Goal: Information Seeking & Learning: Learn about a topic

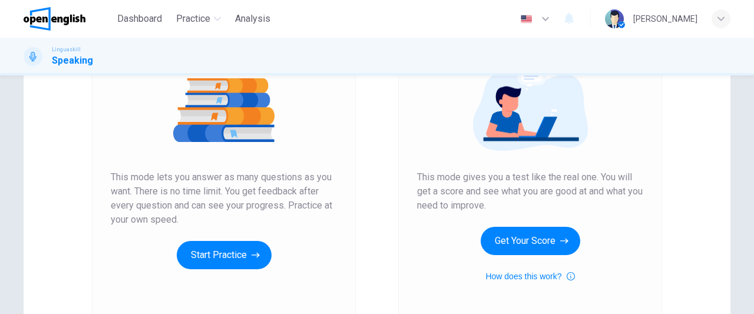
scroll to position [142, 0]
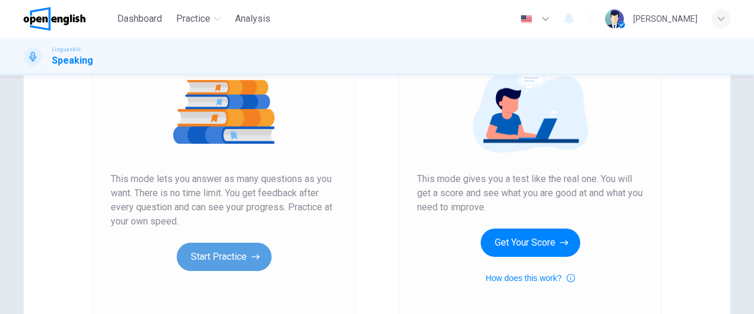
click at [228, 253] on button "Start Practice" at bounding box center [224, 257] width 95 height 28
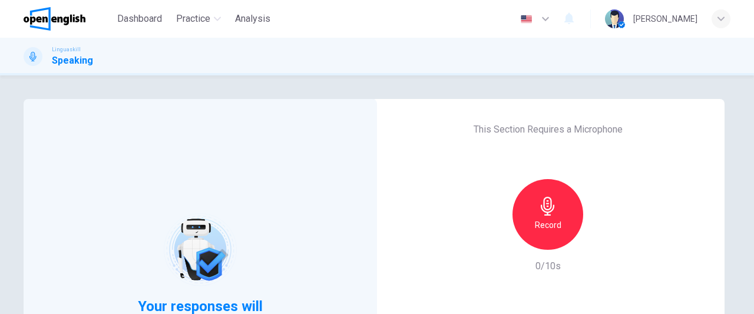
click at [549, 222] on h6 "Record" at bounding box center [548, 225] width 27 height 14
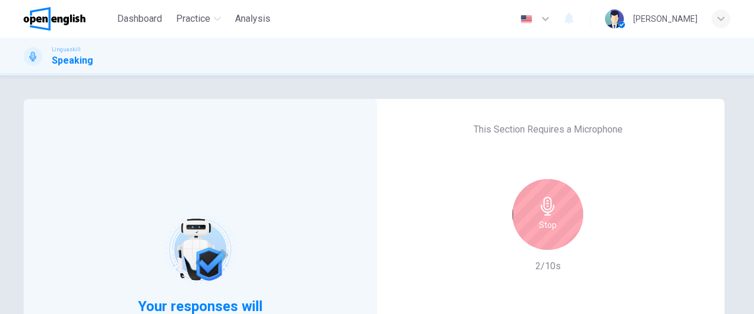
drag, startPoint x: 747, startPoint y: 152, endPoint x: 747, endPoint y: 244, distance: 91.9
click at [747, 244] on div "Your responses will be evaluated by AI This Section Requires a Microphone Stop …" at bounding box center [377, 194] width 754 height 239
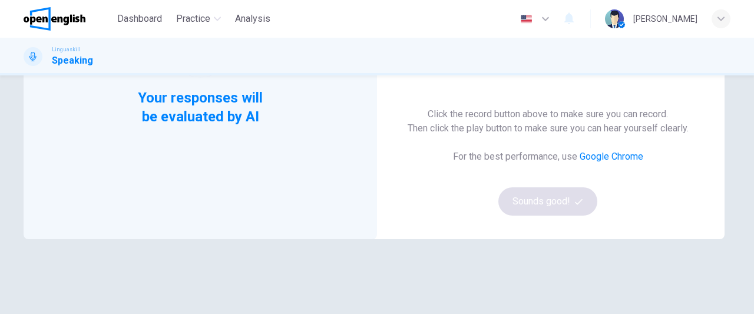
click at [747, 127] on div "Your responses will be evaluated by AI This Section Requires a Microphone Stop …" at bounding box center [377, 194] width 754 height 239
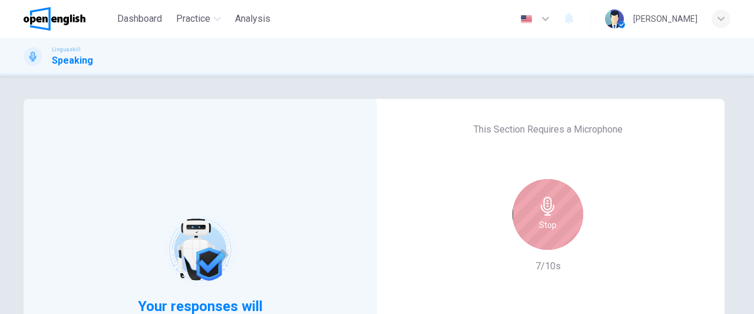
click at [545, 213] on icon "button" at bounding box center [547, 206] width 19 height 19
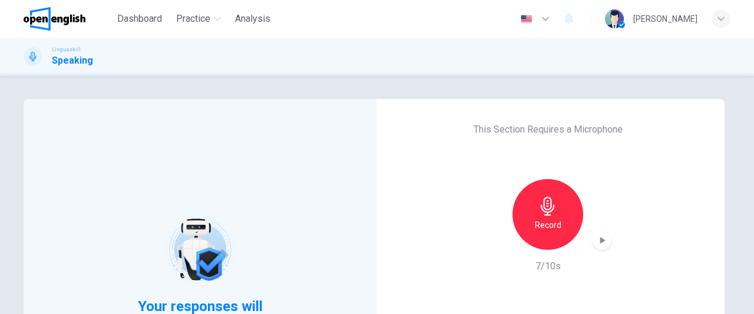
scroll to position [208, 0]
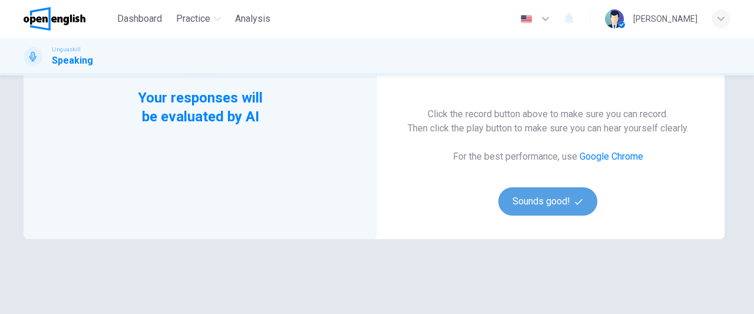
click at [553, 194] on button "Sounds good!" at bounding box center [547, 201] width 99 height 28
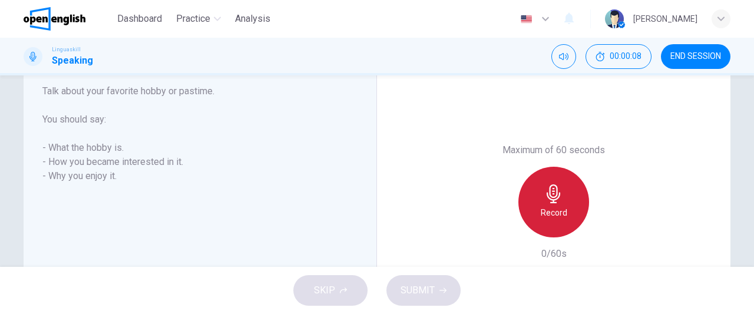
click at [553, 194] on icon "button" at bounding box center [554, 193] width 14 height 19
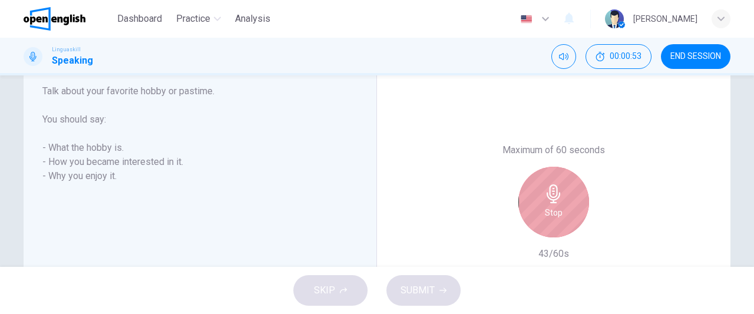
click at [553, 194] on icon "button" at bounding box center [554, 193] width 14 height 19
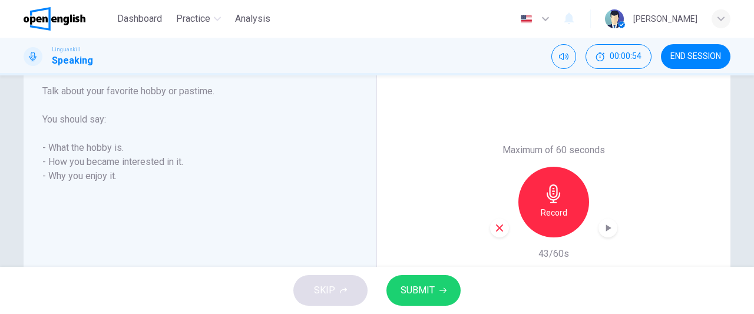
click at [502, 224] on div "button" at bounding box center [499, 227] width 19 height 19
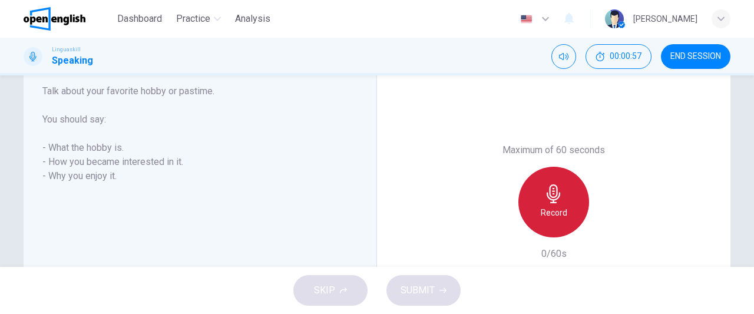
click at [567, 215] on div "Record" at bounding box center [553, 202] width 71 height 71
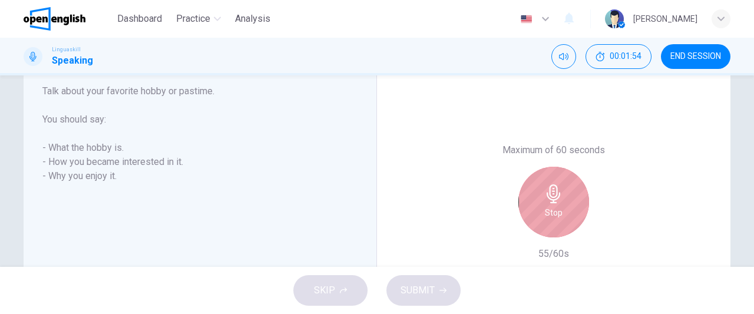
click at [567, 215] on div "Stop" at bounding box center [553, 202] width 71 height 71
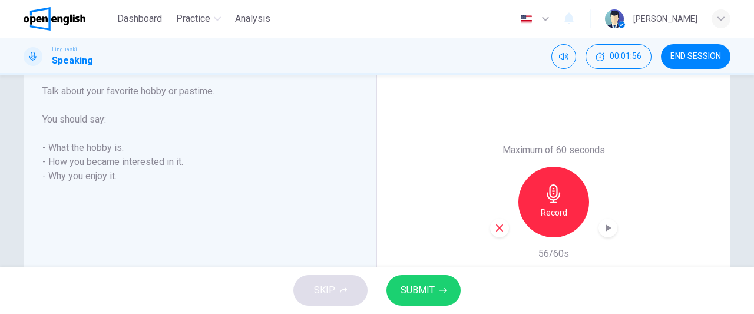
click at [441, 290] on icon "button" at bounding box center [442, 290] width 7 height 7
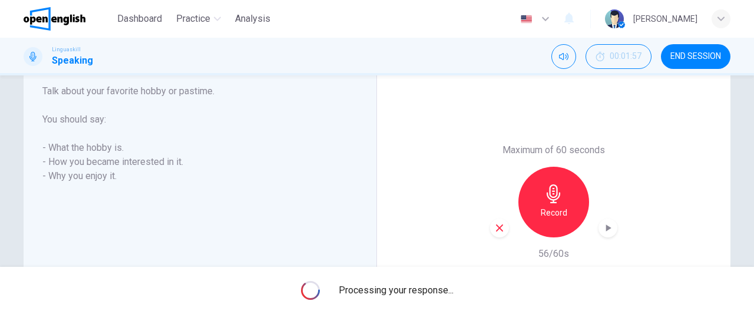
click at [441, 290] on span "Processing your response..." at bounding box center [396, 290] width 115 height 14
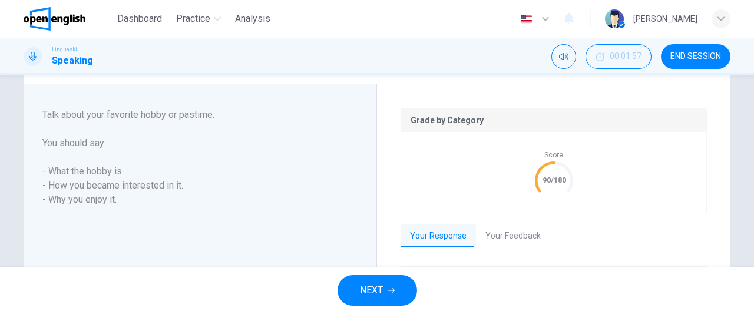
scroll to position [232, 0]
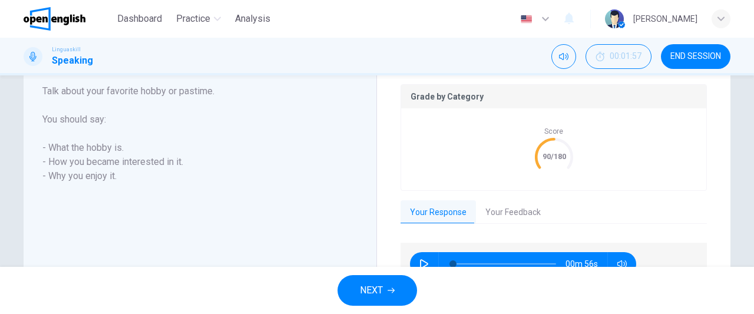
click at [502, 213] on button "Your Feedback" at bounding box center [513, 212] width 74 height 25
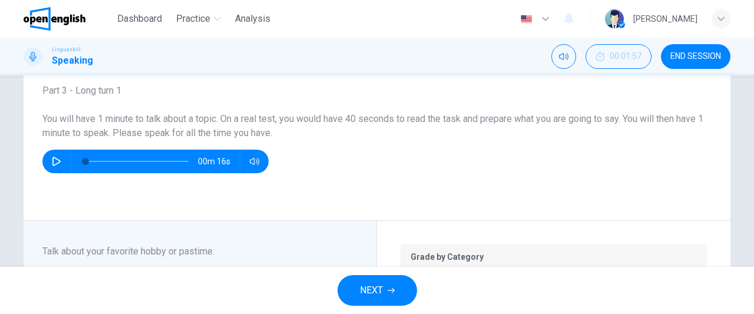
scroll to position [71, 0]
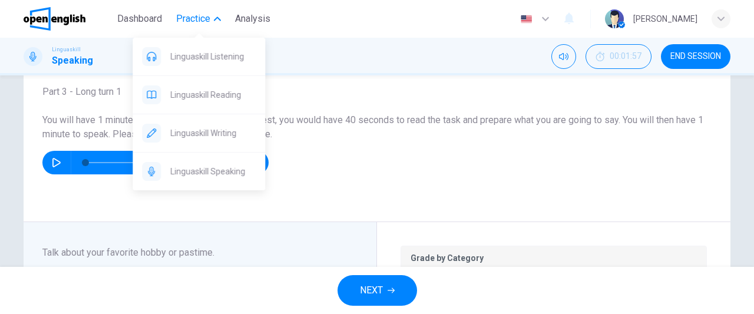
click at [200, 22] on span "Practice" at bounding box center [193, 19] width 34 height 14
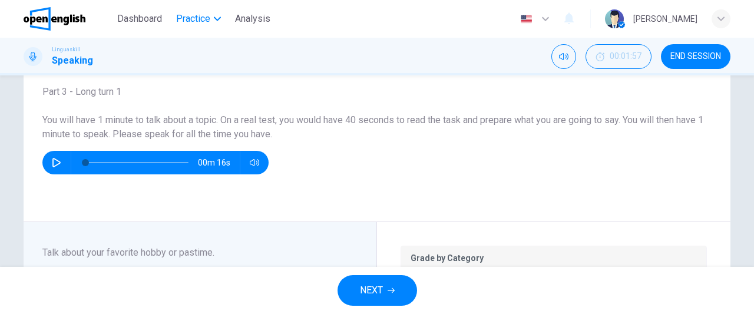
click at [200, 22] on span "Practice" at bounding box center [193, 19] width 34 height 14
click at [144, 18] on span "Dashboard" at bounding box center [139, 19] width 45 height 14
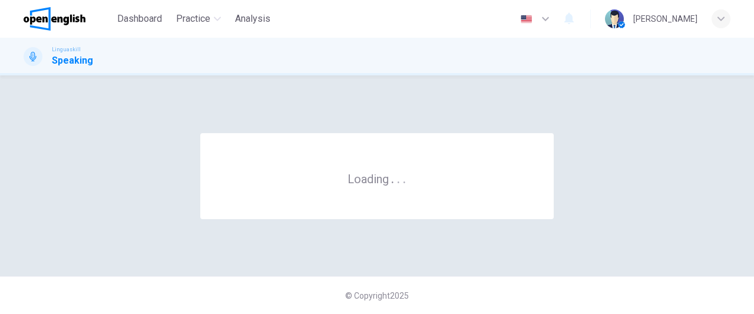
scroll to position [0, 0]
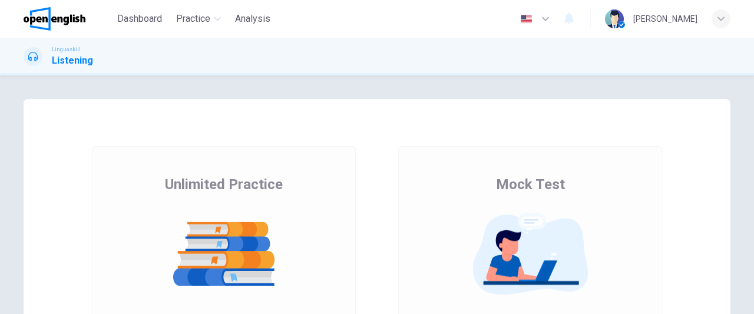
scroll to position [120, 0]
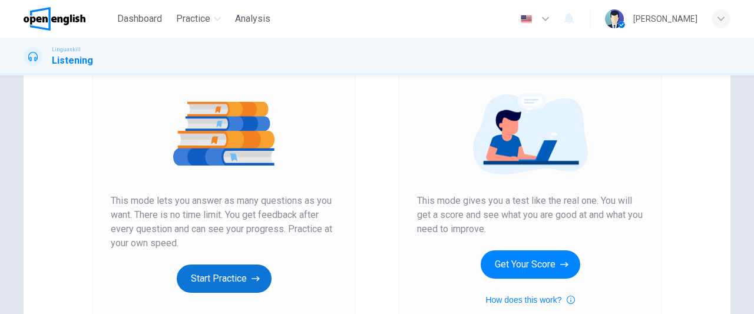
click at [233, 279] on button "Start Practice" at bounding box center [224, 278] width 95 height 28
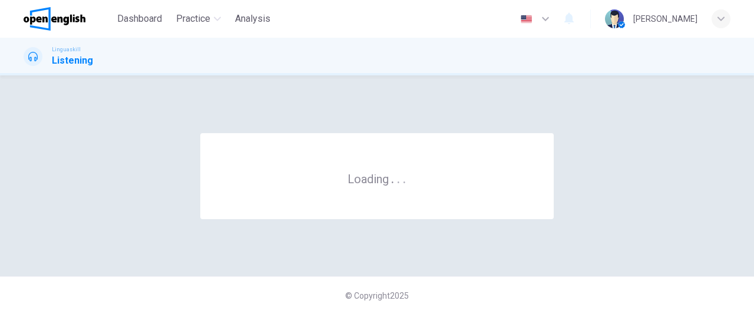
scroll to position [0, 0]
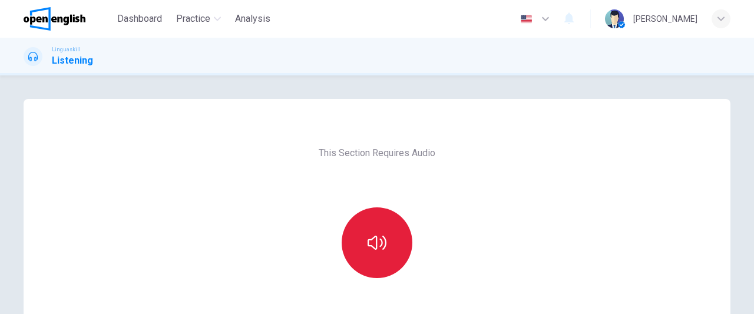
click at [370, 261] on button "button" at bounding box center [377, 242] width 71 height 71
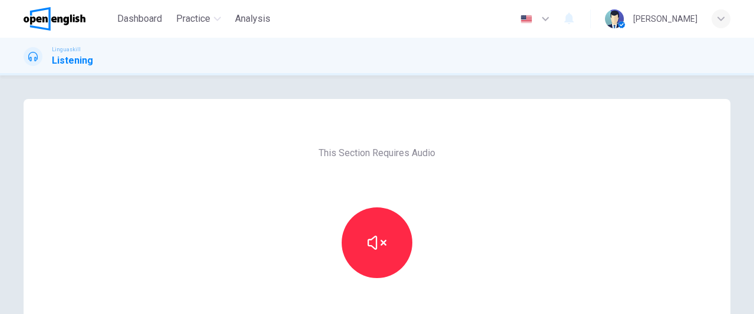
scroll to position [148, 0]
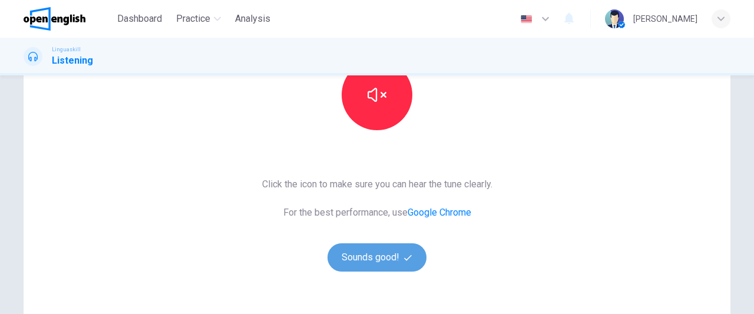
click at [366, 260] on button "Sounds good!" at bounding box center [376, 257] width 99 height 28
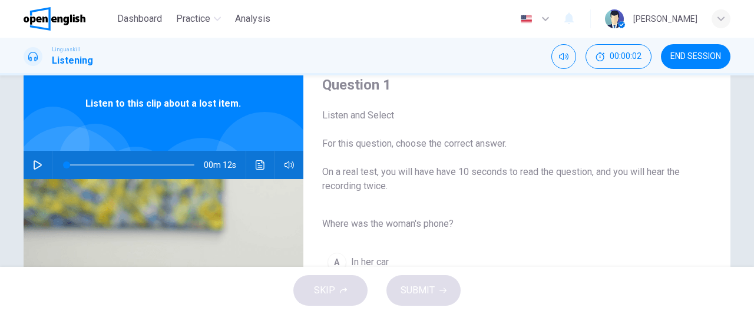
scroll to position [14, 0]
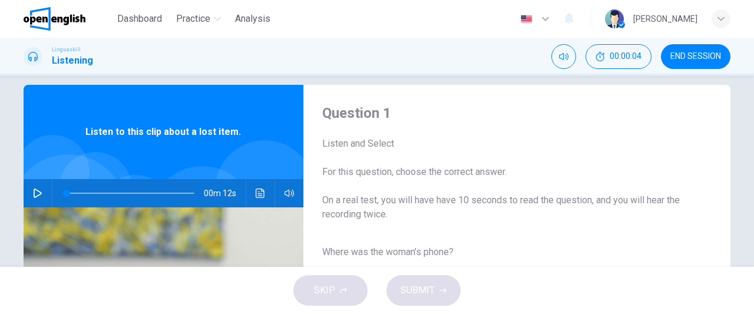
click at [34, 195] on icon "button" at bounding box center [37, 192] width 9 height 9
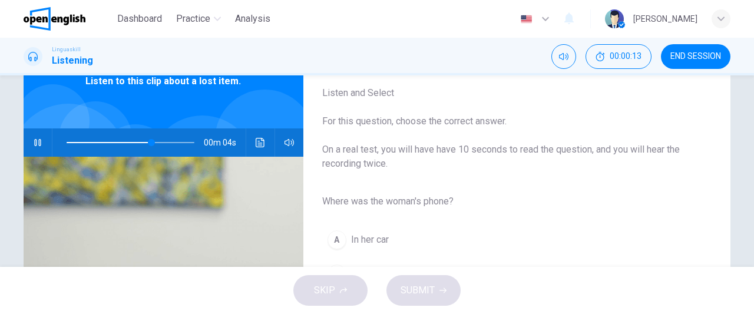
scroll to position [65, 0]
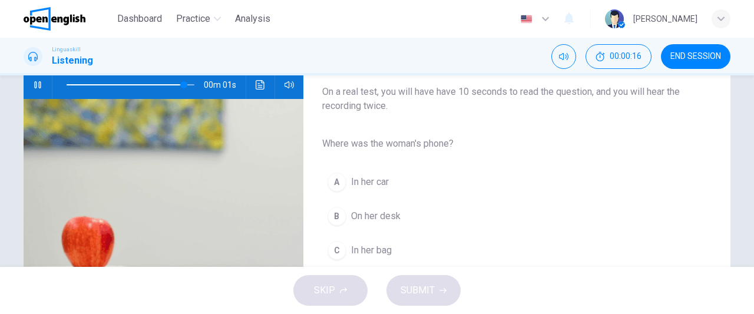
type input "*"
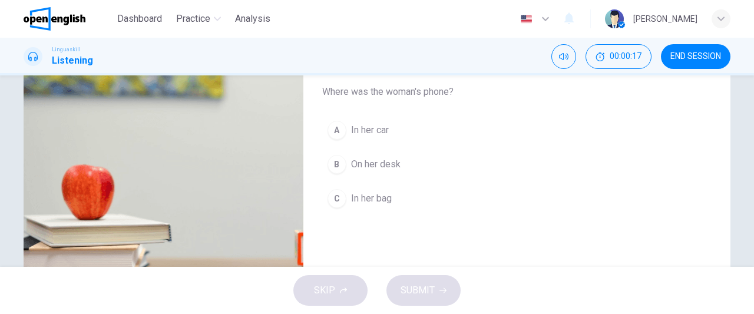
scroll to position [177, 0]
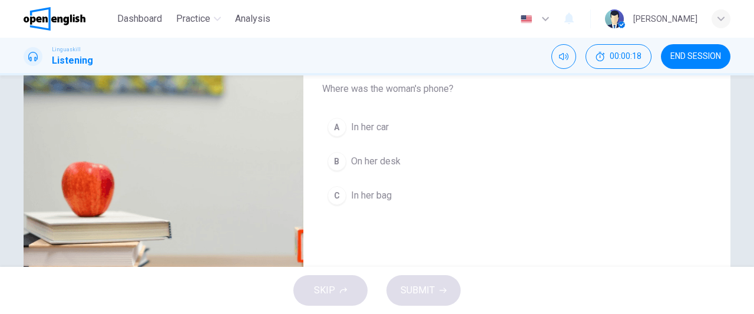
click at [327, 187] on div "C" at bounding box center [336, 195] width 19 height 19
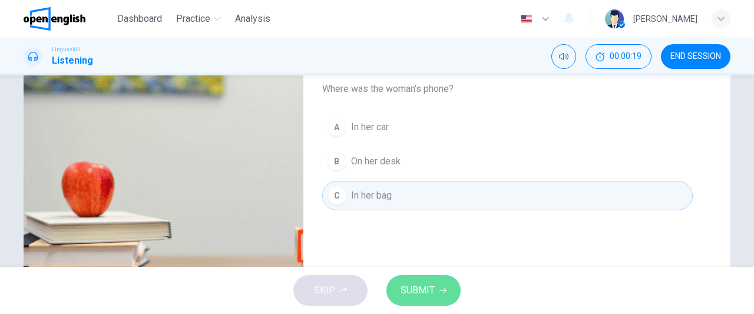
click at [428, 297] on span "SUBMIT" at bounding box center [417, 290] width 34 height 16
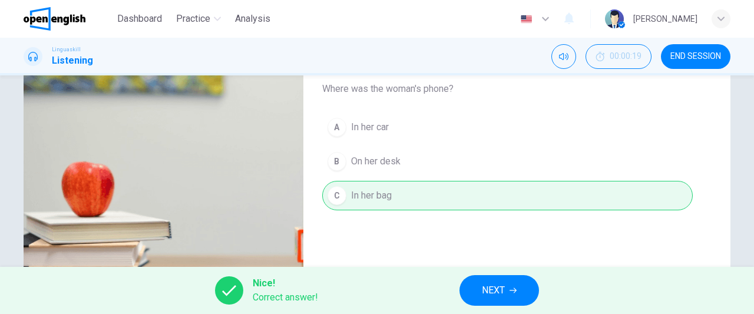
click at [476, 285] on button "NEXT" at bounding box center [499, 290] width 80 height 31
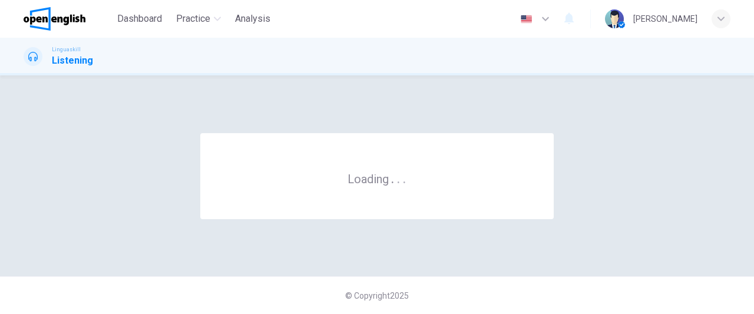
scroll to position [0, 0]
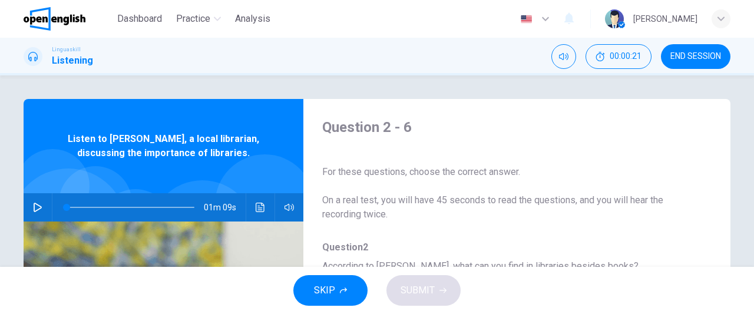
click at [34, 208] on icon "button" at bounding box center [37, 207] width 9 height 9
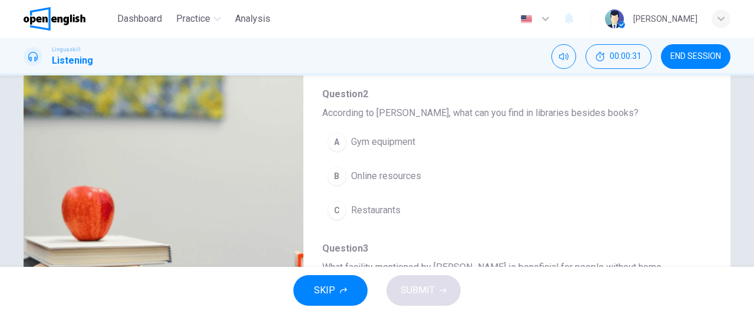
scroll to position [155, 0]
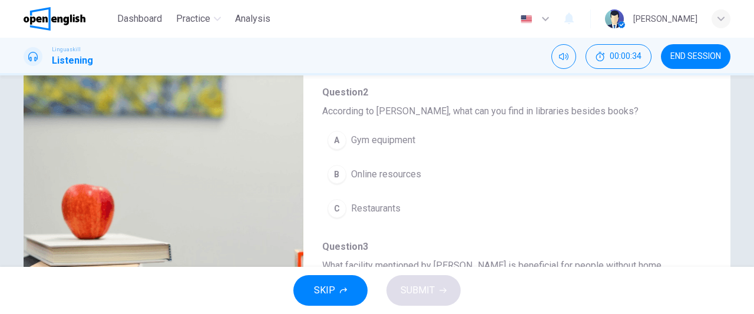
click at [374, 175] on span "Online resources" at bounding box center [386, 174] width 70 height 14
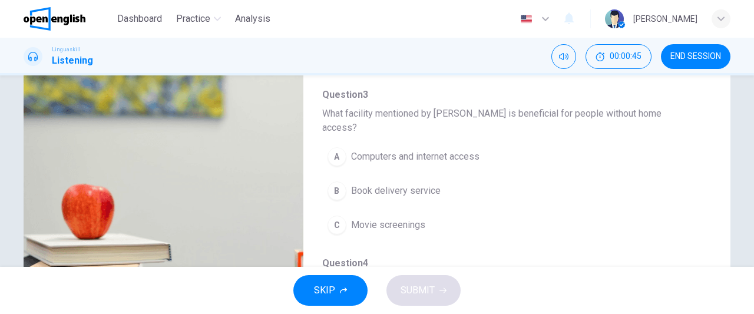
scroll to position [154, 0]
click at [449, 147] on span "Computers and internet access" at bounding box center [415, 154] width 128 height 14
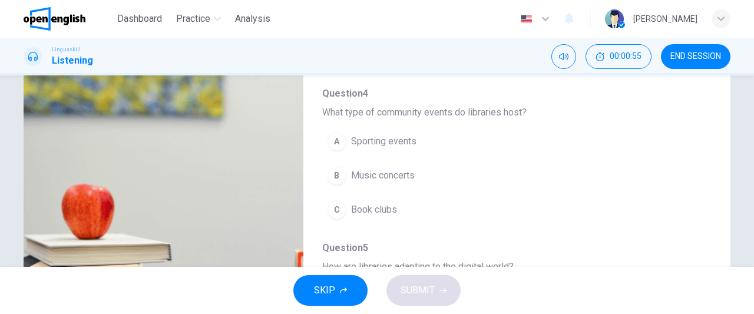
scroll to position [323, 0]
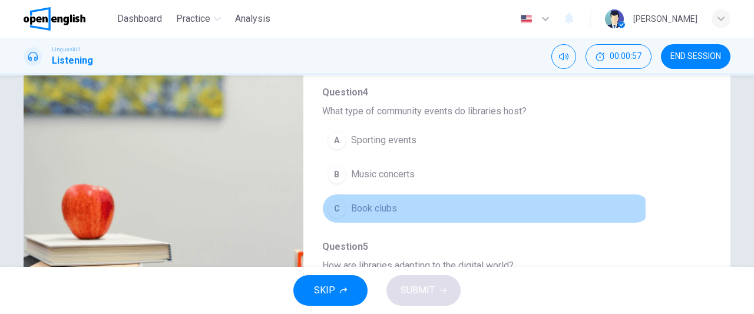
click at [357, 201] on span "Book clubs" at bounding box center [374, 208] width 46 height 14
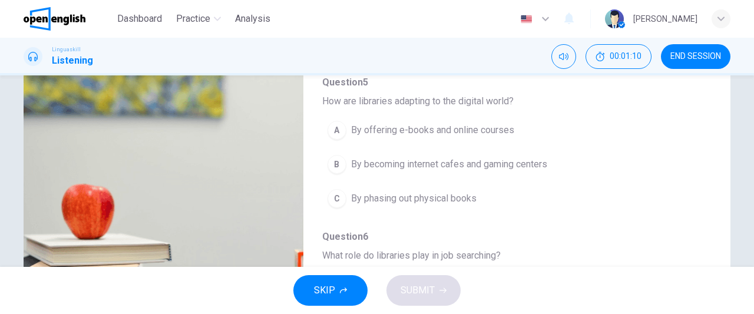
scroll to position [489, 0]
click at [429, 121] on span "By offering e-books and online courses" at bounding box center [432, 128] width 163 height 14
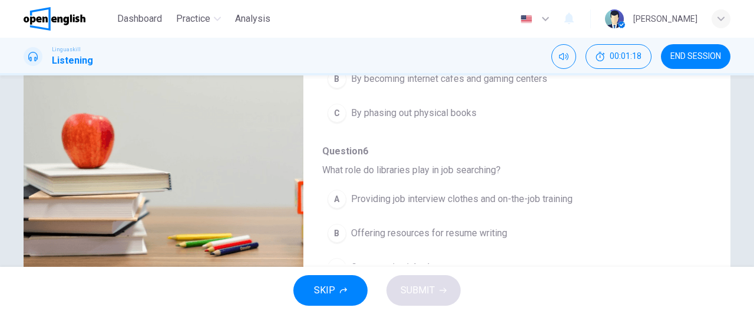
scroll to position [265, 0]
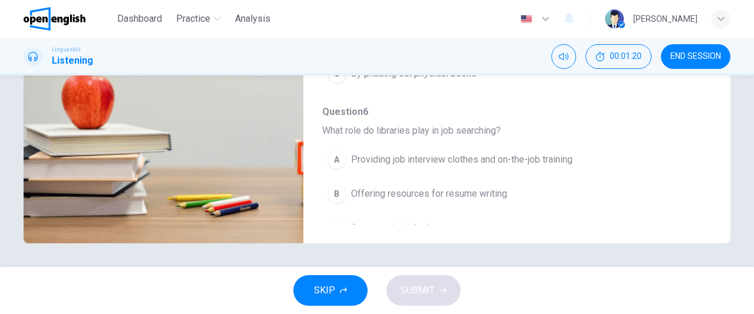
click at [442, 187] on span "Offering resources for resume writing" at bounding box center [429, 194] width 156 height 14
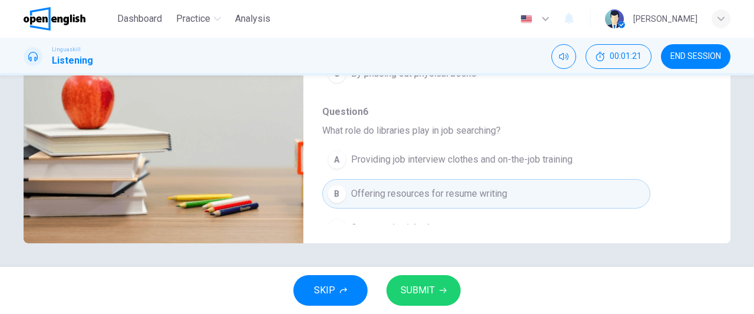
click at [434, 289] on button "SUBMIT" at bounding box center [423, 290] width 74 height 31
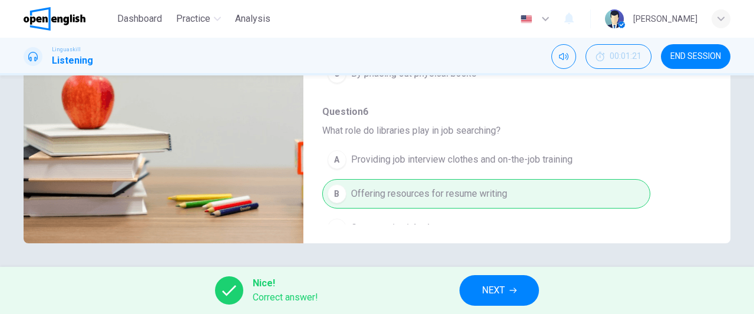
type input "**"
click at [465, 289] on button "NEXT" at bounding box center [499, 290] width 80 height 31
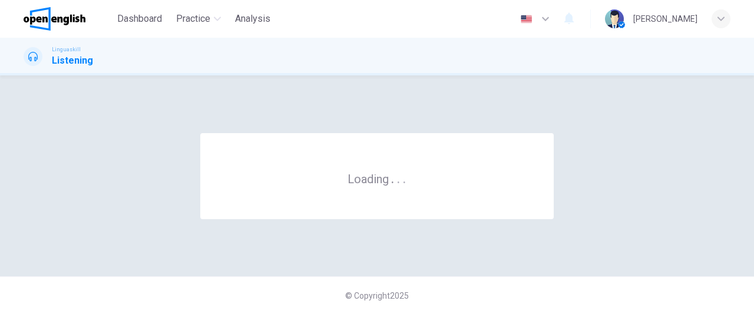
scroll to position [0, 0]
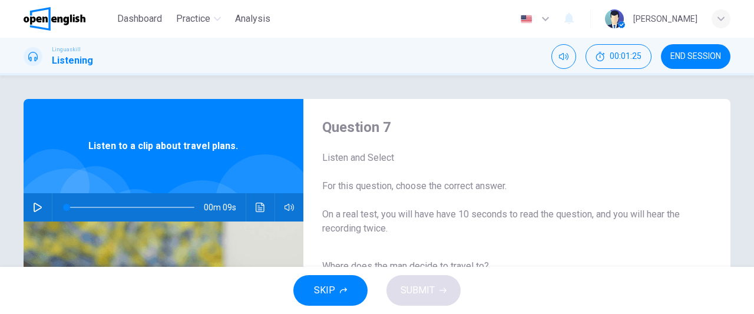
click at [684, 59] on span "END SESSION" at bounding box center [695, 56] width 51 height 9
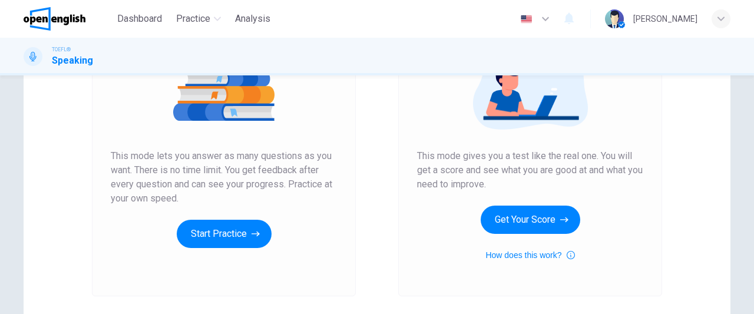
scroll to position [178, 0]
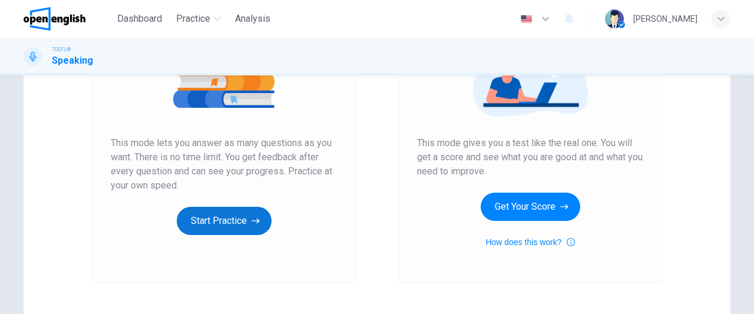
click at [224, 220] on button "Start Practice" at bounding box center [224, 221] width 95 height 28
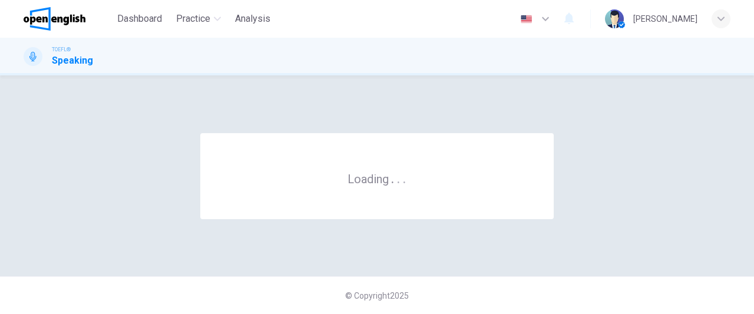
scroll to position [0, 0]
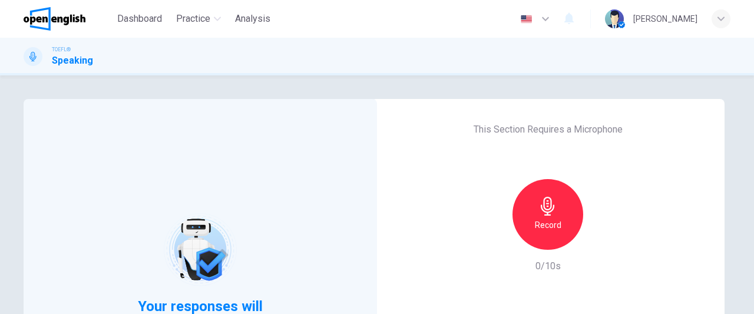
click at [552, 218] on h6 "Record" at bounding box center [548, 225] width 27 height 14
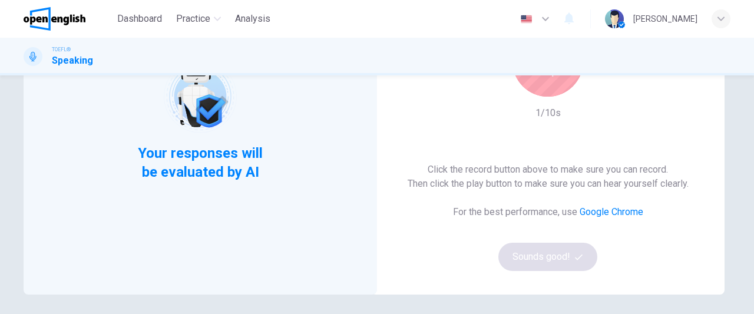
scroll to position [154, 0]
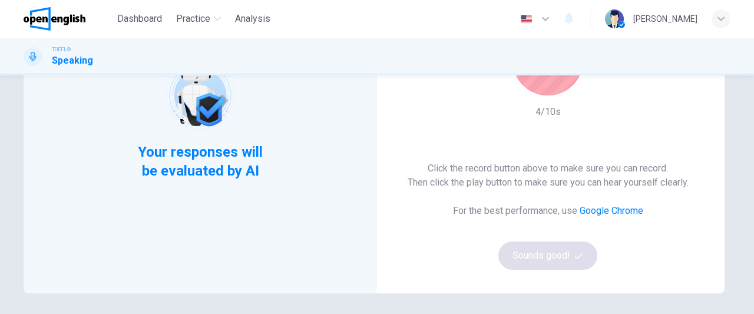
drag, startPoint x: 746, startPoint y: 186, endPoint x: 750, endPoint y: 153, distance: 33.8
click at [750, 153] on div "Your responses will be evaluated by AI This Section Requires a Microphone Stop …" at bounding box center [377, 194] width 754 height 239
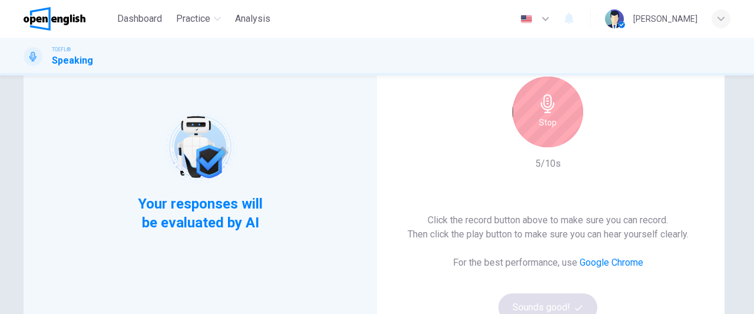
scroll to position [93, 0]
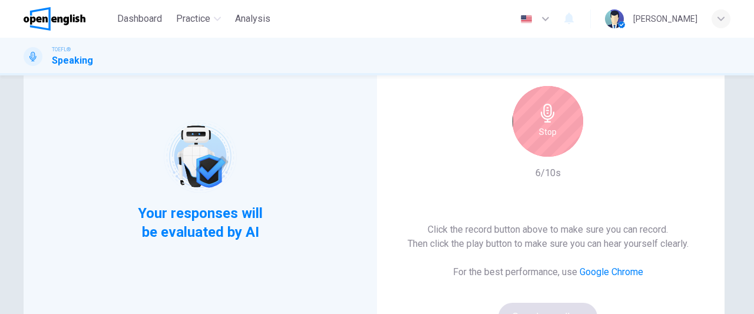
click at [540, 112] on icon "button" at bounding box center [547, 113] width 19 height 19
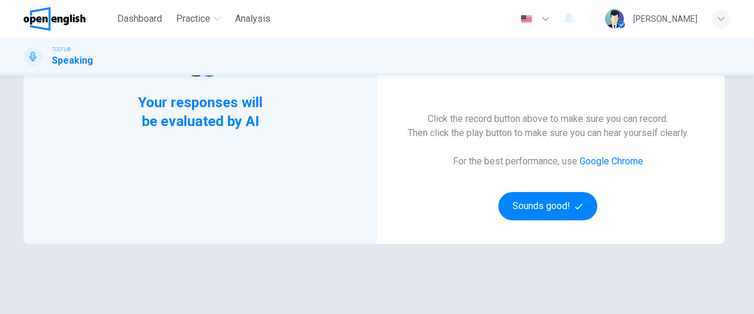
scroll to position [236, 0]
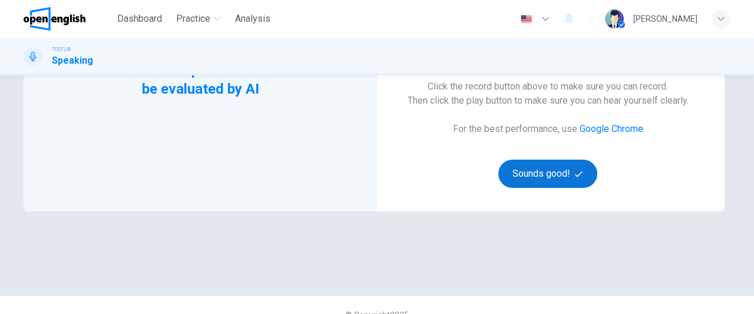
click at [566, 187] on button "Sounds good!" at bounding box center [547, 174] width 99 height 28
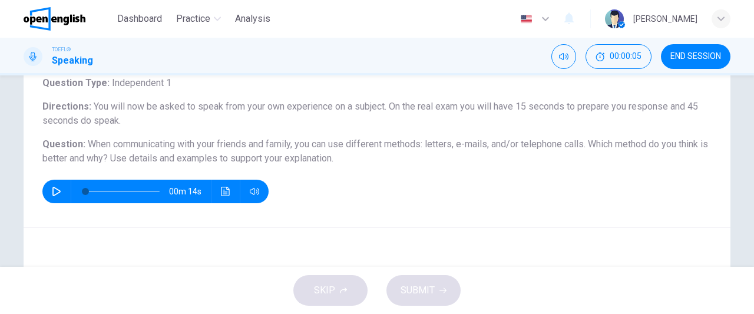
scroll to position [81, 0]
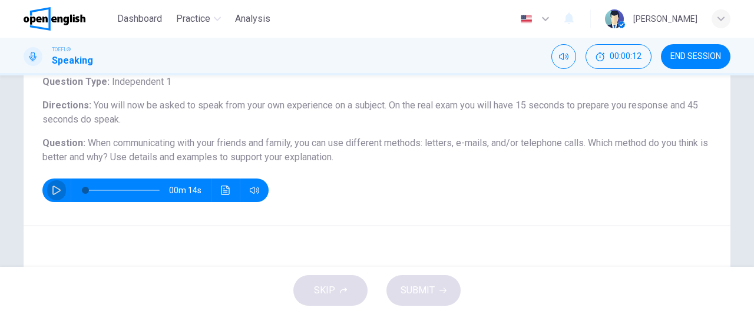
click at [48, 191] on button "button" at bounding box center [56, 190] width 19 height 24
click at [413, 188] on div "00m 07s" at bounding box center [376, 190] width 669 height 24
type input "*"
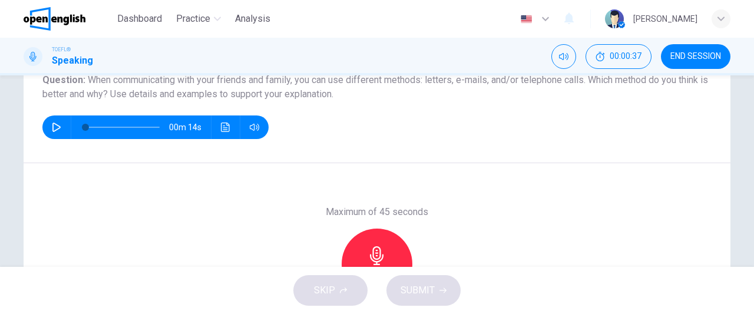
scroll to position [146, 0]
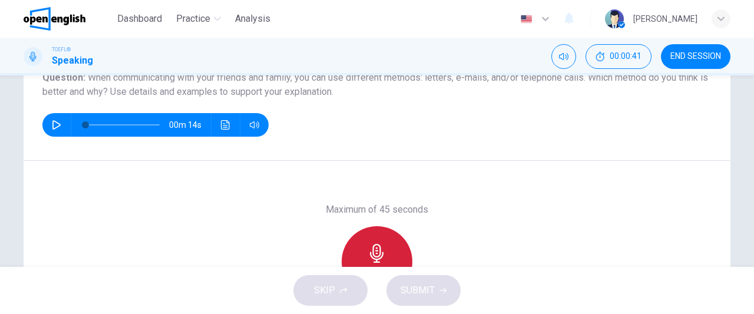
click at [396, 243] on div "Record" at bounding box center [377, 261] width 71 height 71
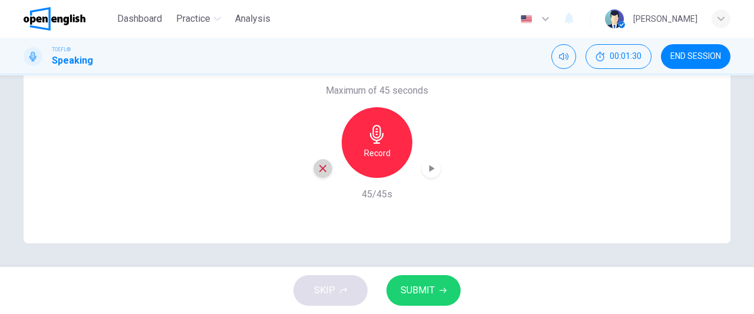
click at [320, 173] on icon "button" at bounding box center [322, 168] width 11 height 11
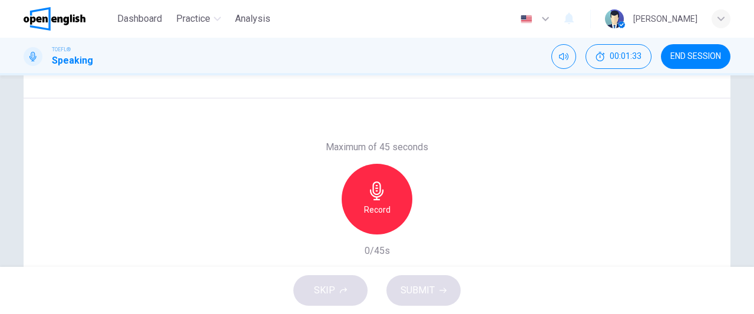
scroll to position [212, 0]
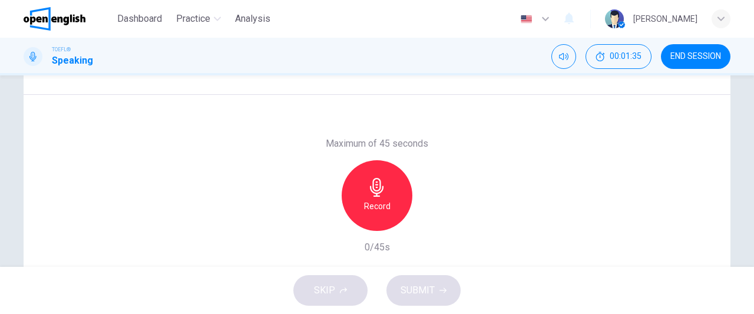
click at [374, 201] on h6 "Record" at bounding box center [377, 206] width 27 height 14
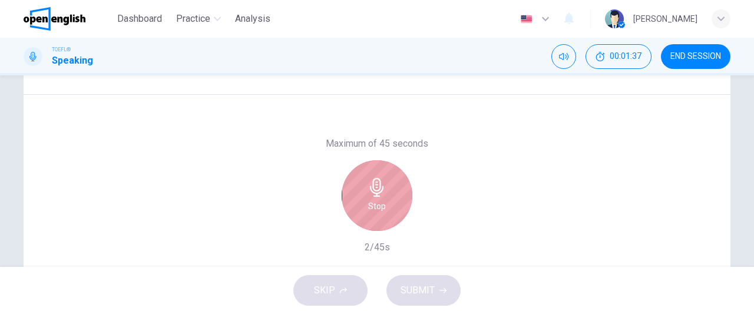
click at [374, 201] on h6 "Stop" at bounding box center [377, 206] width 18 height 14
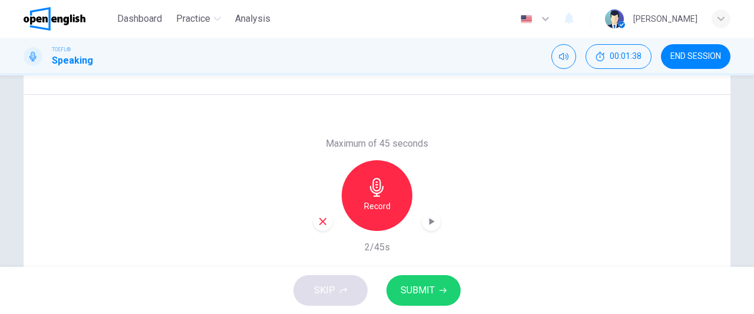
click at [320, 224] on icon "button" at bounding box center [322, 221] width 11 height 11
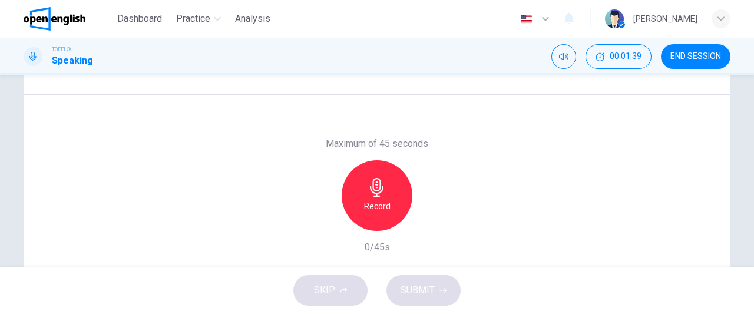
click at [373, 217] on div "Record" at bounding box center [377, 195] width 71 height 71
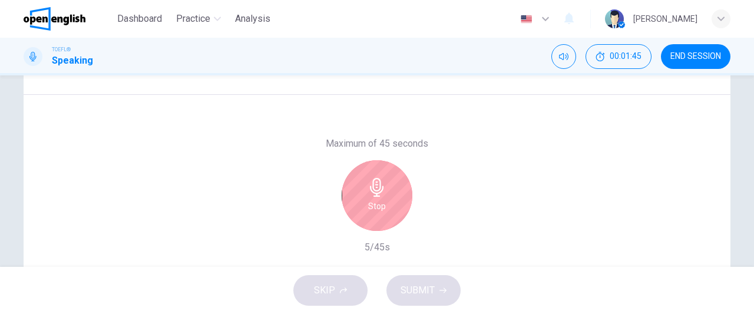
click at [373, 217] on div "Stop" at bounding box center [377, 195] width 71 height 71
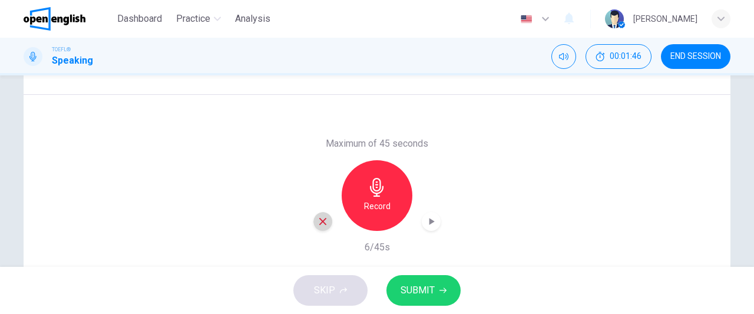
click at [318, 218] on icon "button" at bounding box center [322, 221] width 11 height 11
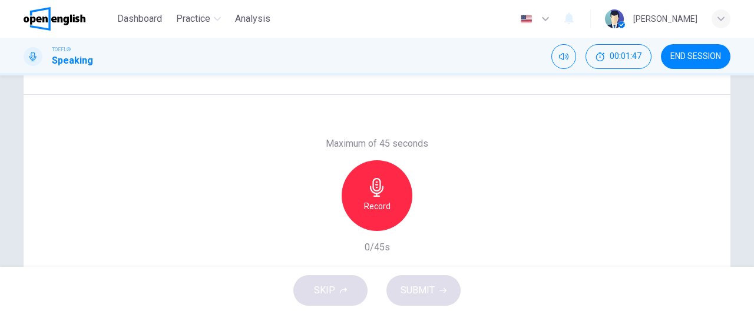
click at [365, 208] on h6 "Record" at bounding box center [377, 206] width 27 height 14
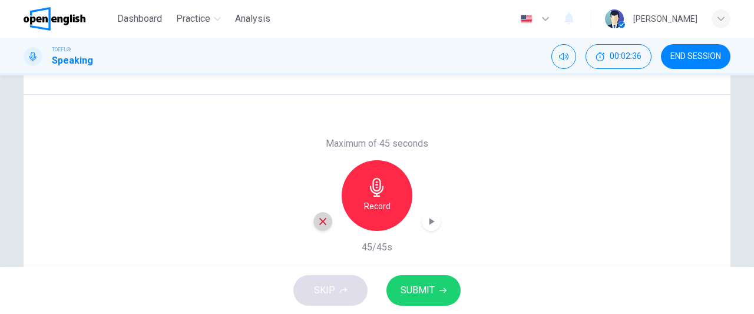
click at [317, 224] on icon "button" at bounding box center [322, 221] width 11 height 11
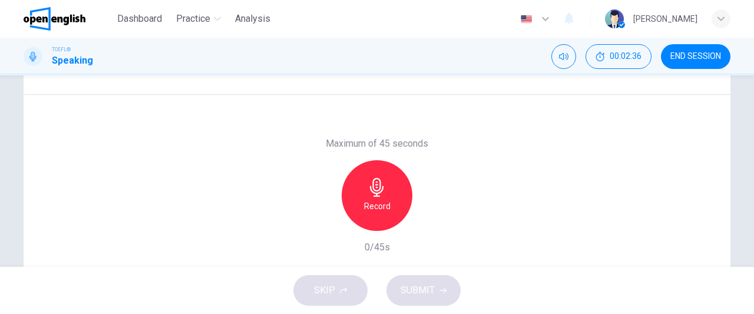
click at [377, 223] on div "Record" at bounding box center [377, 195] width 71 height 71
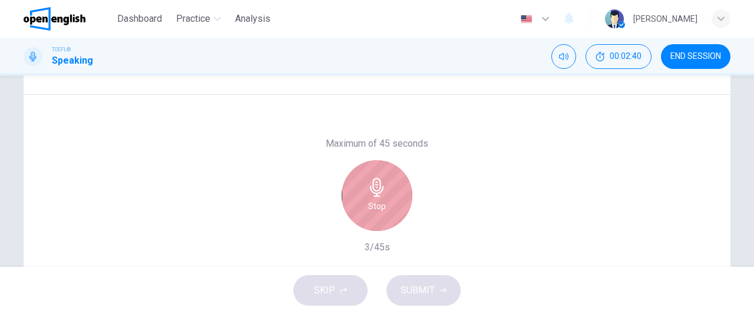
click at [377, 223] on div "Stop" at bounding box center [377, 195] width 71 height 71
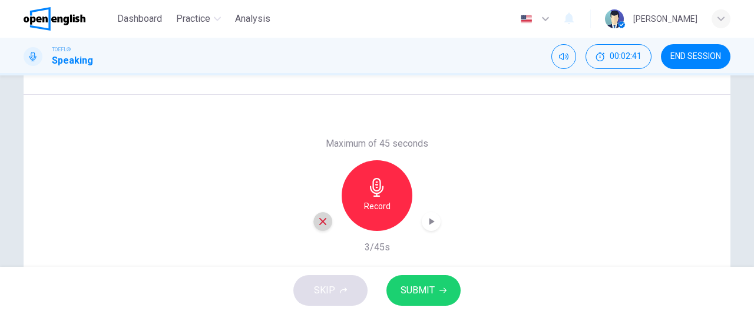
click at [323, 226] on icon "button" at bounding box center [322, 221] width 11 height 11
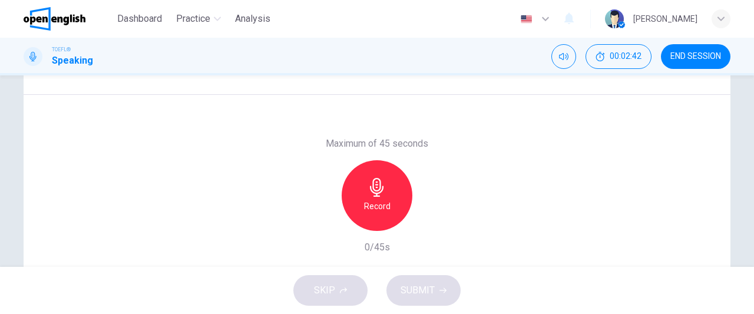
click at [369, 216] on div "Record" at bounding box center [377, 195] width 71 height 71
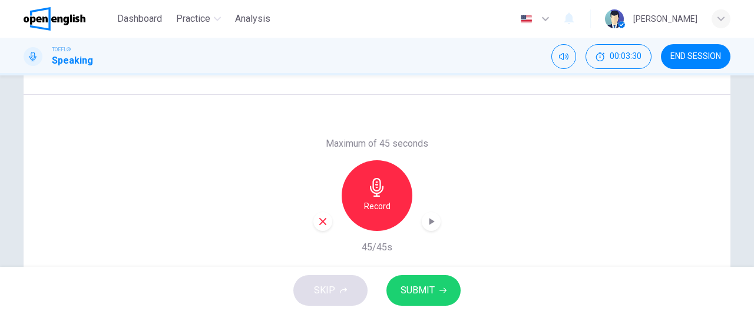
click at [429, 290] on span "SUBMIT" at bounding box center [417, 290] width 34 height 16
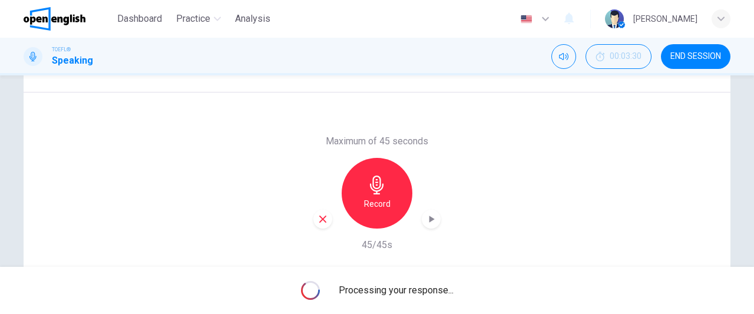
scroll to position [230, 0]
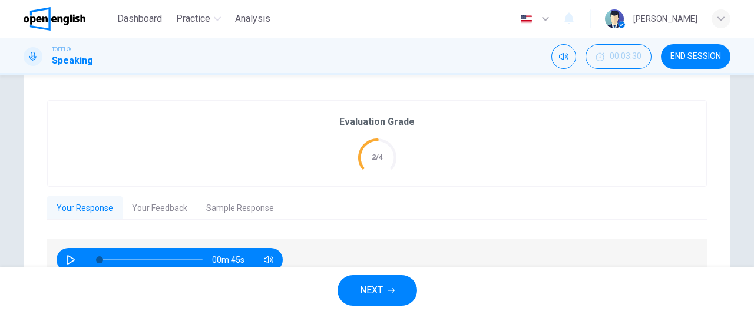
click at [144, 216] on button "Your Feedback" at bounding box center [159, 208] width 74 height 25
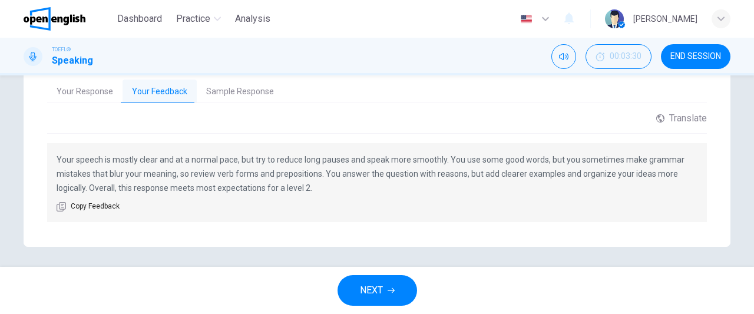
scroll to position [349, 0]
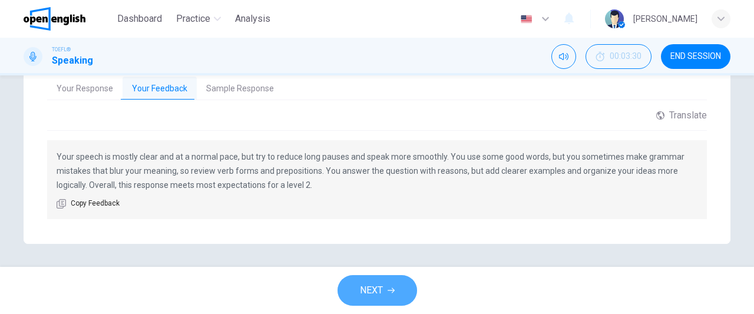
click at [371, 284] on span "NEXT" at bounding box center [371, 290] width 23 height 16
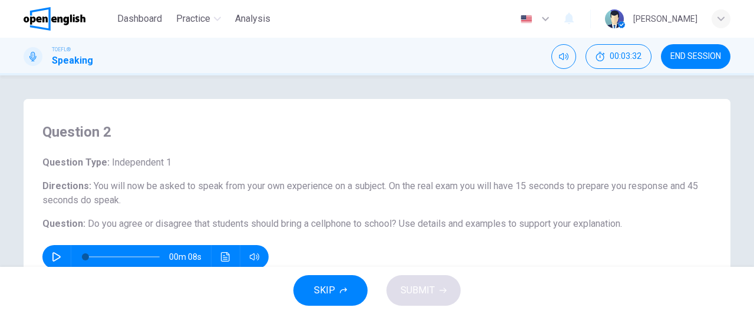
click at [55, 257] on icon "button" at bounding box center [56, 256] width 9 height 9
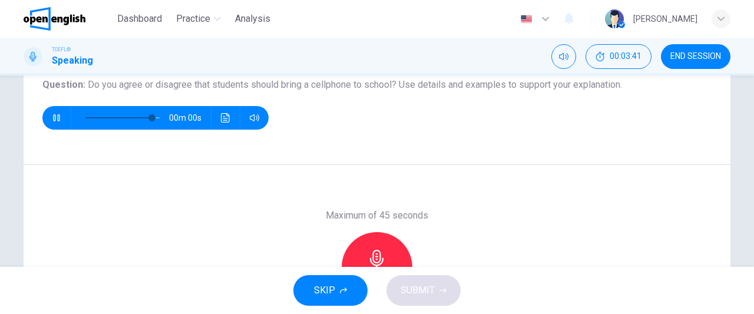
type input "*"
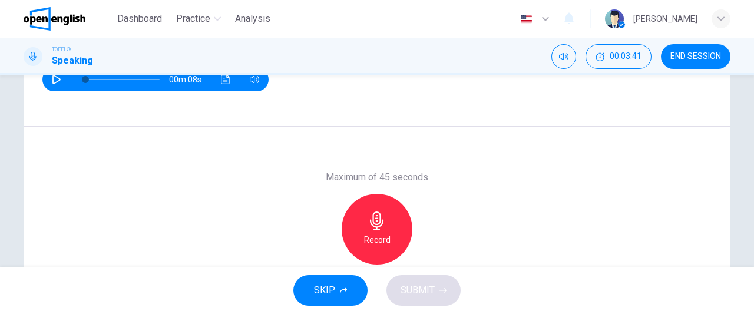
scroll to position [178, 0]
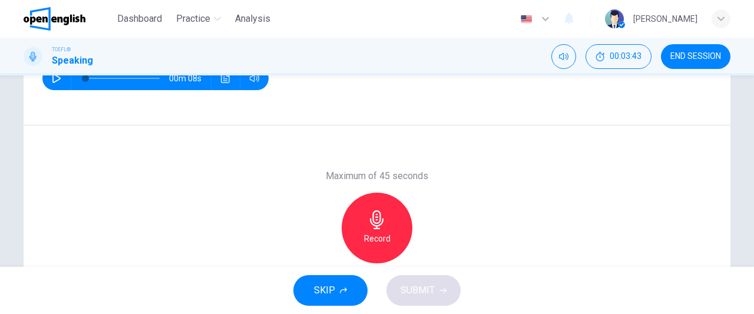
click at [373, 231] on h6 "Record" at bounding box center [377, 238] width 27 height 14
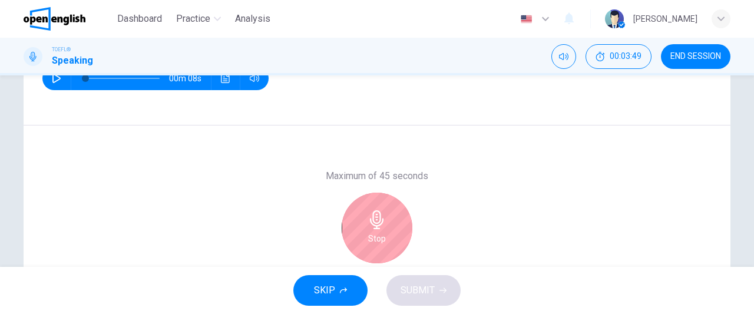
click at [368, 240] on h6 "Stop" at bounding box center [377, 238] width 18 height 14
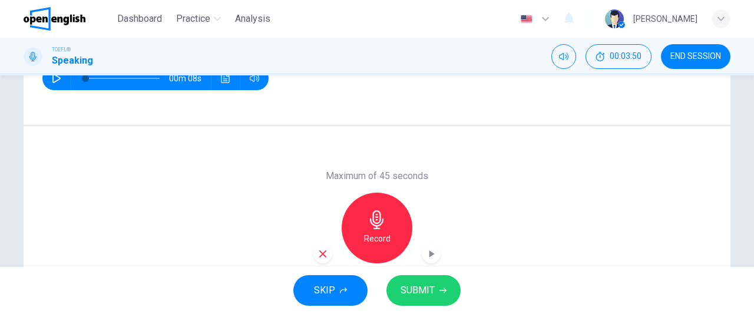
click at [322, 254] on icon "button" at bounding box center [322, 254] width 11 height 11
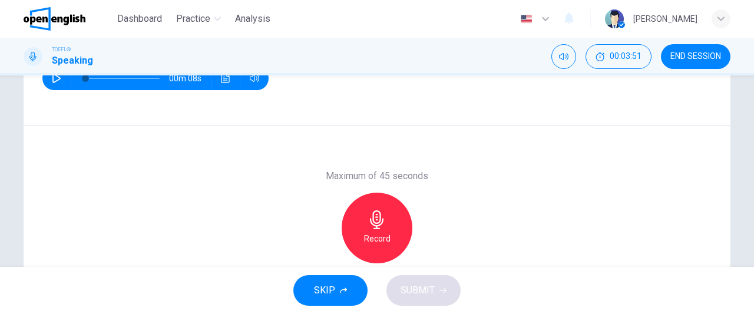
click at [379, 233] on h6 "Record" at bounding box center [377, 238] width 27 height 14
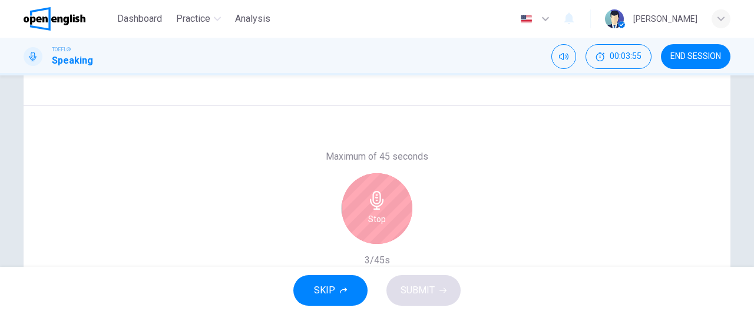
scroll to position [196, 0]
click at [354, 216] on div "Stop" at bounding box center [377, 210] width 71 height 71
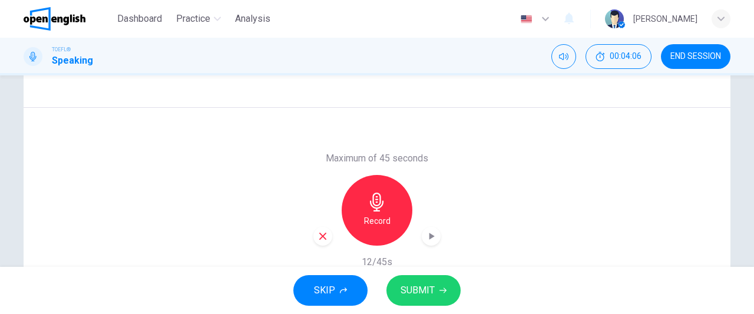
click at [324, 233] on icon "button" at bounding box center [322, 236] width 11 height 11
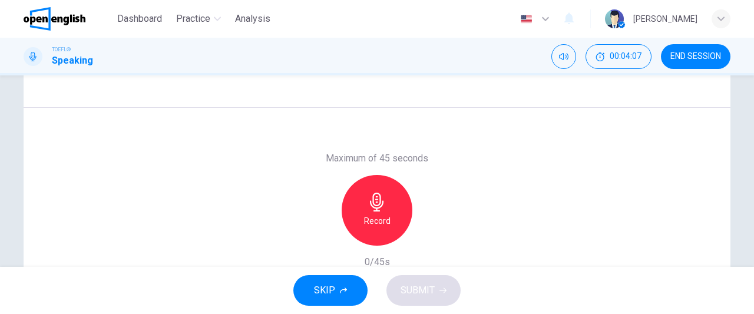
click at [382, 220] on h6 "Record" at bounding box center [377, 221] width 27 height 14
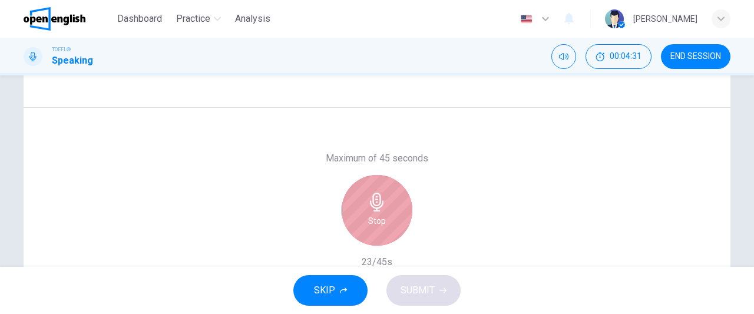
click at [382, 220] on h6 "Stop" at bounding box center [377, 221] width 18 height 14
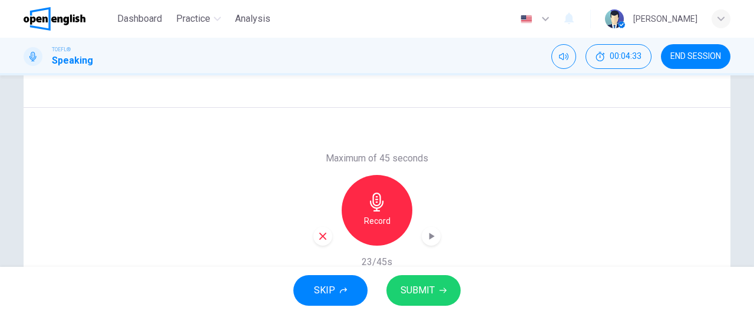
click at [323, 231] on icon "button" at bounding box center [322, 236] width 11 height 11
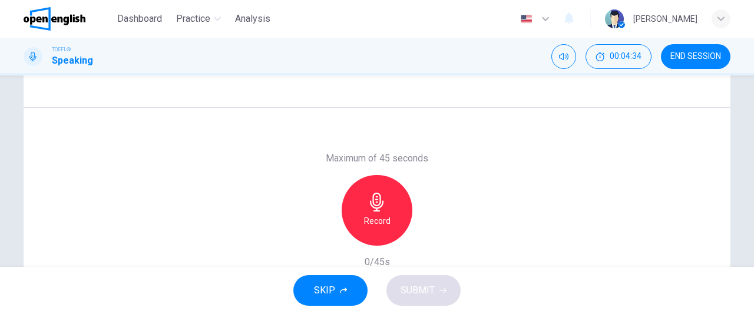
click at [375, 218] on h6 "Record" at bounding box center [377, 221] width 27 height 14
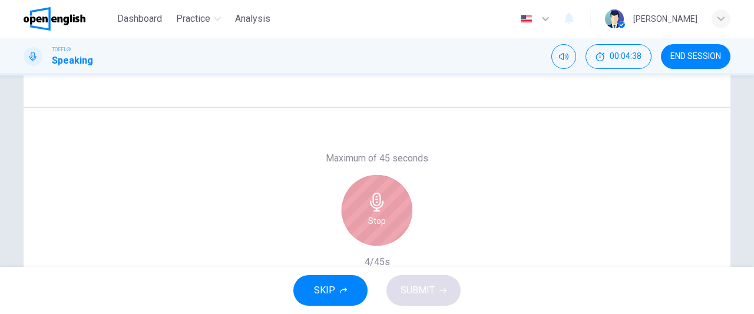
click at [376, 218] on h6 "Stop" at bounding box center [377, 221] width 18 height 14
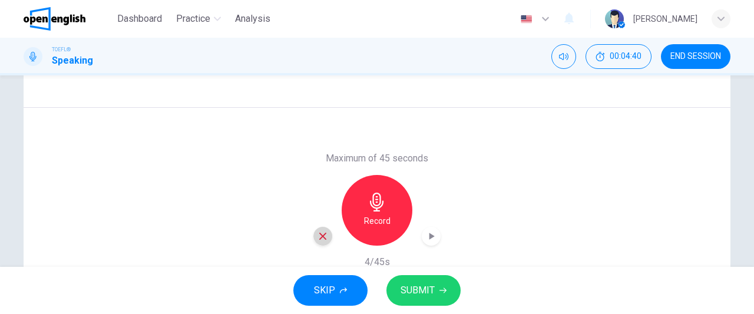
click at [324, 236] on icon "button" at bounding box center [322, 236] width 11 height 11
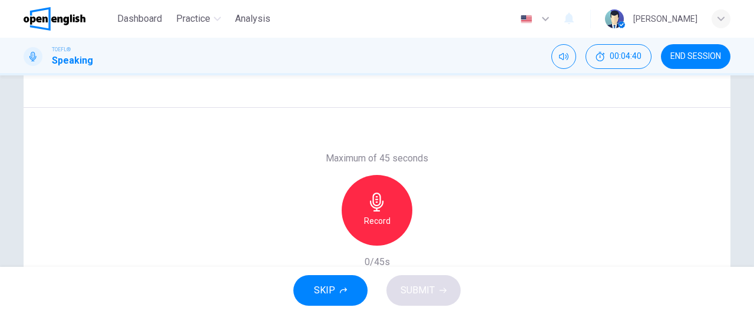
click at [362, 228] on div "Record" at bounding box center [377, 210] width 71 height 71
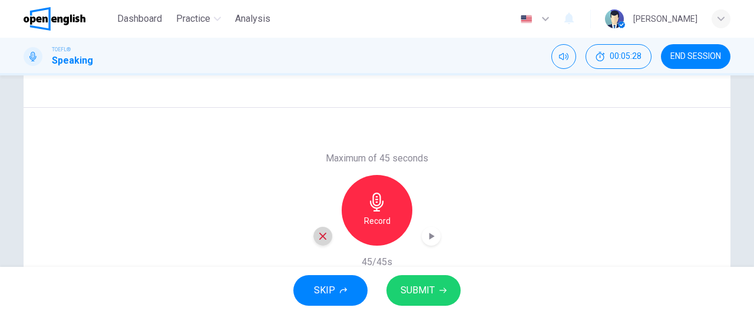
click at [317, 239] on icon "button" at bounding box center [322, 236] width 11 height 11
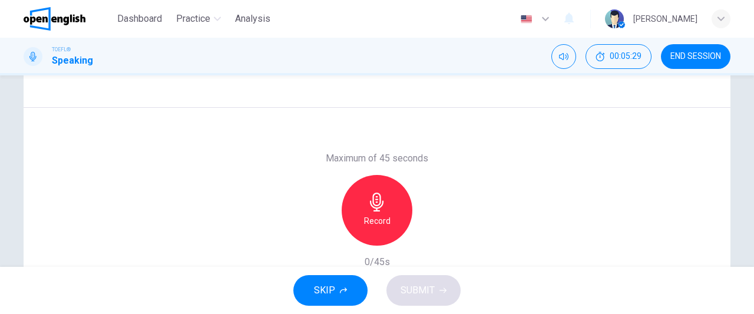
click at [376, 221] on h6 "Record" at bounding box center [377, 221] width 27 height 14
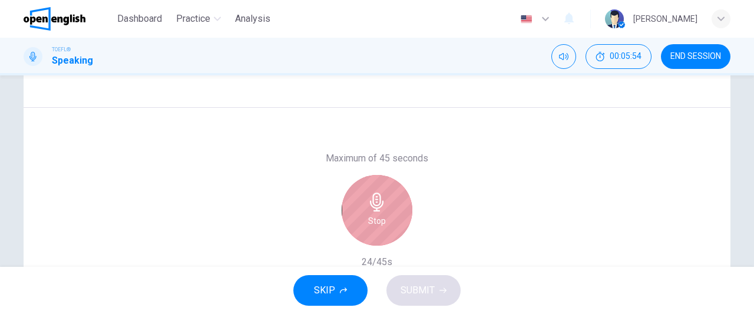
click at [376, 221] on h6 "Stop" at bounding box center [377, 221] width 18 height 14
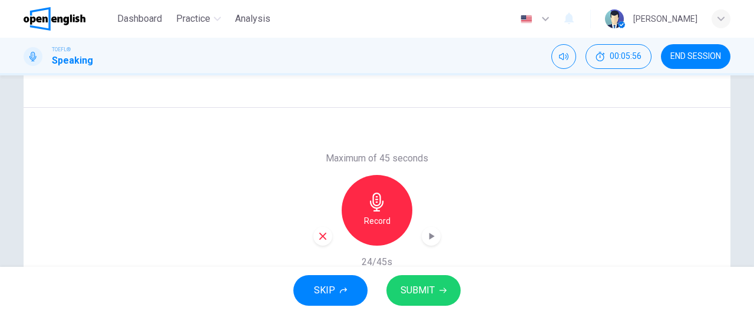
click at [326, 235] on div "button" at bounding box center [322, 236] width 19 height 19
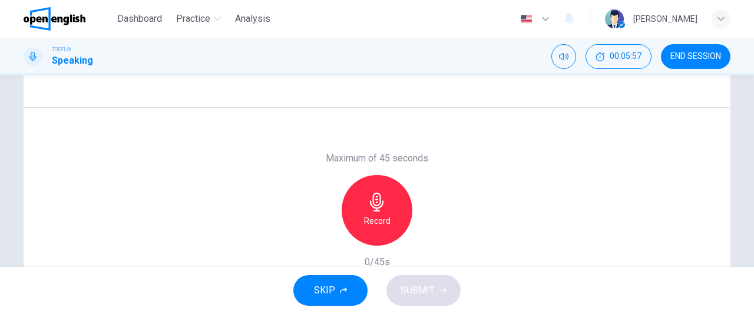
click at [380, 221] on h6 "Record" at bounding box center [377, 221] width 27 height 14
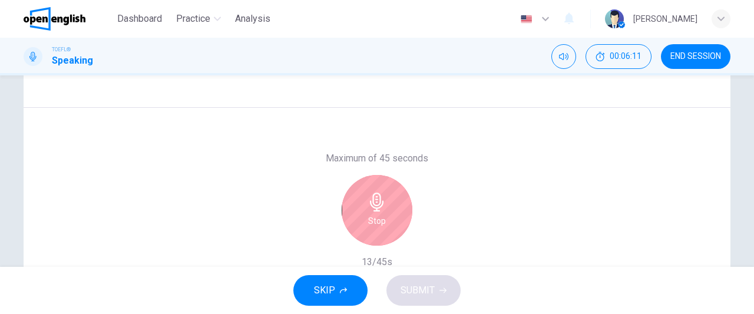
click at [380, 221] on h6 "Stop" at bounding box center [377, 221] width 18 height 14
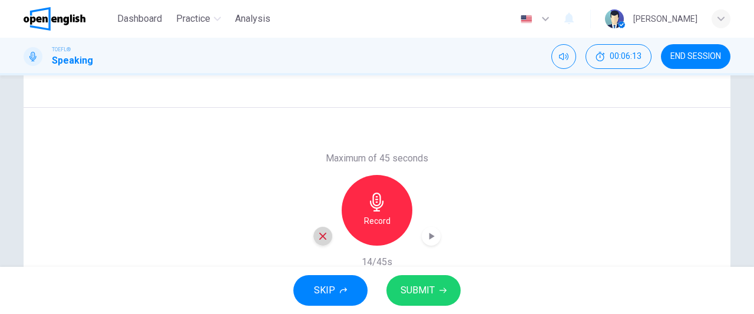
click at [322, 234] on icon "button" at bounding box center [322, 236] width 7 height 7
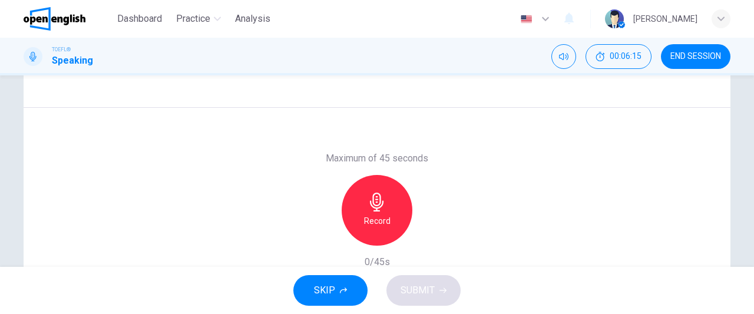
click at [385, 218] on h6 "Record" at bounding box center [377, 221] width 27 height 14
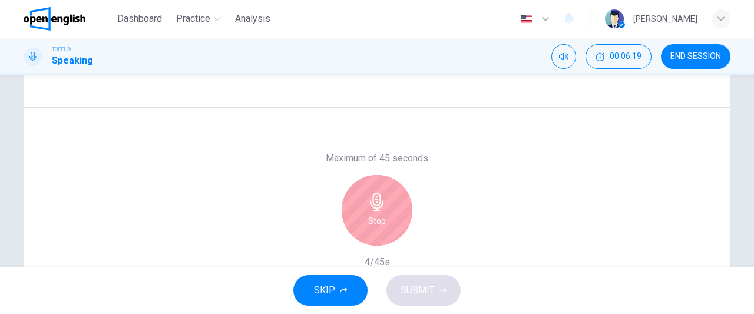
click at [385, 218] on div "Stop" at bounding box center [377, 210] width 71 height 71
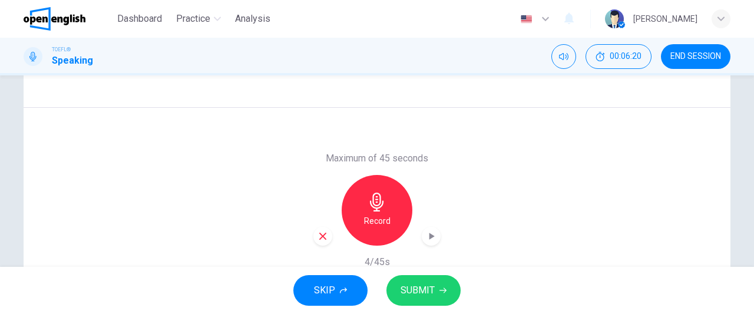
click at [317, 236] on icon "button" at bounding box center [322, 236] width 11 height 11
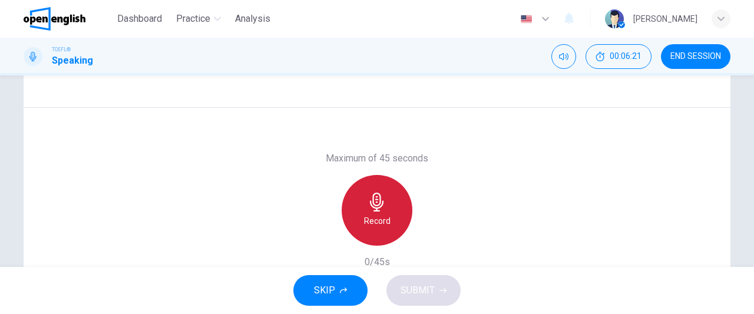
click at [364, 223] on h6 "Record" at bounding box center [377, 221] width 27 height 14
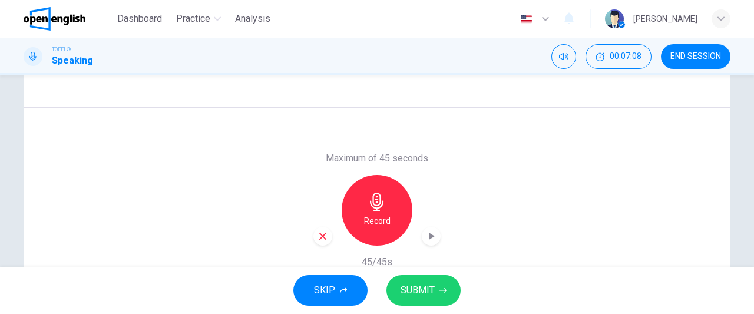
click at [429, 284] on span "SUBMIT" at bounding box center [417, 290] width 34 height 16
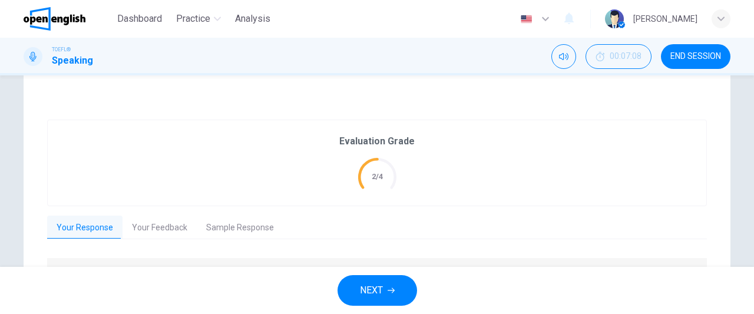
scroll to position [277, 0]
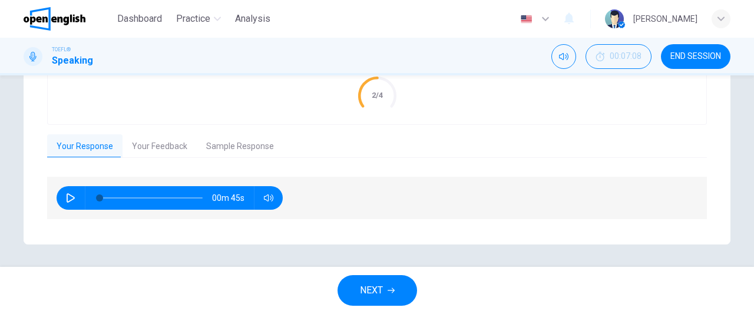
click at [404, 289] on button "NEXT" at bounding box center [377, 290] width 80 height 31
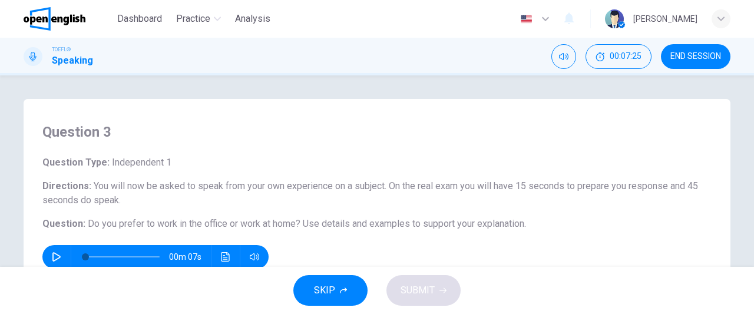
click at [52, 255] on icon "button" at bounding box center [56, 256] width 9 height 9
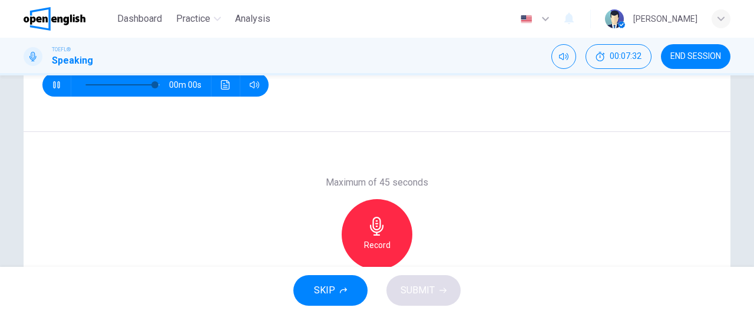
type input "*"
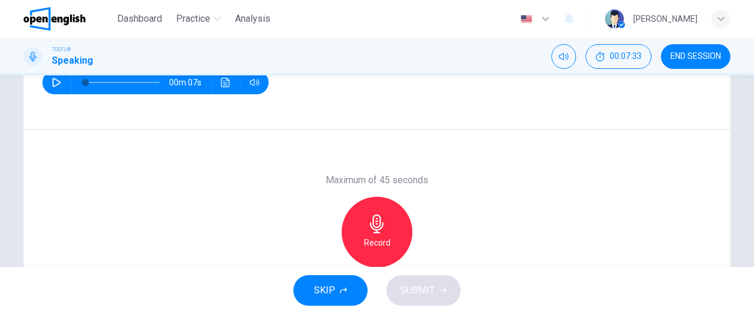
scroll to position [175, 0]
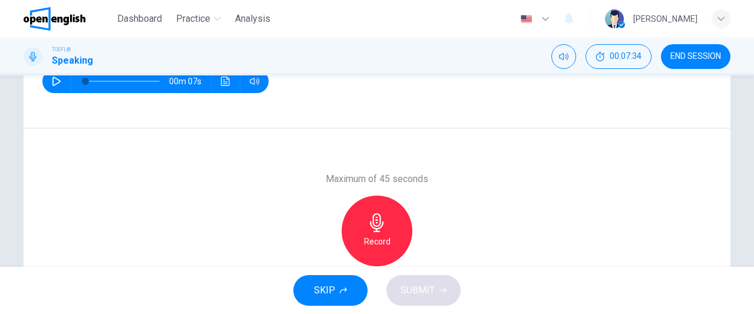
click at [384, 240] on h6 "Record" at bounding box center [377, 241] width 27 height 14
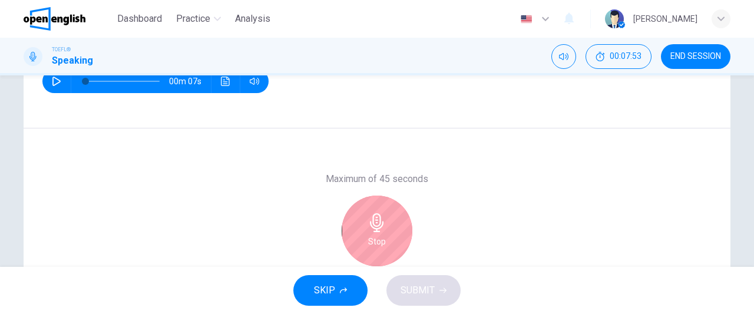
click at [377, 240] on h6 "Stop" at bounding box center [377, 241] width 18 height 14
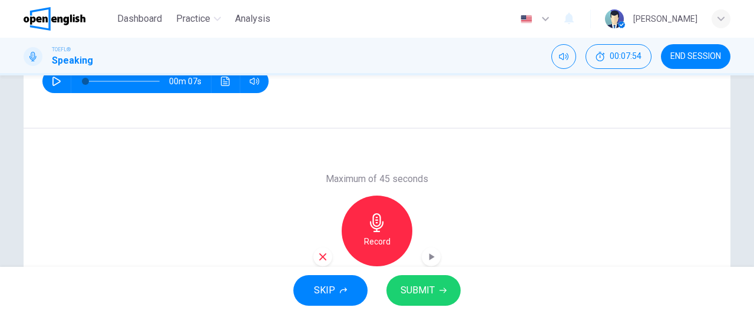
click at [322, 256] on icon "button" at bounding box center [322, 256] width 11 height 11
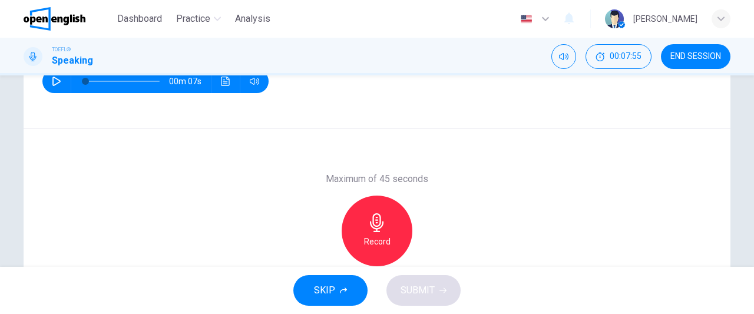
click at [383, 229] on icon "button" at bounding box center [376, 222] width 19 height 19
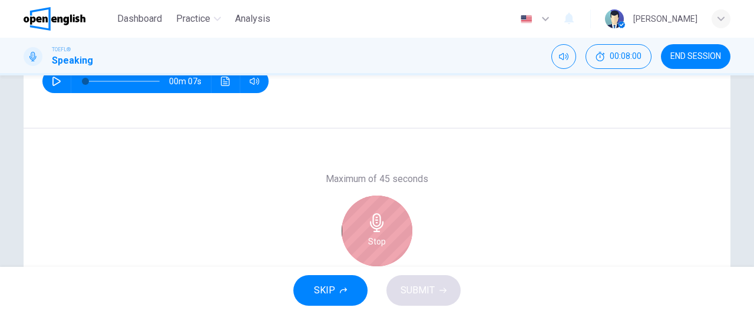
click at [371, 243] on h6 "Stop" at bounding box center [377, 241] width 18 height 14
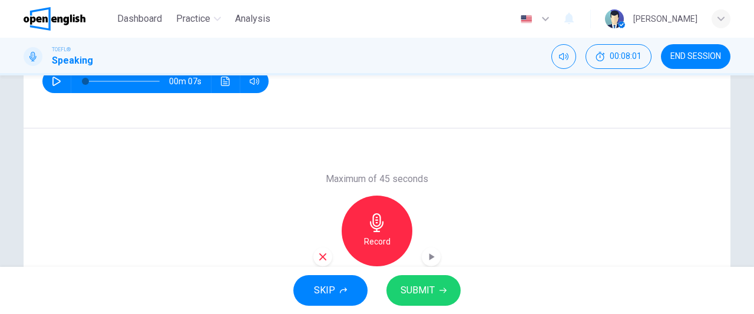
click at [319, 255] on icon "button" at bounding box center [322, 256] width 7 height 7
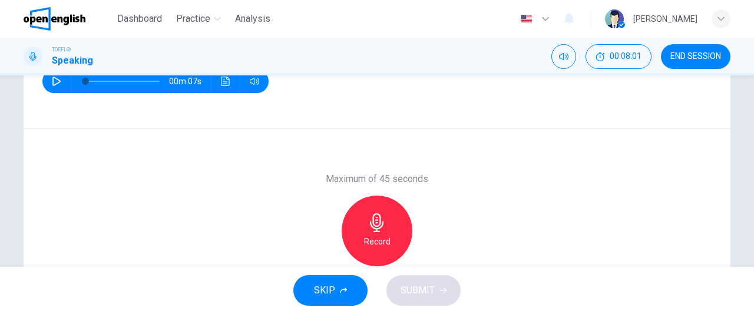
click at [369, 240] on h6 "Record" at bounding box center [377, 241] width 27 height 14
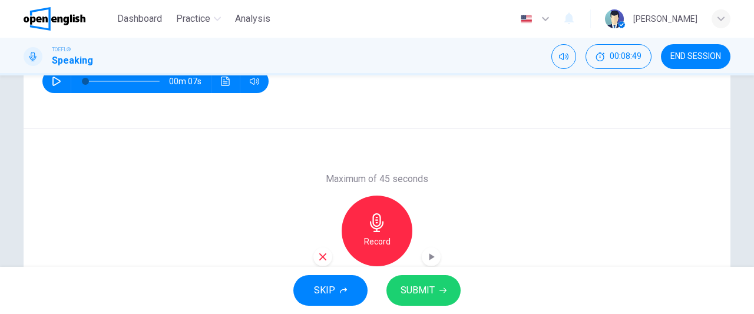
click at [422, 293] on span "SUBMIT" at bounding box center [417, 290] width 34 height 16
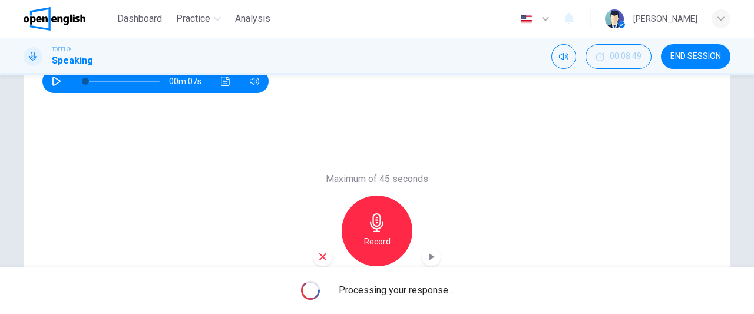
drag, startPoint x: 747, startPoint y: 167, endPoint x: 750, endPoint y: 98, distance: 68.4
click at [750, 98] on div "Question 3 Question Type : Independent 1 Directions : You will now be asked to …" at bounding box center [377, 170] width 754 height 191
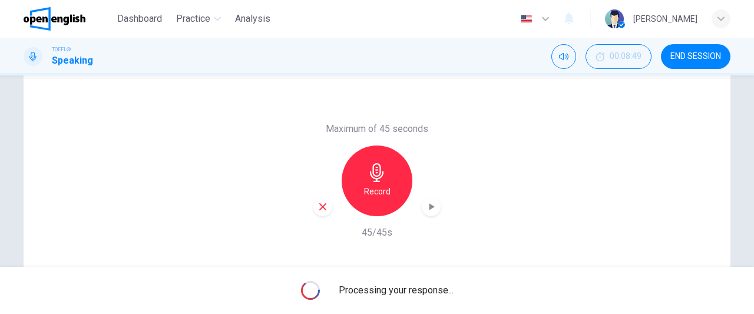
scroll to position [227, 0]
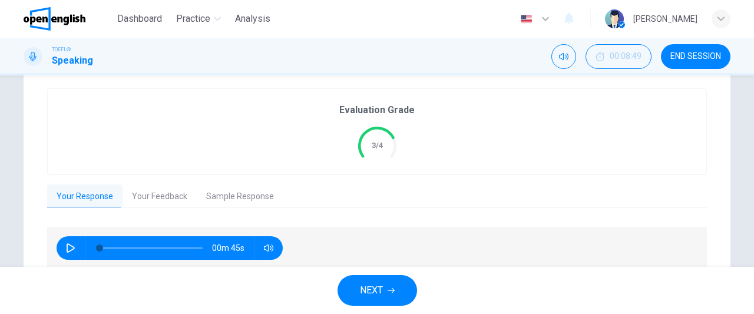
click at [145, 198] on button "Your Feedback" at bounding box center [159, 196] width 74 height 25
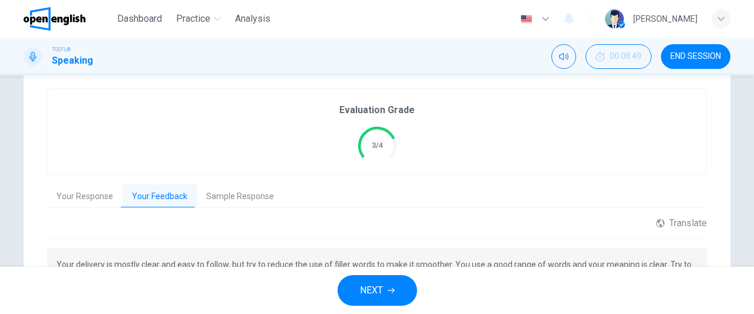
drag, startPoint x: 747, startPoint y: 177, endPoint x: 753, endPoint y: 212, distance: 35.9
click at [753, 212] on div "Question 3 Question Type : Independent 1 Directions : You will now be asked to …" at bounding box center [377, 170] width 754 height 191
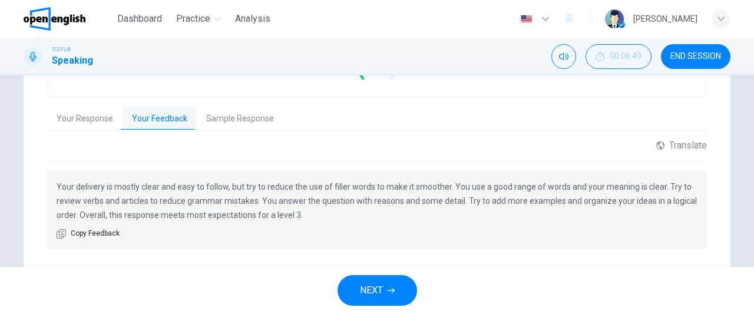
scroll to position [335, 0]
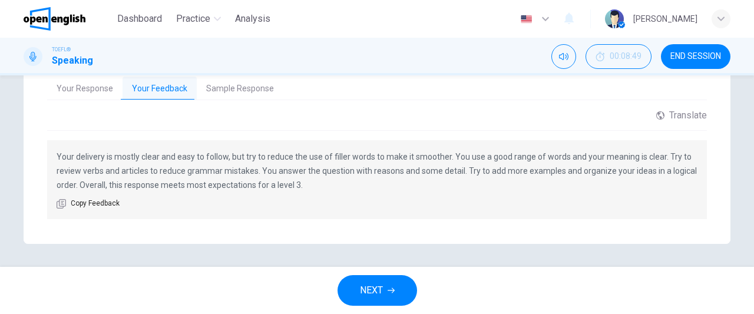
click at [375, 289] on span "NEXT" at bounding box center [371, 290] width 23 height 16
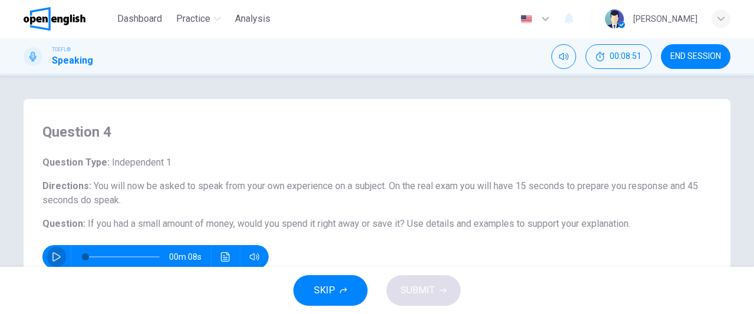
click at [53, 250] on button "button" at bounding box center [56, 257] width 19 height 24
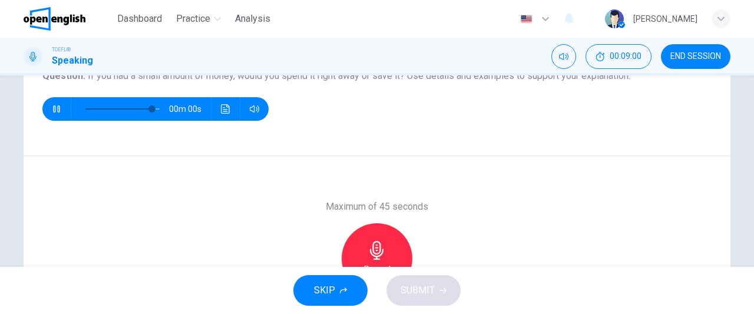
type input "*"
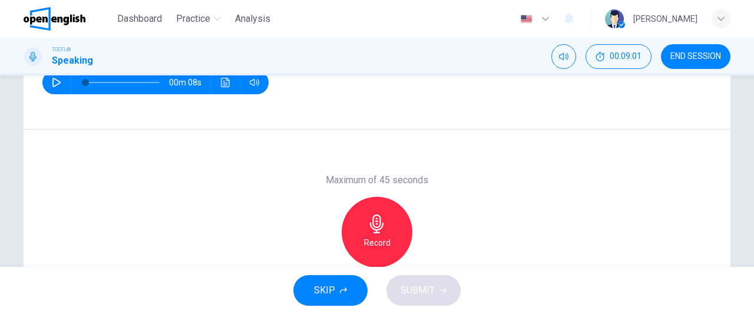
scroll to position [175, 0]
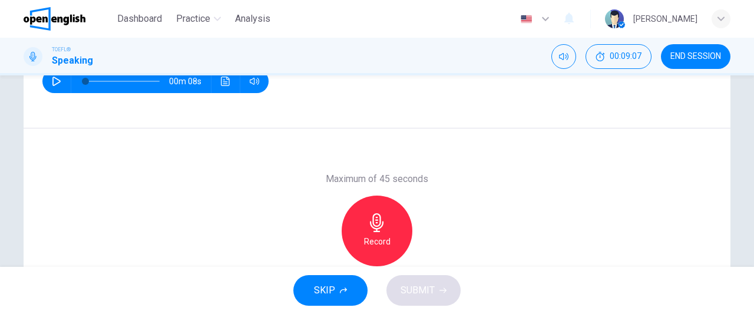
click at [376, 229] on icon "button" at bounding box center [376, 222] width 19 height 19
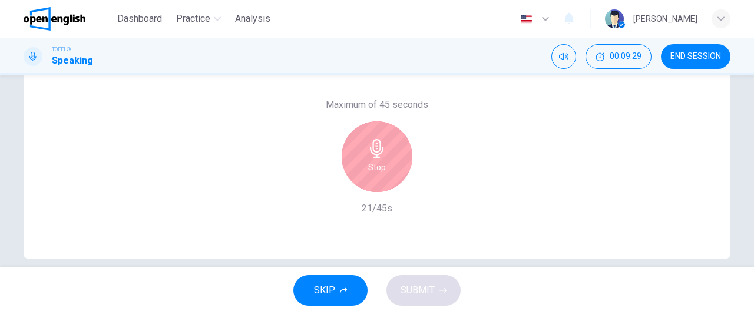
scroll to position [252, 0]
click at [395, 148] on div "Stop" at bounding box center [377, 154] width 71 height 71
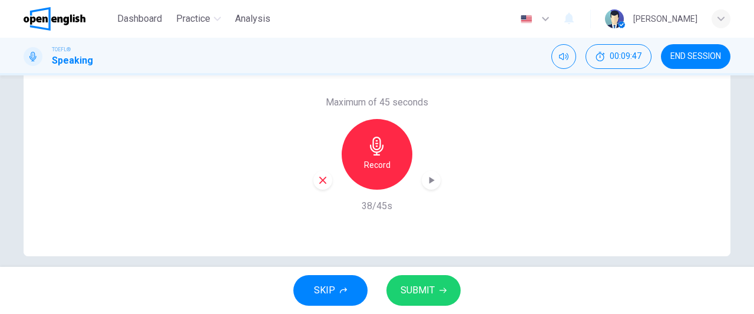
click at [319, 177] on icon "button" at bounding box center [322, 180] width 7 height 7
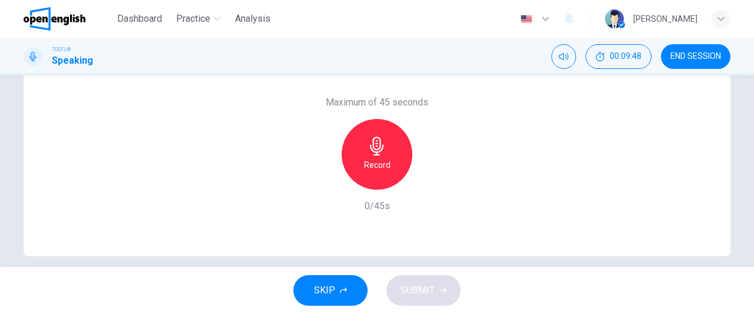
click at [373, 168] on h6 "Record" at bounding box center [377, 165] width 27 height 14
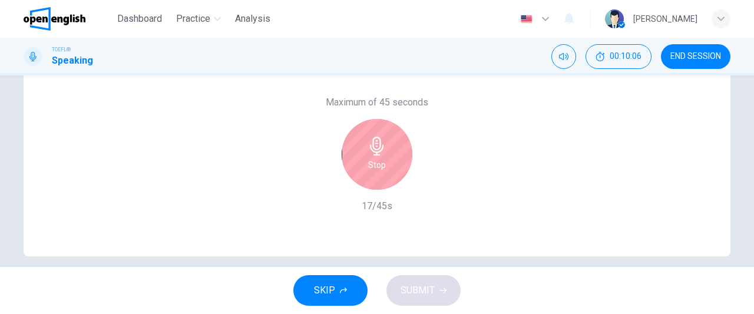
click at [372, 168] on h6 "Stop" at bounding box center [377, 165] width 18 height 14
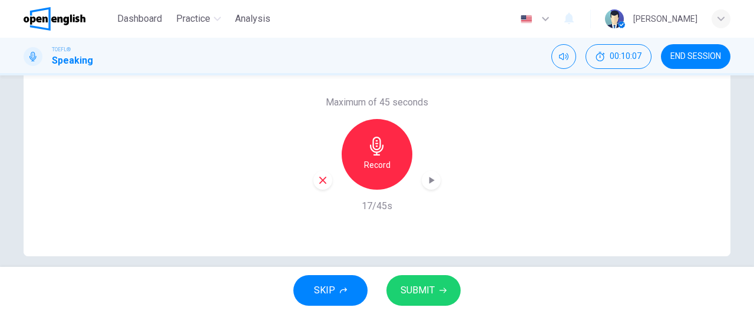
click at [324, 181] on icon "button" at bounding box center [322, 180] width 11 height 11
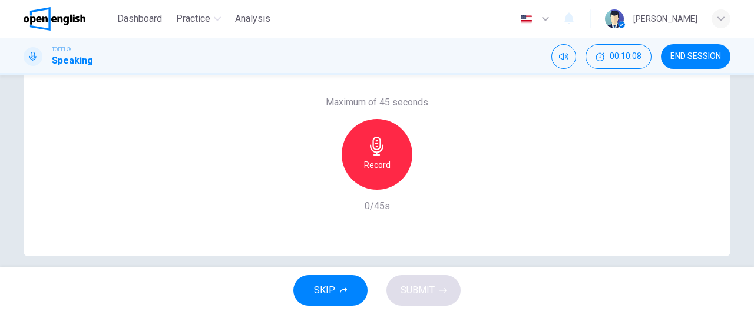
click at [380, 165] on h6 "Record" at bounding box center [377, 165] width 27 height 14
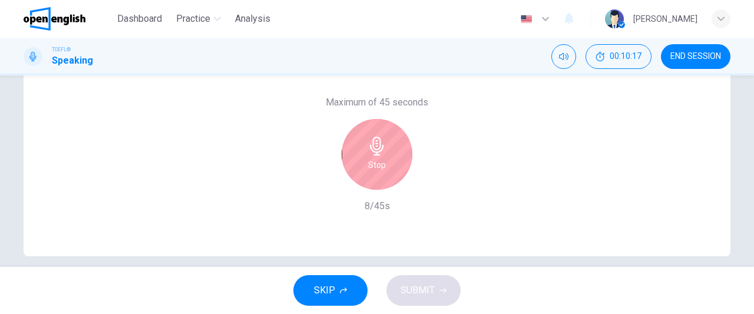
click at [380, 165] on h6 "Stop" at bounding box center [377, 165] width 18 height 14
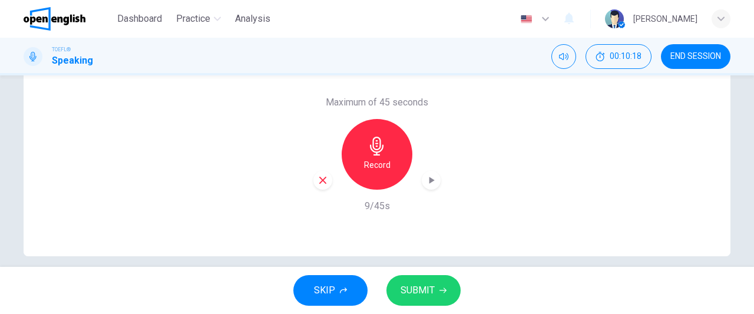
click at [324, 181] on icon "button" at bounding box center [322, 180] width 11 height 11
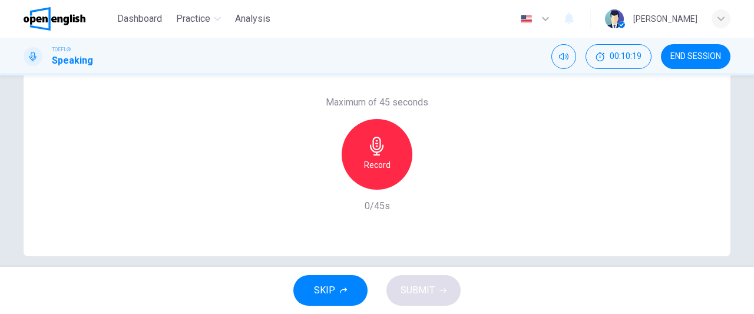
click at [362, 173] on div "Record" at bounding box center [377, 154] width 71 height 71
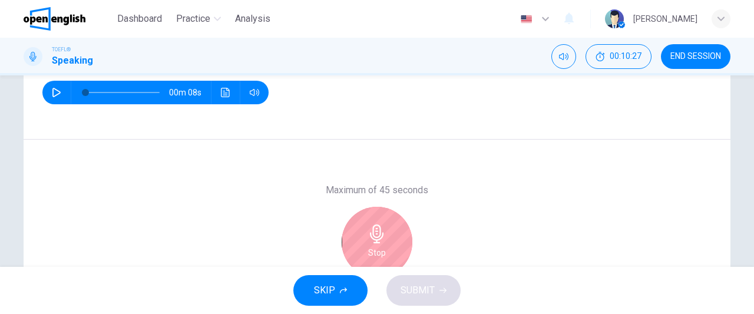
scroll to position [166, 0]
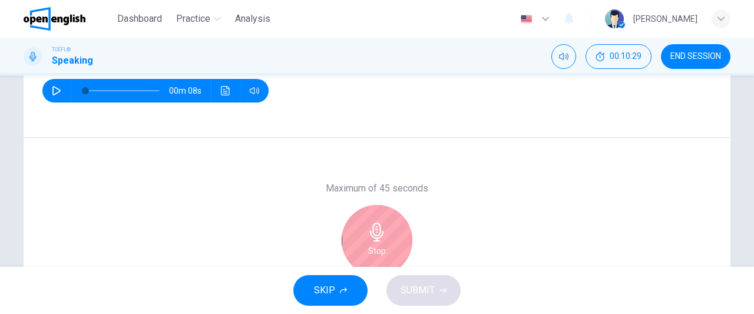
click at [368, 237] on icon "button" at bounding box center [376, 232] width 19 height 19
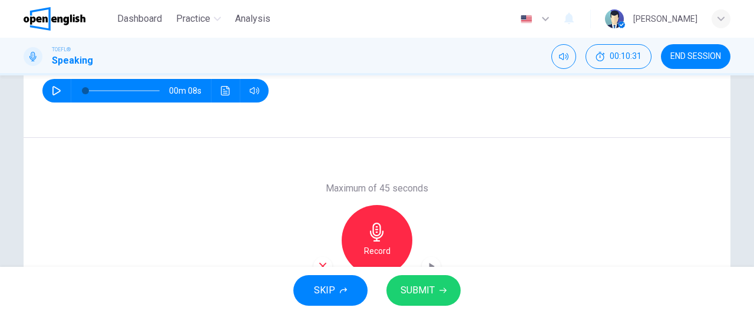
click at [367, 238] on icon "button" at bounding box center [376, 232] width 19 height 19
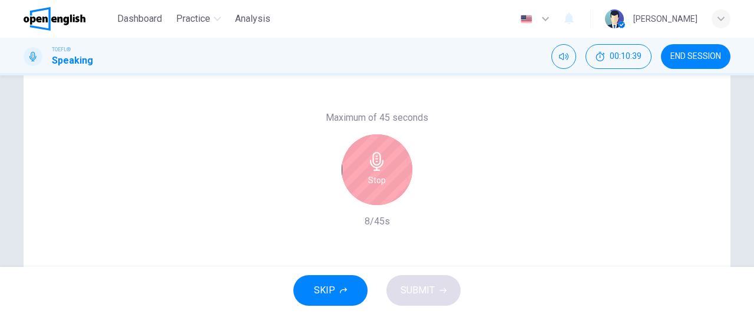
scroll to position [237, 0]
click at [379, 173] on h6 "Stop" at bounding box center [377, 180] width 18 height 14
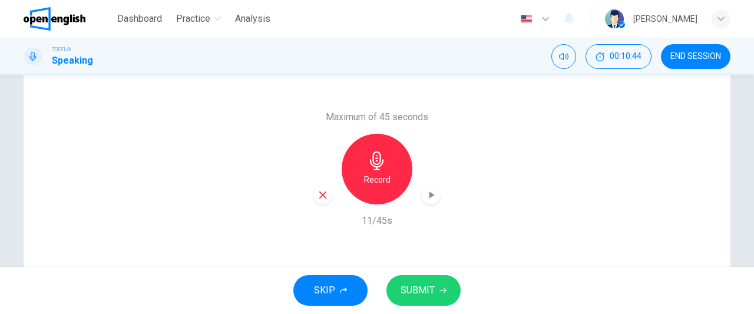
click at [317, 193] on icon "button" at bounding box center [322, 195] width 11 height 11
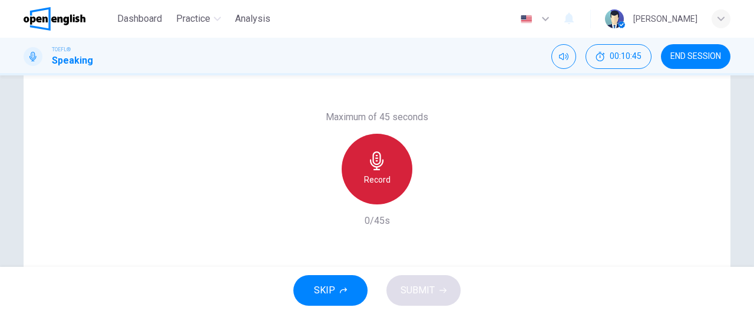
click at [379, 173] on h6 "Record" at bounding box center [377, 180] width 27 height 14
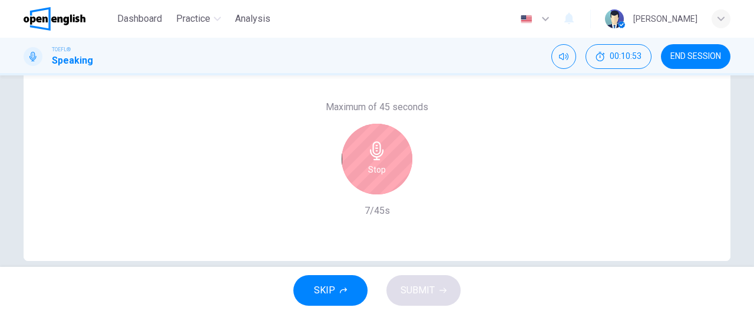
scroll to position [250, 0]
click at [383, 160] on div "Stop" at bounding box center [377, 156] width 71 height 71
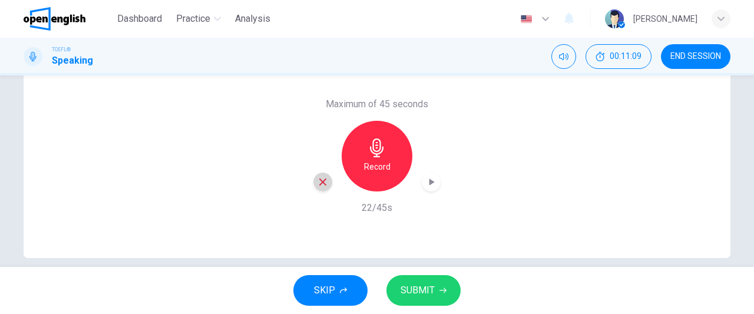
click at [319, 178] on icon "button" at bounding box center [322, 181] width 7 height 7
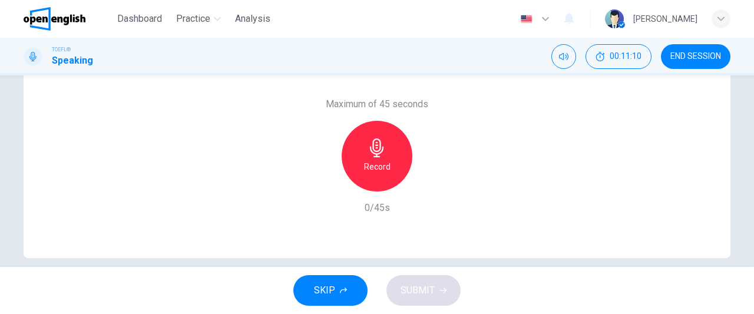
click at [377, 167] on h6 "Record" at bounding box center [377, 167] width 27 height 14
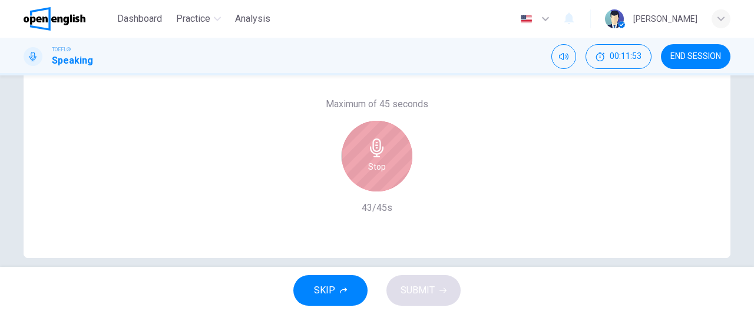
click at [377, 167] on h6 "Stop" at bounding box center [377, 167] width 18 height 14
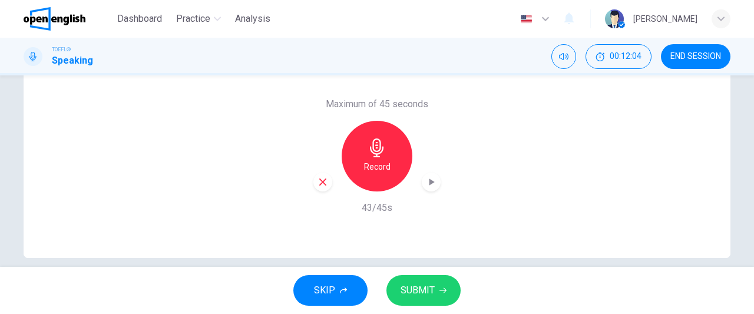
click at [420, 290] on span "SUBMIT" at bounding box center [417, 290] width 34 height 16
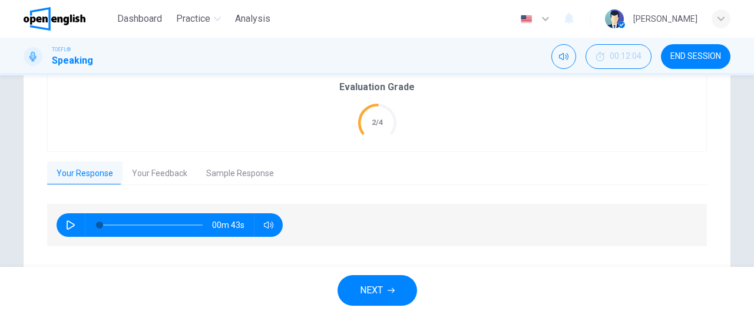
click at [406, 293] on button "NEXT" at bounding box center [377, 290] width 80 height 31
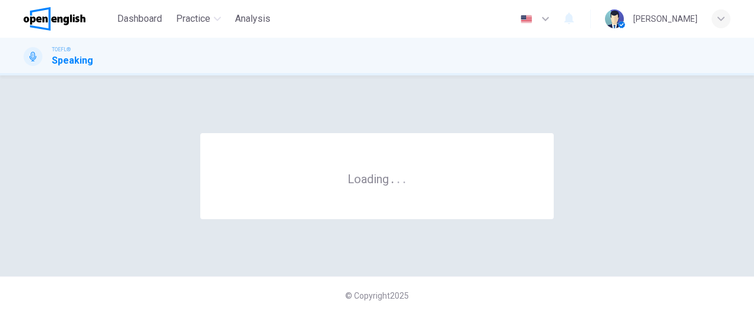
scroll to position [0, 0]
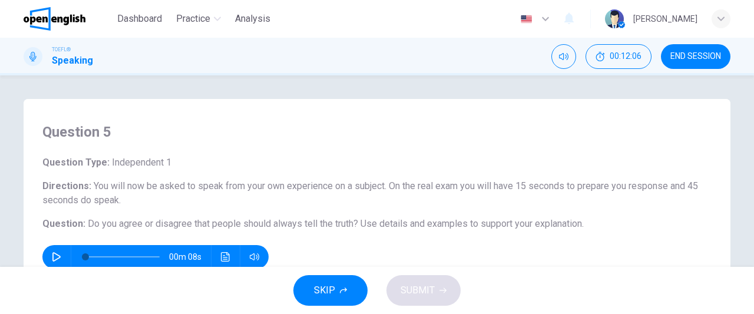
click at [52, 252] on icon "button" at bounding box center [56, 256] width 8 height 9
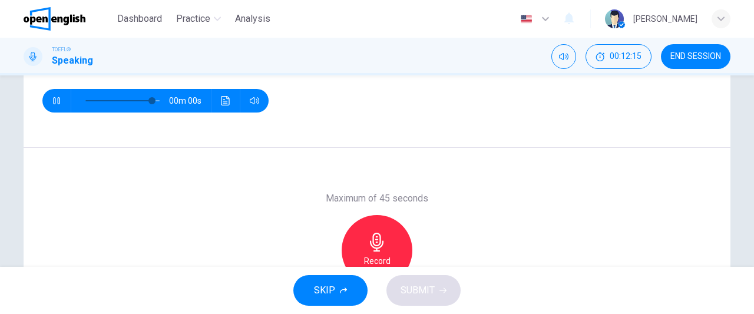
scroll to position [158, 0]
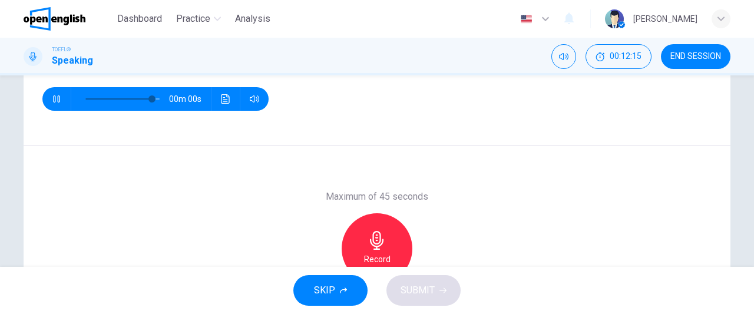
type input "*"
click at [373, 239] on icon "button" at bounding box center [377, 240] width 14 height 19
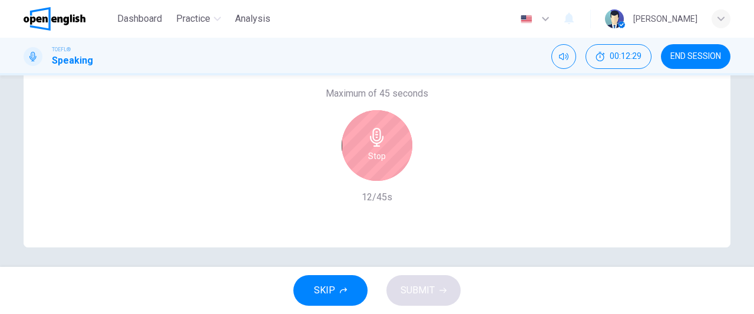
scroll to position [261, 0]
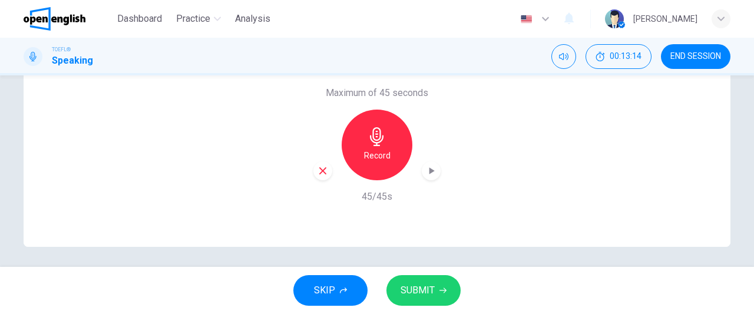
click at [319, 173] on icon "button" at bounding box center [322, 170] width 11 height 11
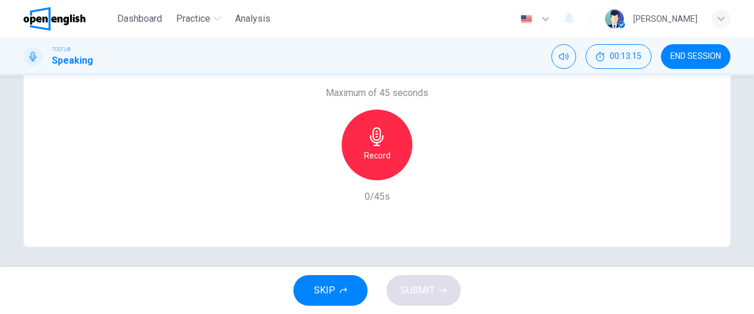
click at [380, 161] on h6 "Record" at bounding box center [377, 155] width 27 height 14
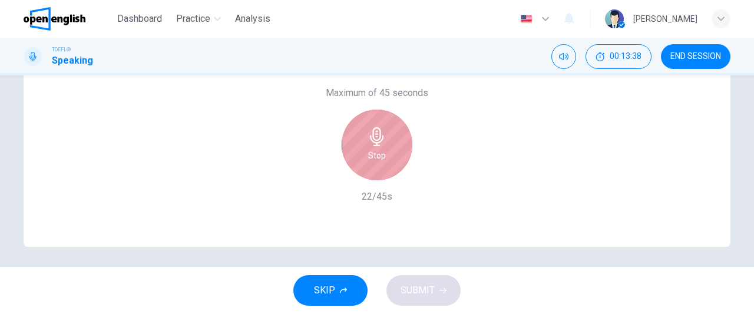
click at [380, 161] on h6 "Stop" at bounding box center [377, 155] width 18 height 14
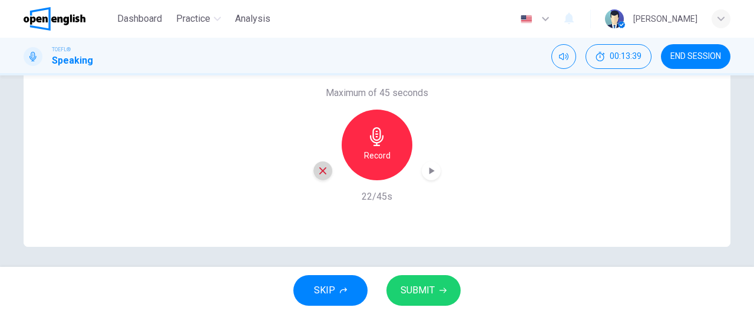
click at [325, 170] on div "button" at bounding box center [322, 170] width 19 height 19
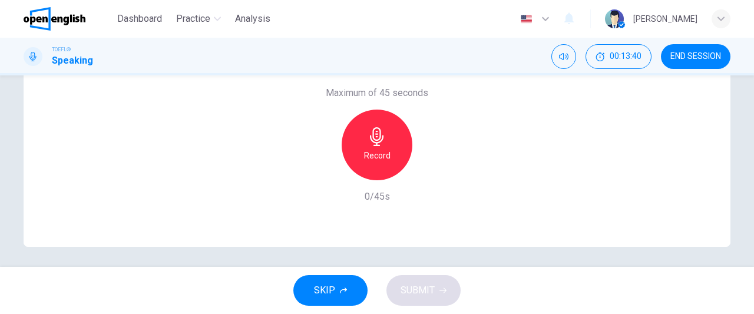
click at [386, 153] on h6 "Record" at bounding box center [377, 155] width 27 height 14
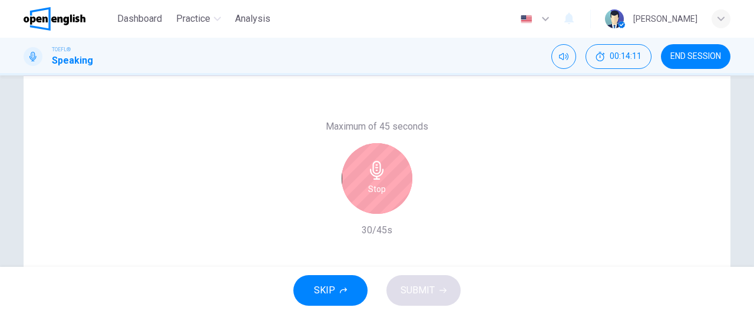
scroll to position [229, 0]
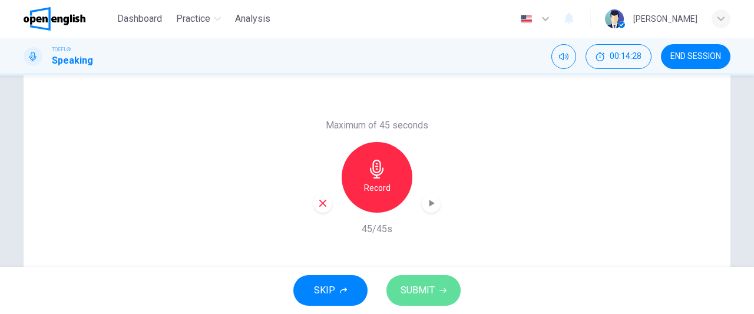
click at [409, 293] on span "SUBMIT" at bounding box center [417, 290] width 34 height 16
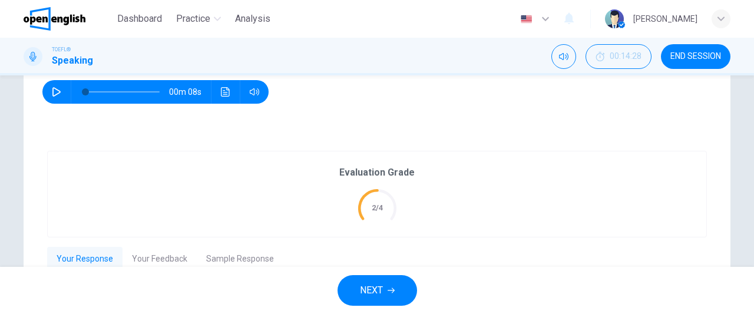
scroll to position [168, 0]
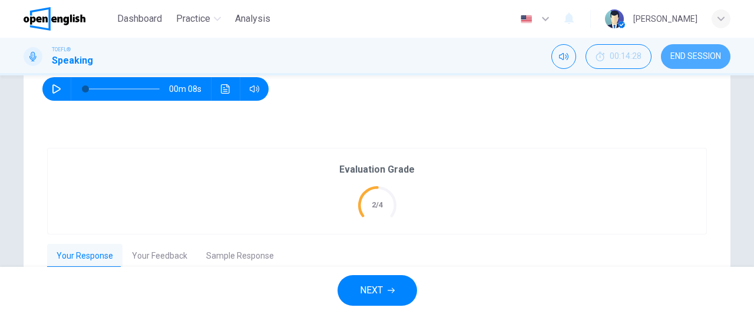
click at [707, 50] on button "END SESSION" at bounding box center [695, 56] width 69 height 25
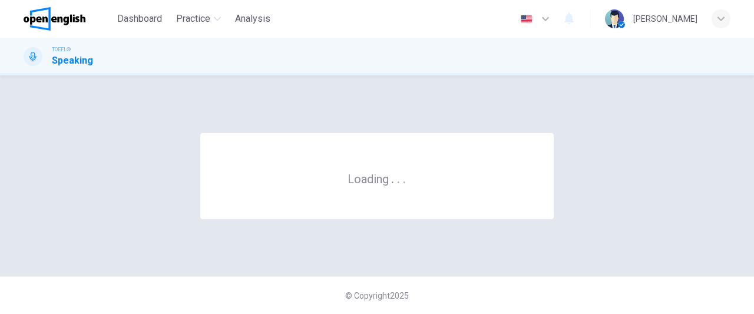
scroll to position [0, 0]
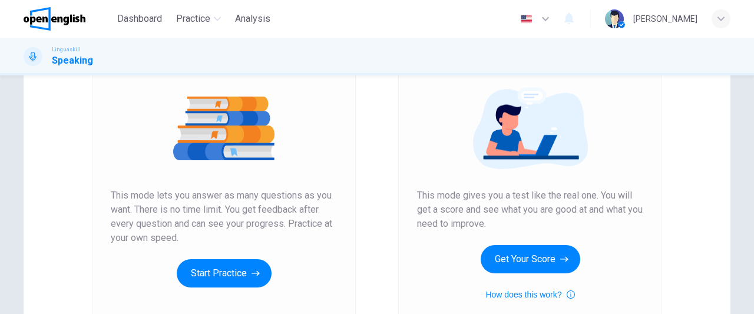
scroll to position [155, 0]
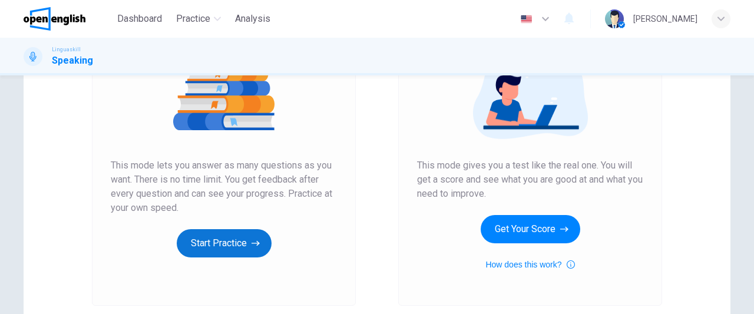
click at [233, 244] on button "Start Practice" at bounding box center [224, 243] width 95 height 28
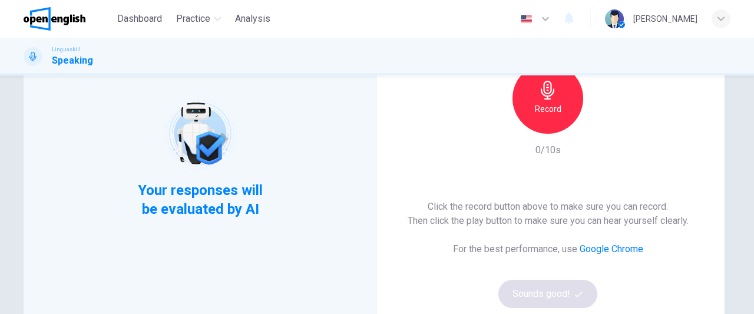
scroll to position [95, 0]
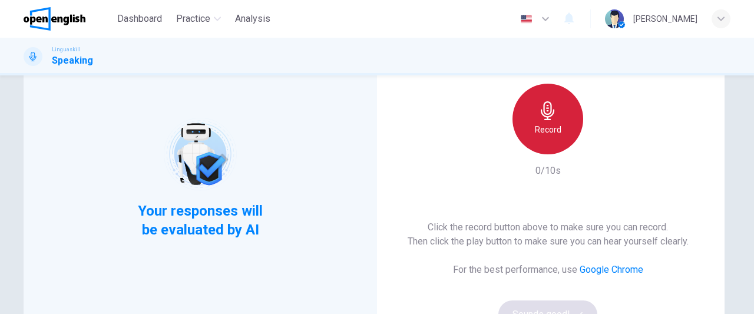
click at [540, 138] on div "Record" at bounding box center [547, 119] width 71 height 71
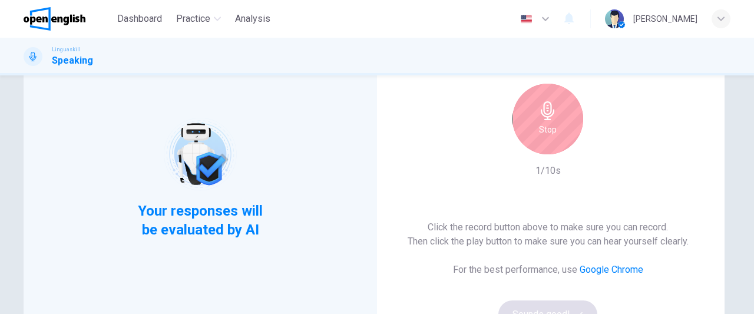
click at [558, 139] on div "Stop" at bounding box center [547, 119] width 71 height 71
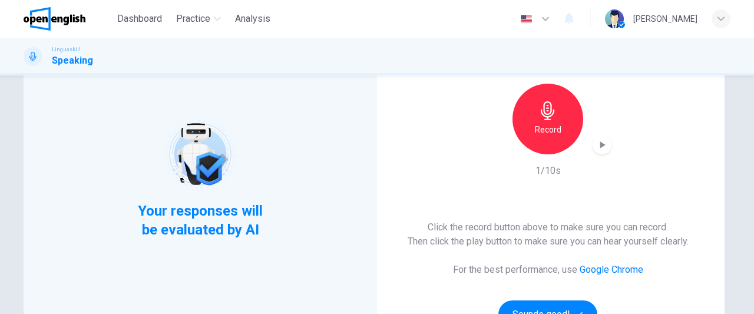
scroll to position [211, 0]
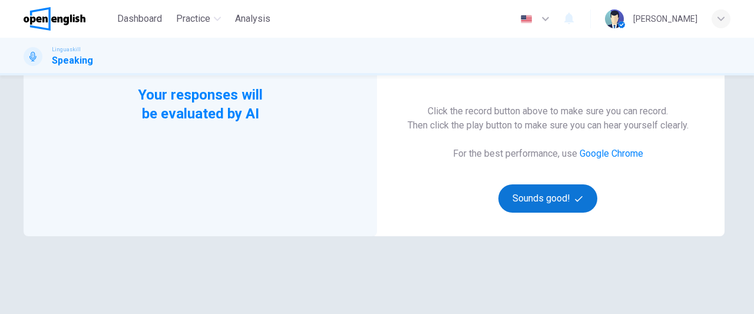
click at [554, 198] on button "Sounds good!" at bounding box center [547, 198] width 99 height 28
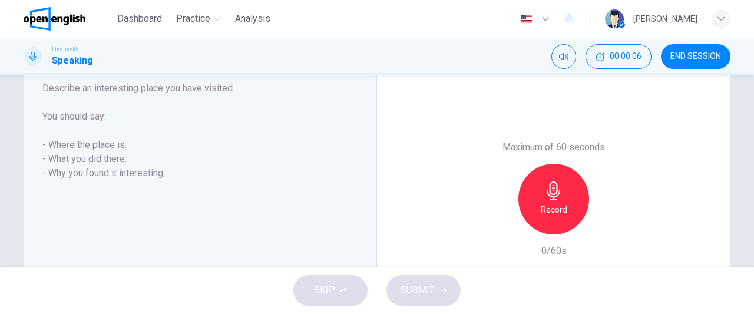
click at [559, 198] on icon "button" at bounding box center [553, 190] width 19 height 19
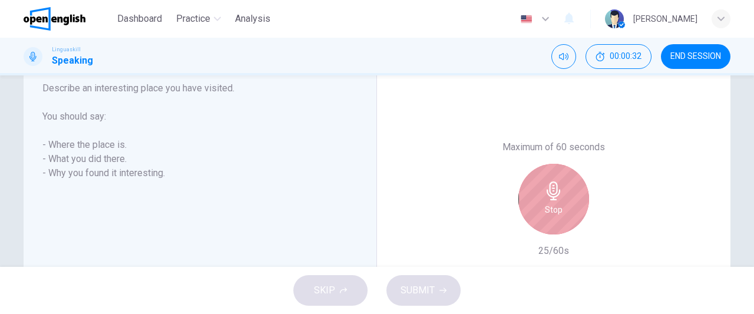
click at [559, 198] on icon "button" at bounding box center [553, 190] width 19 height 19
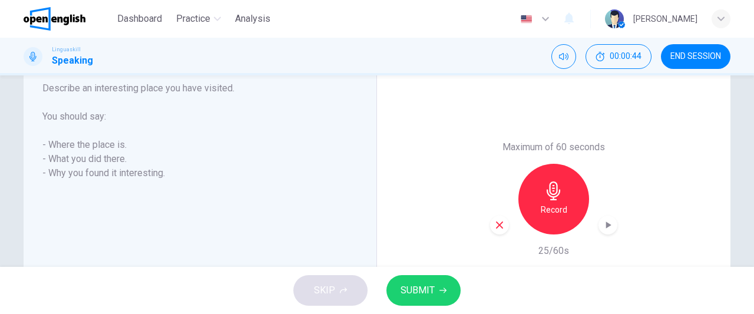
click at [498, 222] on icon "button" at bounding box center [499, 224] width 7 height 7
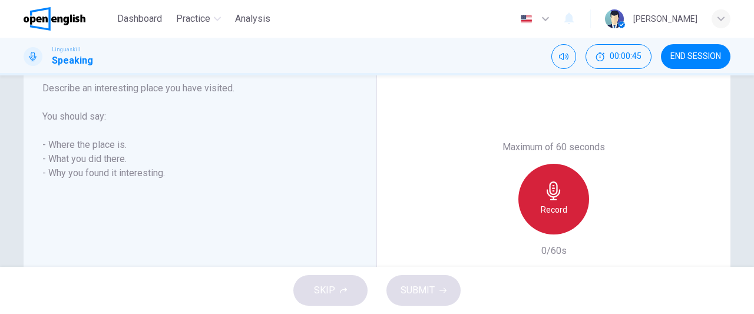
click at [545, 203] on h6 "Record" at bounding box center [554, 210] width 27 height 14
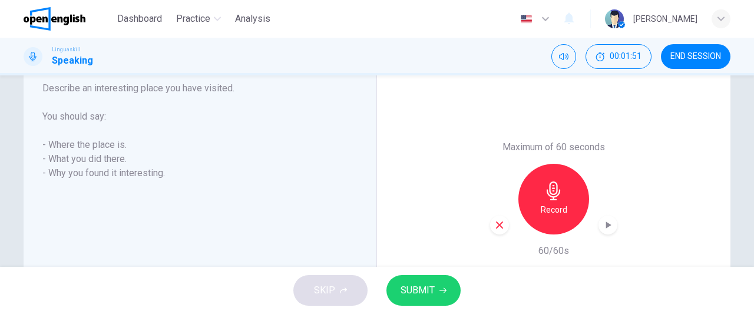
click at [497, 228] on icon "button" at bounding box center [499, 225] width 11 height 11
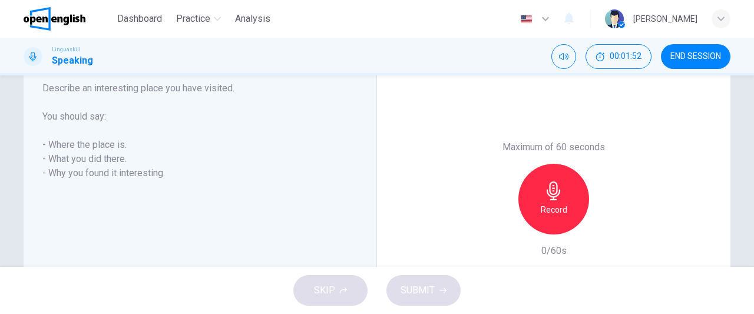
click at [545, 209] on h6 "Record" at bounding box center [554, 210] width 27 height 14
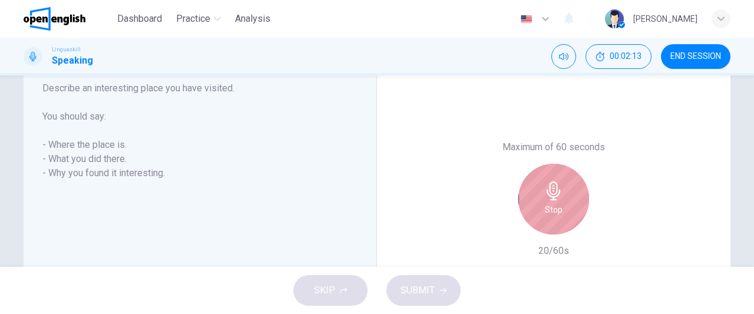
click at [545, 210] on h6 "Stop" at bounding box center [554, 210] width 18 height 14
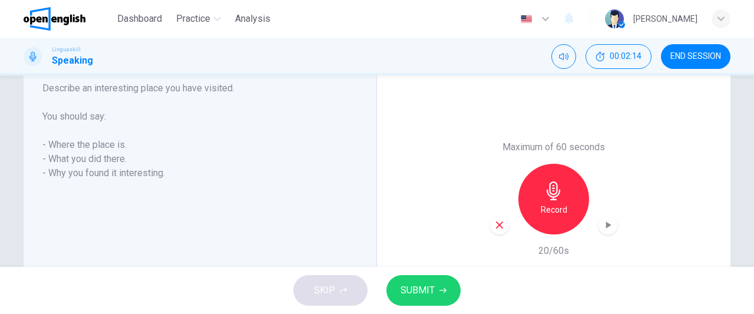
click at [496, 224] on icon "button" at bounding box center [499, 224] width 7 height 7
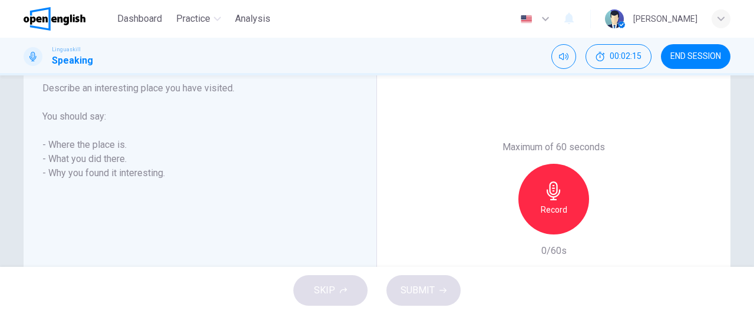
click at [548, 211] on h6 "Record" at bounding box center [554, 210] width 27 height 14
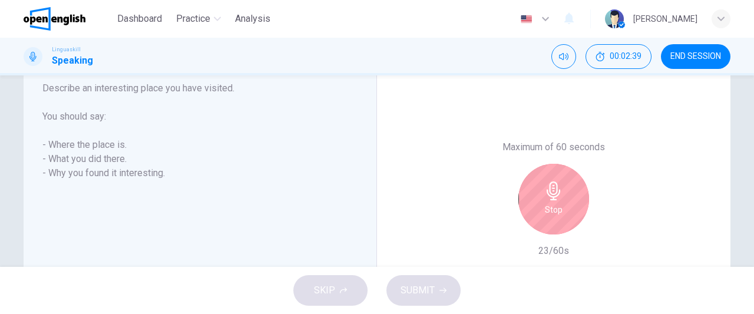
click at [547, 213] on h6 "Stop" at bounding box center [554, 210] width 18 height 14
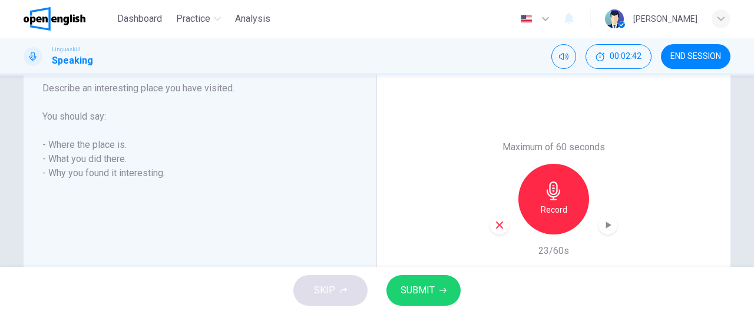
click at [501, 224] on icon "button" at bounding box center [499, 225] width 11 height 11
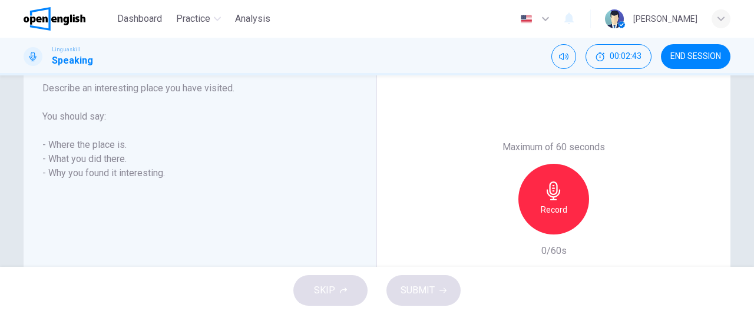
click at [563, 208] on h6 "Record" at bounding box center [554, 210] width 27 height 14
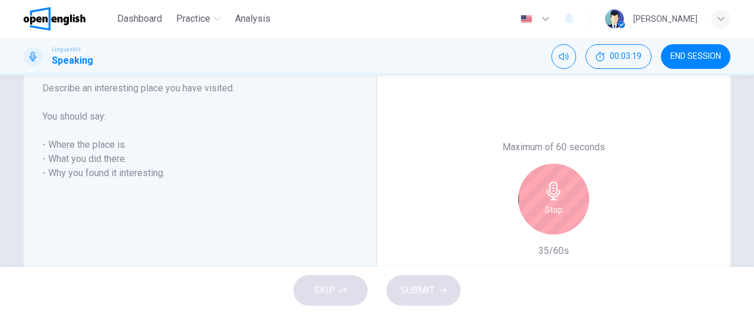
click at [562, 208] on div "Stop" at bounding box center [553, 199] width 71 height 71
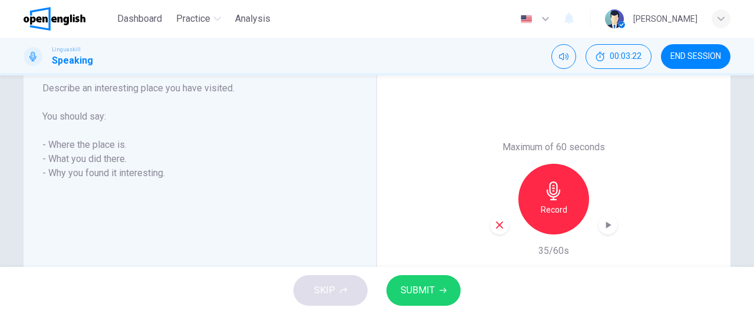
click at [562, 208] on h6 "Record" at bounding box center [554, 210] width 27 height 14
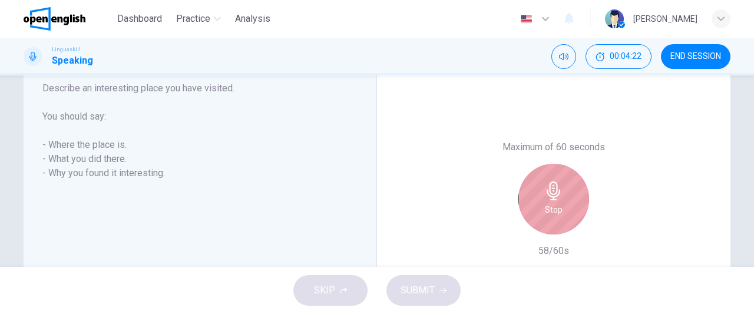
click at [562, 208] on div "Stop" at bounding box center [553, 199] width 71 height 71
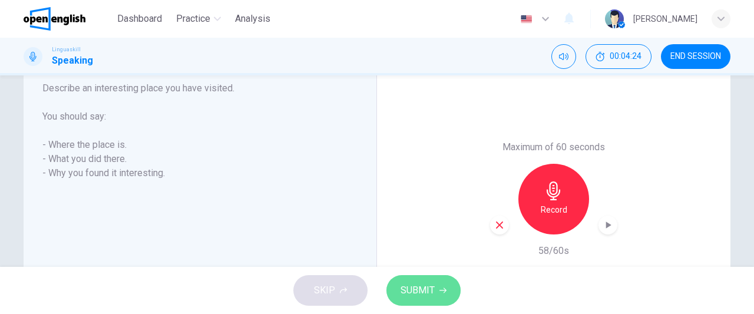
click at [436, 291] on button "SUBMIT" at bounding box center [423, 290] width 74 height 31
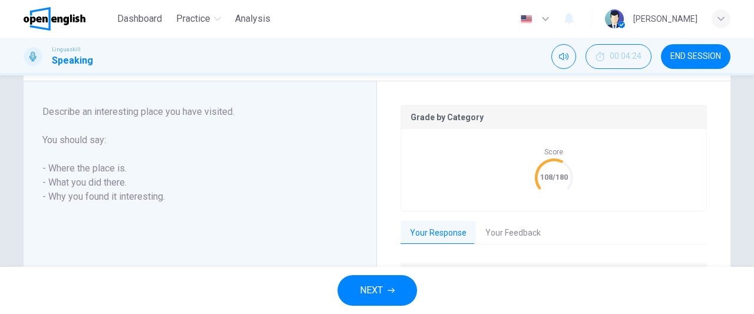
scroll to position [235, 0]
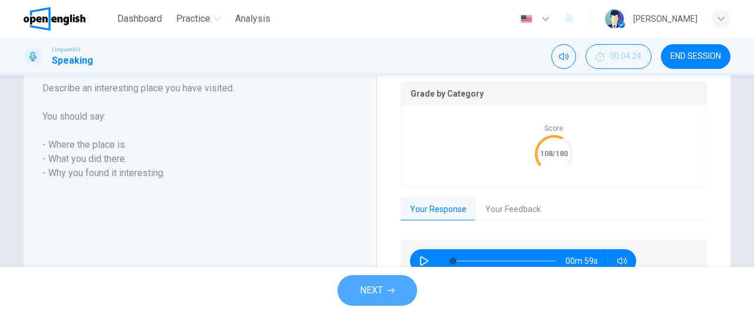
click at [374, 291] on span "NEXT" at bounding box center [371, 290] width 23 height 16
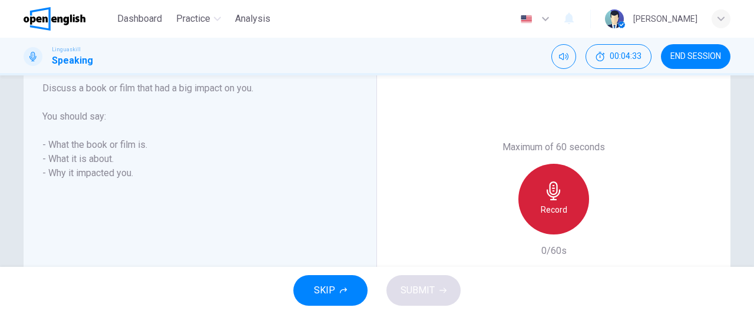
click at [552, 204] on h6 "Record" at bounding box center [554, 210] width 27 height 14
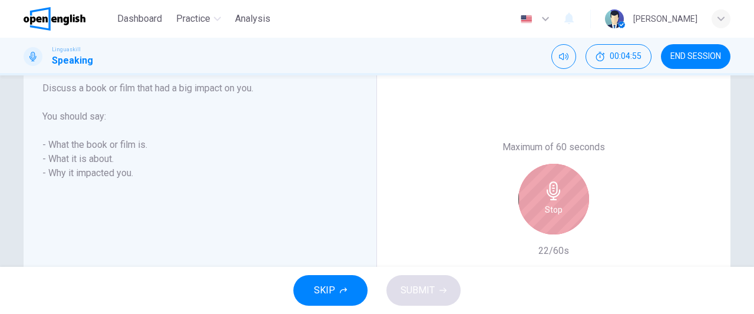
click at [552, 204] on h6 "Stop" at bounding box center [554, 210] width 18 height 14
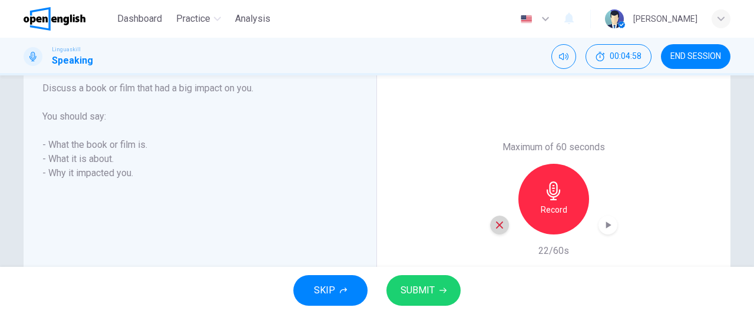
click at [499, 224] on icon "button" at bounding box center [499, 225] width 11 height 11
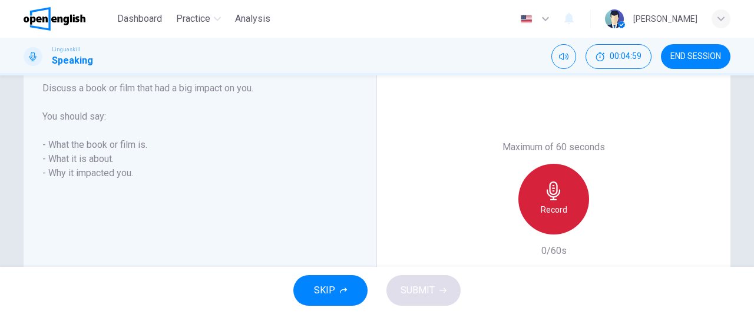
click at [540, 219] on div "Record" at bounding box center [553, 199] width 71 height 71
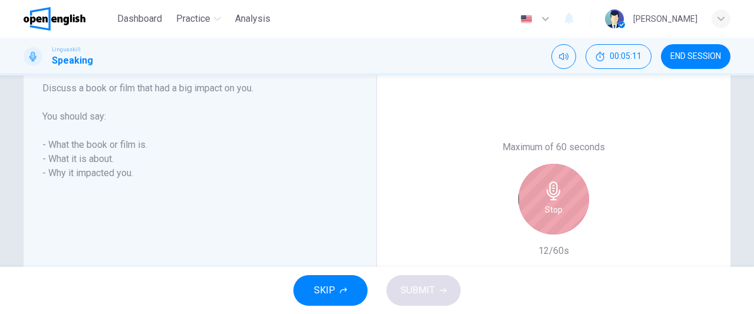
click at [540, 219] on div "Stop" at bounding box center [553, 199] width 71 height 71
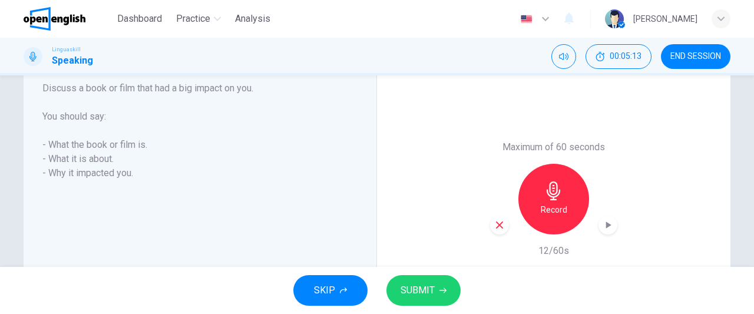
click at [499, 226] on icon "button" at bounding box center [499, 225] width 11 height 11
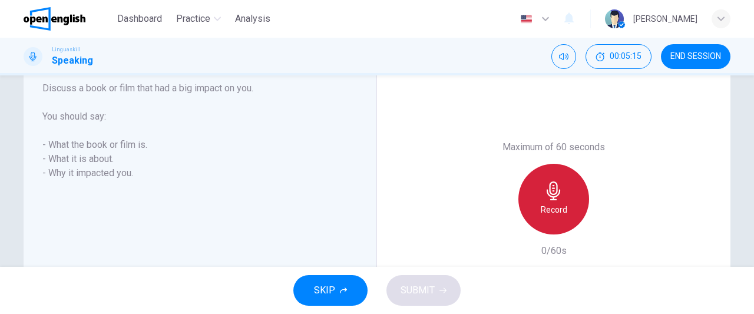
click at [548, 218] on div "Record" at bounding box center [553, 199] width 71 height 71
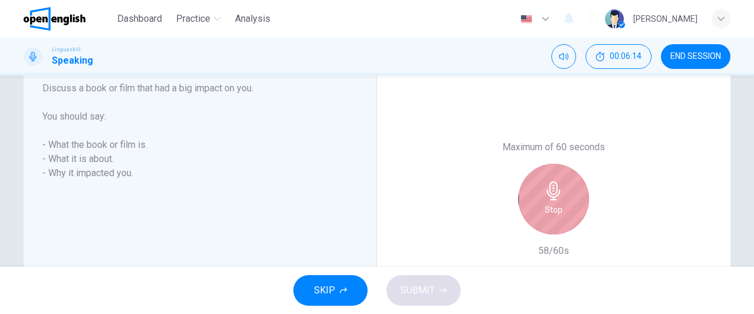
click at [548, 218] on div "Stop" at bounding box center [553, 199] width 71 height 71
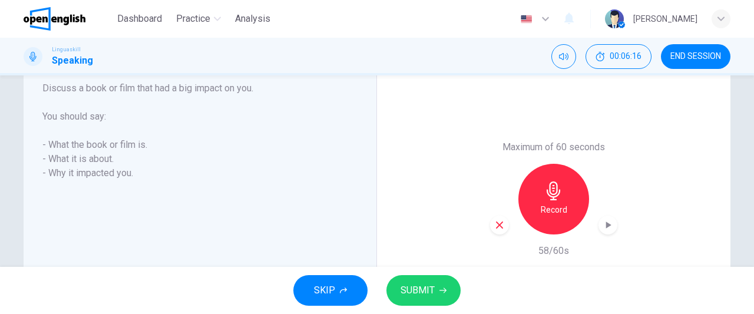
click at [430, 300] on button "SUBMIT" at bounding box center [423, 290] width 74 height 31
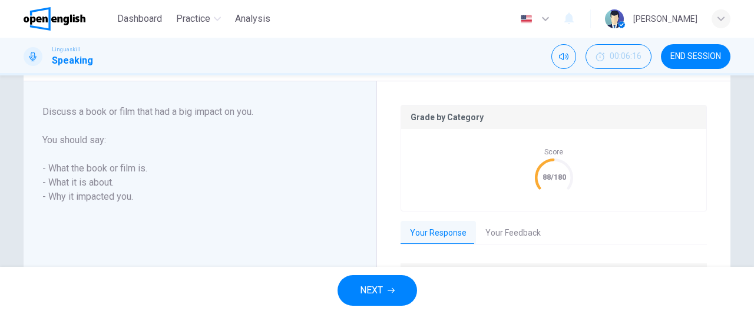
scroll to position [235, 0]
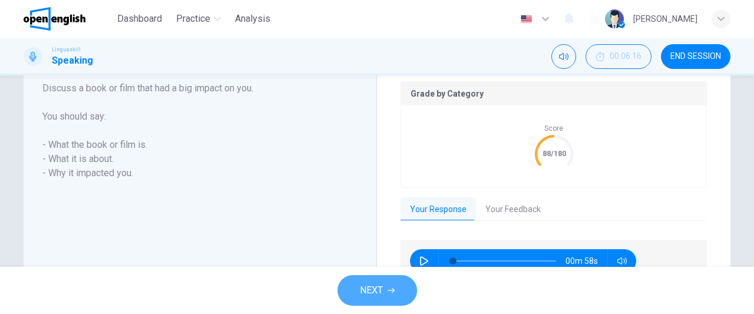
click at [389, 292] on icon "button" at bounding box center [391, 290] width 7 height 7
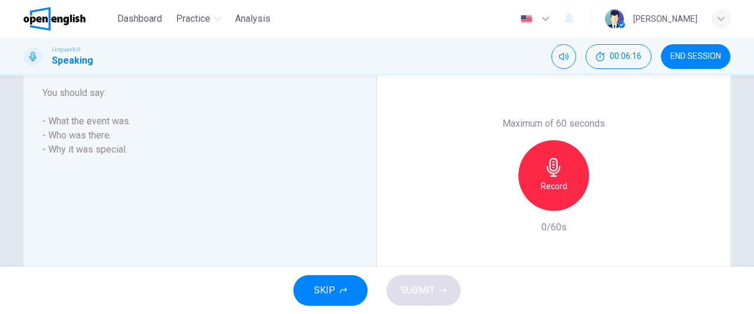
scroll to position [211, 0]
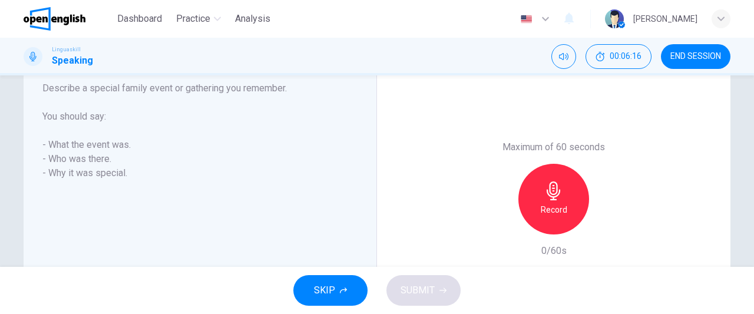
drag, startPoint x: 389, startPoint y: 292, endPoint x: 336, endPoint y: 270, distance: 57.5
click at [336, 293] on div "SKIP SUBMIT" at bounding box center [377, 290] width 754 height 47
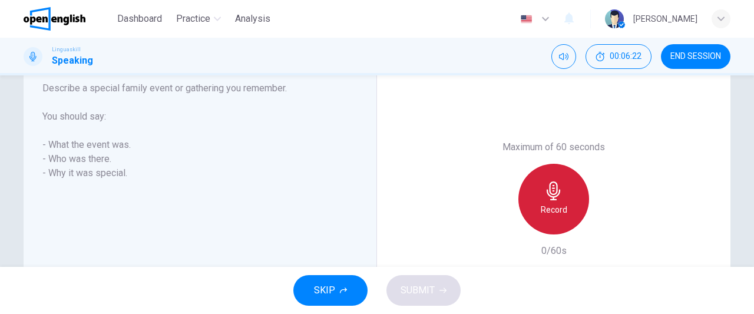
click at [552, 196] on icon "button" at bounding box center [554, 190] width 14 height 19
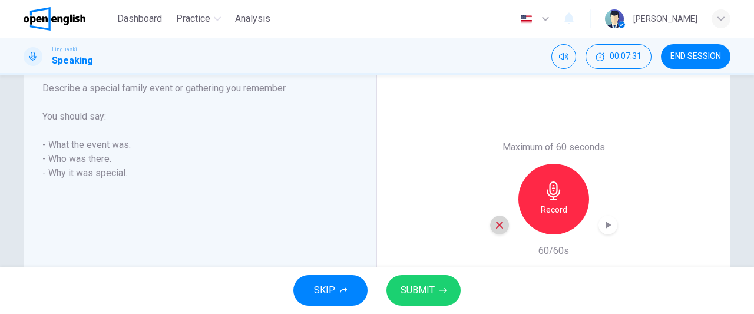
click at [495, 225] on icon "button" at bounding box center [499, 225] width 11 height 11
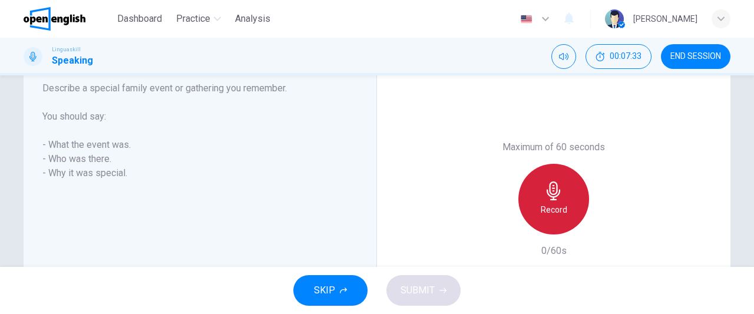
click at [551, 213] on h6 "Record" at bounding box center [554, 210] width 27 height 14
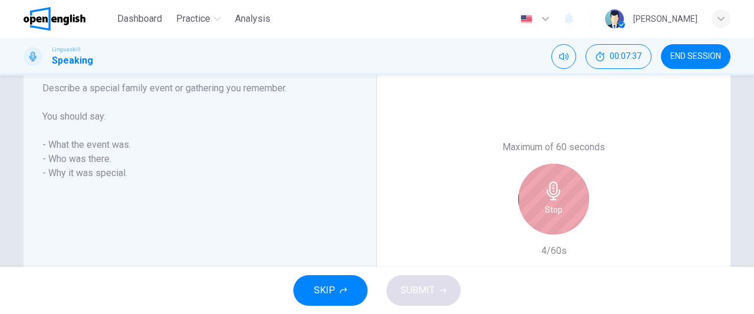
click at [551, 213] on h6 "Stop" at bounding box center [554, 210] width 18 height 14
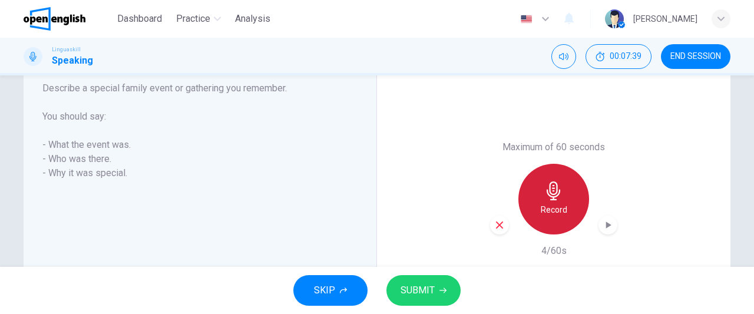
click at [551, 213] on h6 "Record" at bounding box center [554, 210] width 27 height 14
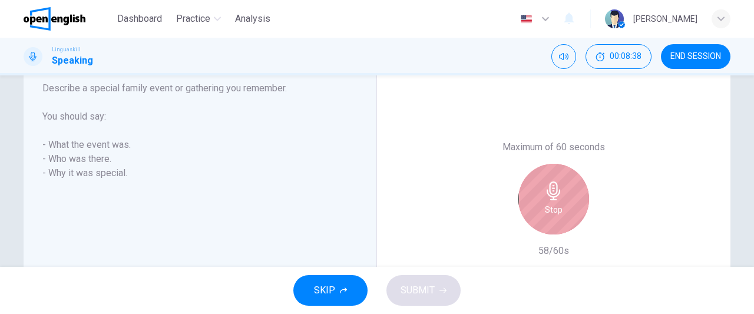
click at [553, 213] on h6 "Stop" at bounding box center [554, 210] width 18 height 14
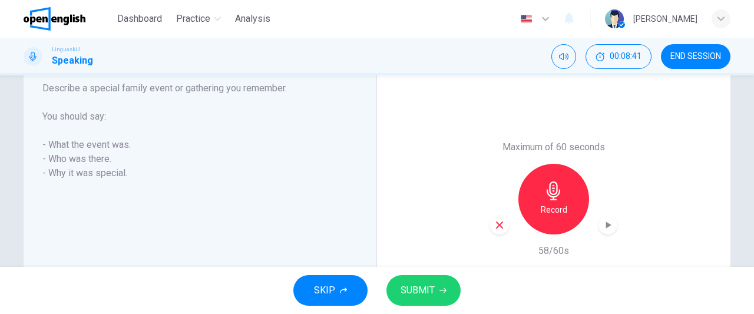
click at [423, 293] on span "SUBMIT" at bounding box center [417, 290] width 34 height 16
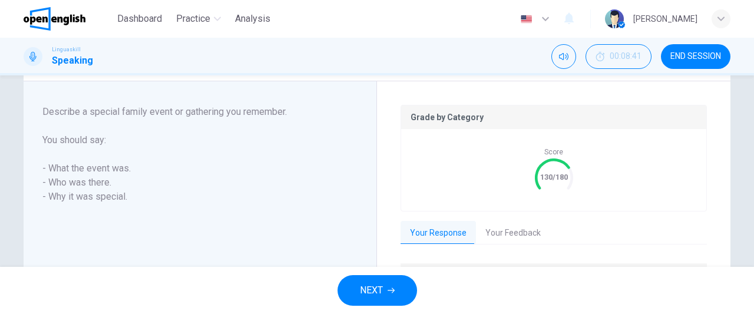
scroll to position [235, 0]
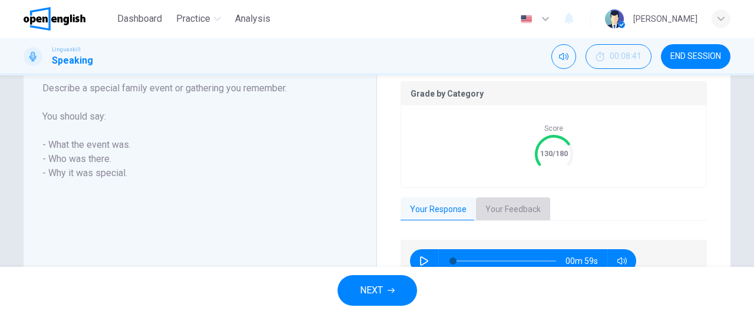
click at [518, 201] on button "Your Feedback" at bounding box center [513, 209] width 74 height 25
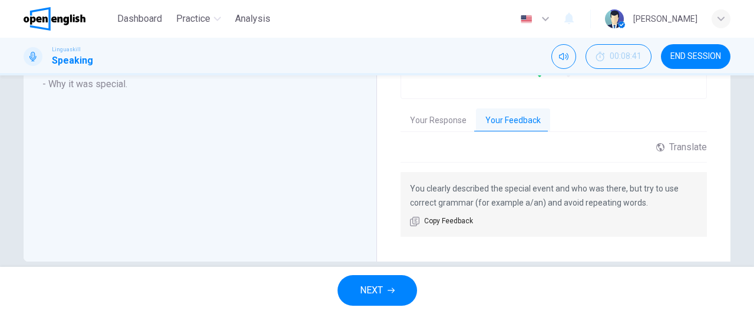
scroll to position [325, 0]
click at [386, 284] on button "NEXT" at bounding box center [377, 290] width 80 height 31
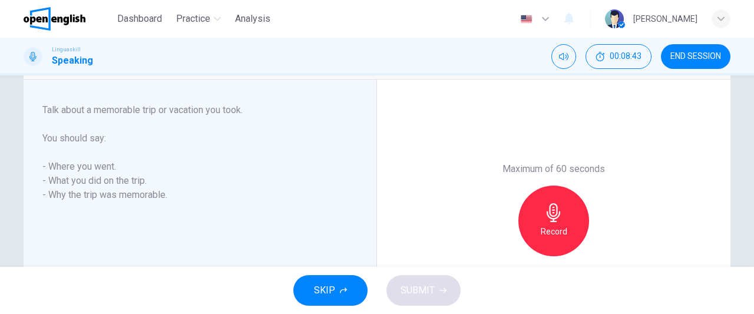
scroll to position [167, 0]
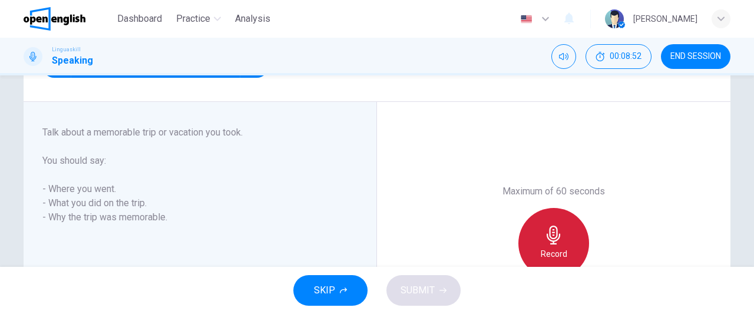
click at [568, 244] on div "Record" at bounding box center [553, 243] width 71 height 71
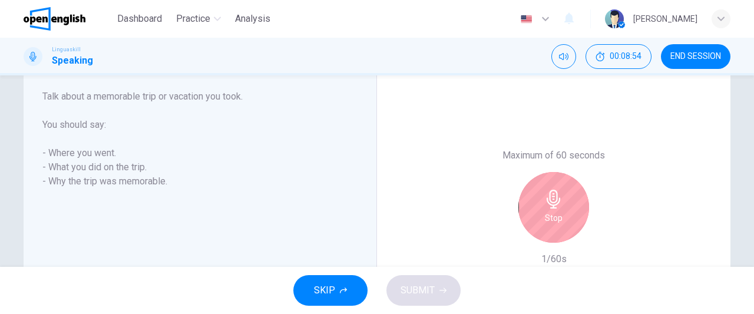
scroll to position [216, 0]
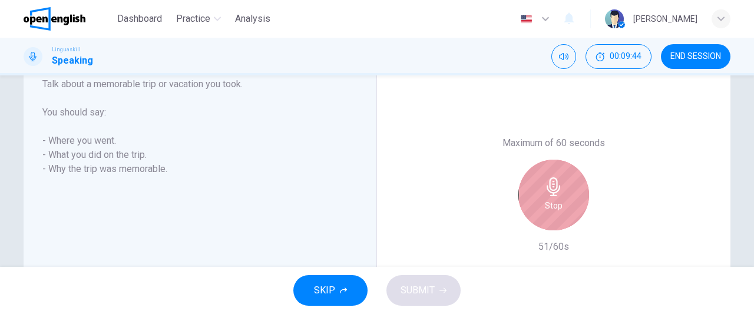
click at [581, 204] on div "Stop" at bounding box center [553, 195] width 71 height 71
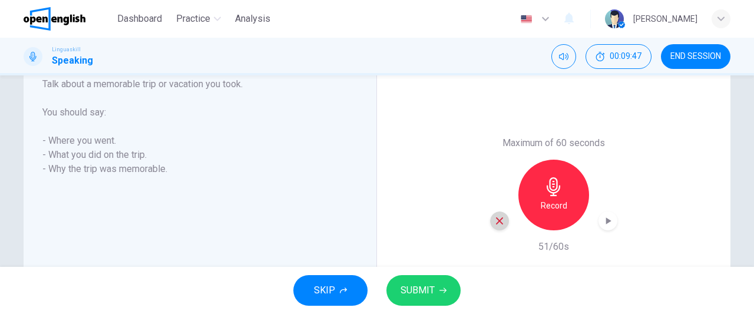
click at [496, 220] on icon "button" at bounding box center [499, 220] width 7 height 7
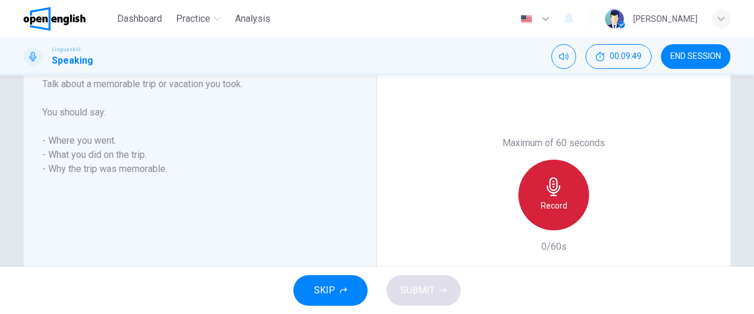
click at [563, 193] on div "Record" at bounding box center [553, 195] width 71 height 71
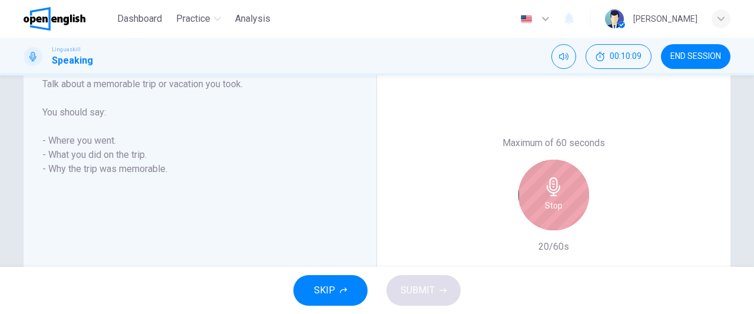
click at [563, 193] on div "Stop" at bounding box center [553, 195] width 71 height 71
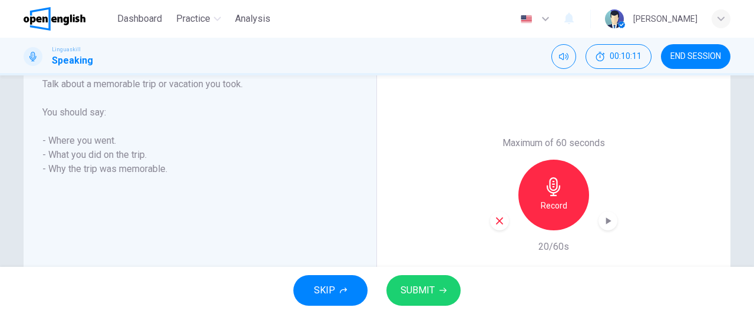
click at [494, 218] on icon "button" at bounding box center [499, 221] width 11 height 11
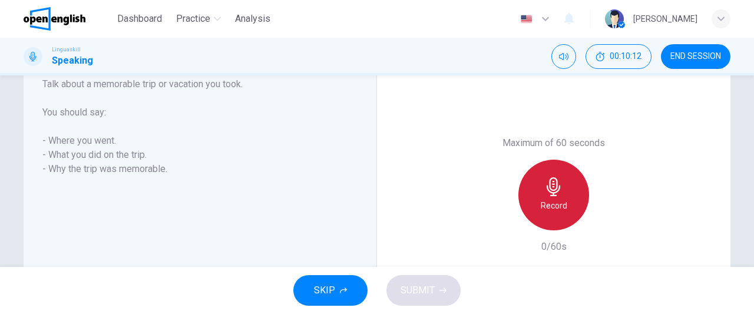
click at [542, 203] on h6 "Record" at bounding box center [554, 205] width 27 height 14
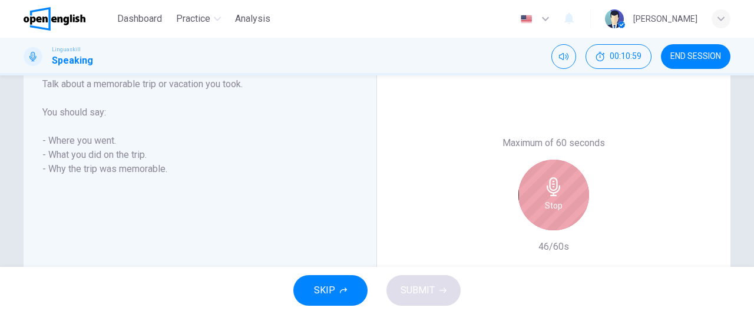
click at [542, 203] on div "Stop" at bounding box center [553, 195] width 71 height 71
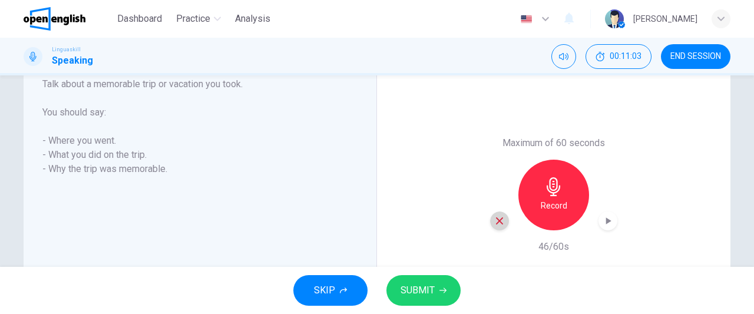
click at [496, 220] on icon "button" at bounding box center [499, 220] width 7 height 7
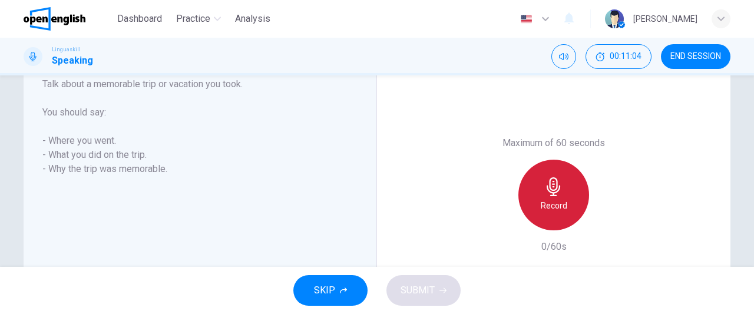
click at [568, 186] on div "Record" at bounding box center [553, 195] width 71 height 71
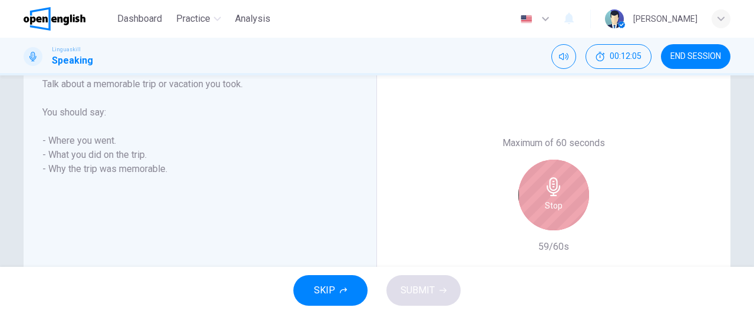
click at [568, 186] on div "Stop" at bounding box center [553, 195] width 71 height 71
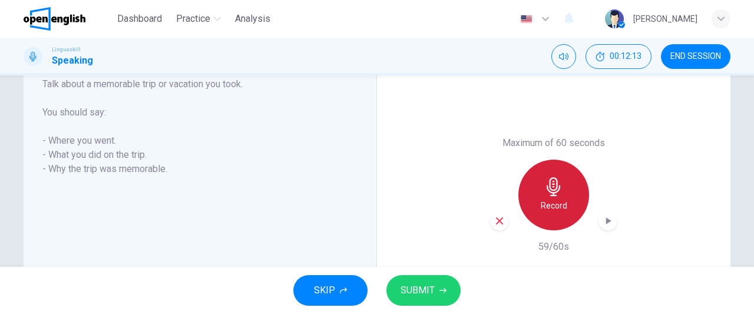
click at [568, 186] on div "Record" at bounding box center [553, 195] width 71 height 71
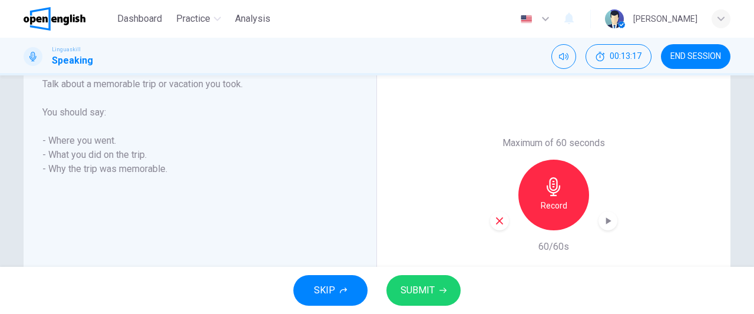
click at [424, 288] on span "SUBMIT" at bounding box center [417, 290] width 34 height 16
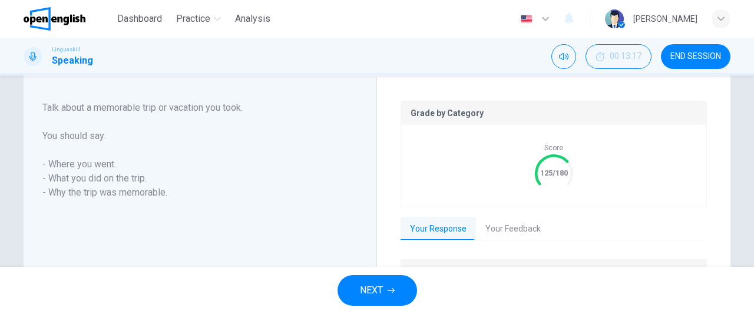
scroll to position [239, 0]
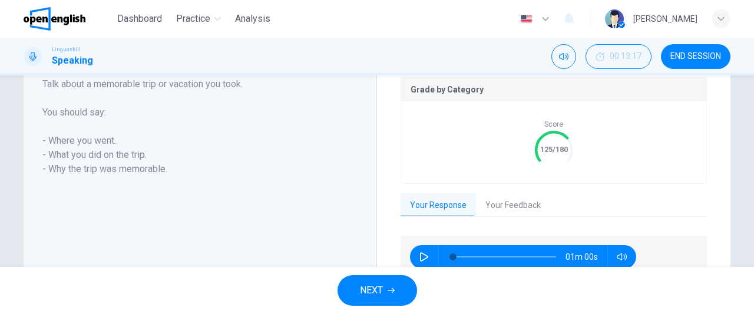
click at [520, 193] on button "Your Feedback" at bounding box center [513, 205] width 74 height 25
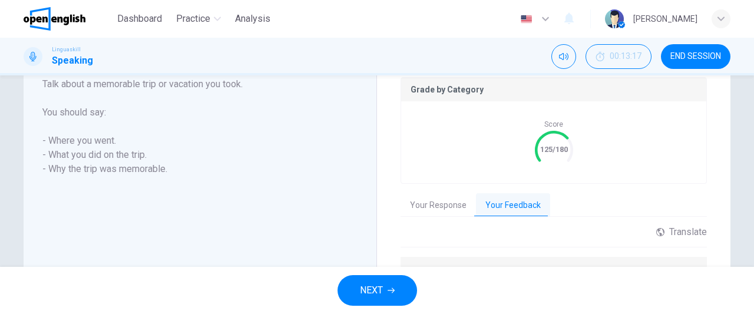
scroll to position [342, 0]
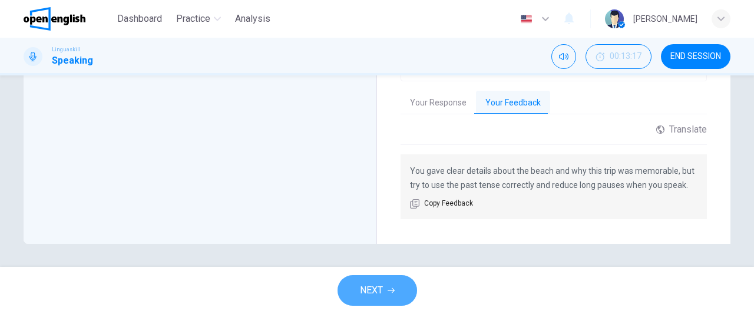
click at [380, 287] on span "NEXT" at bounding box center [371, 290] width 23 height 16
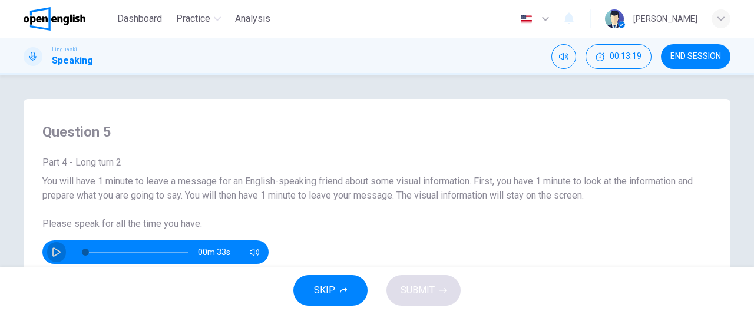
click at [54, 251] on icon "button" at bounding box center [56, 251] width 9 height 9
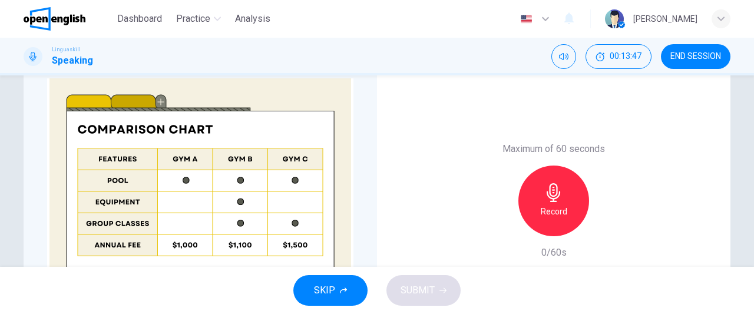
scroll to position [332, 0]
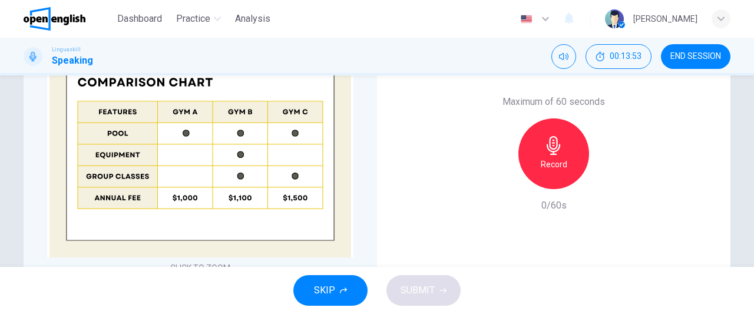
type input "*"
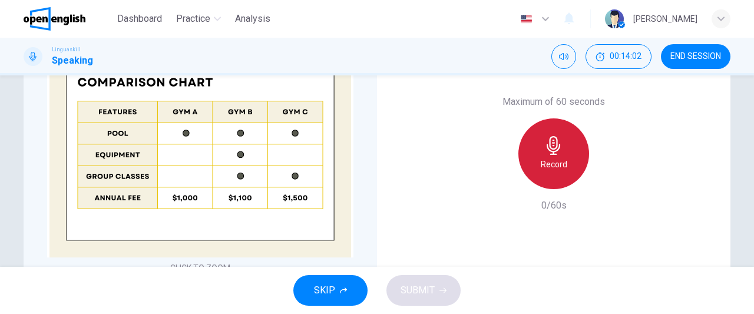
click at [552, 162] on h6 "Record" at bounding box center [554, 164] width 27 height 14
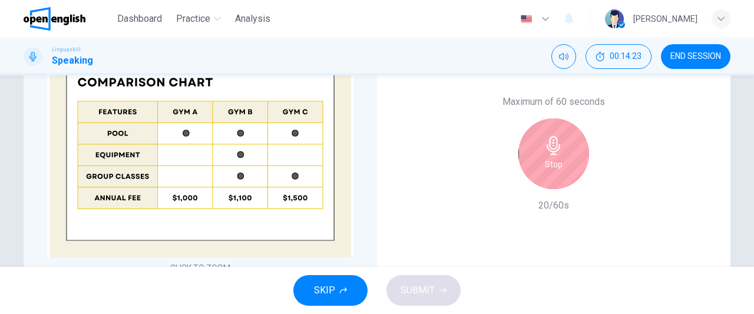
click at [552, 162] on h6 "Stop" at bounding box center [554, 164] width 18 height 14
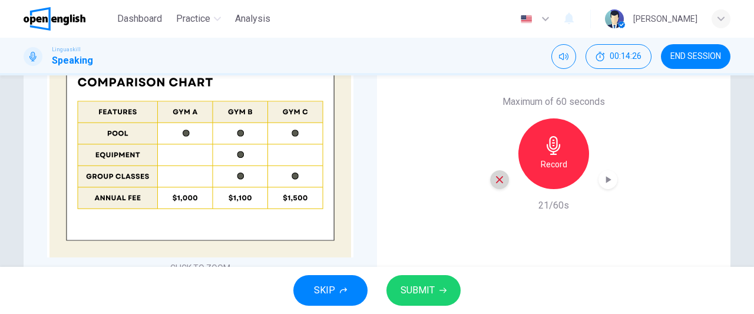
click at [499, 176] on icon "button" at bounding box center [499, 179] width 7 height 7
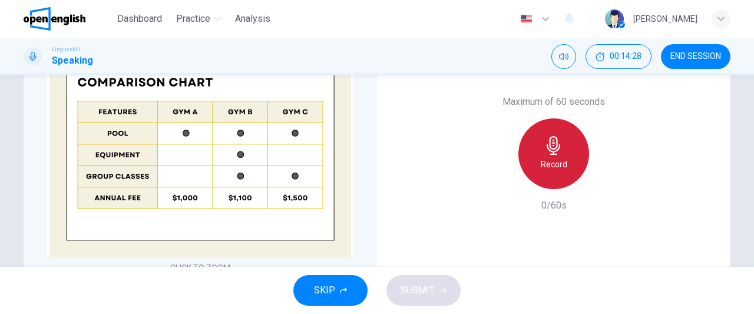
click at [541, 162] on h6 "Record" at bounding box center [554, 164] width 27 height 14
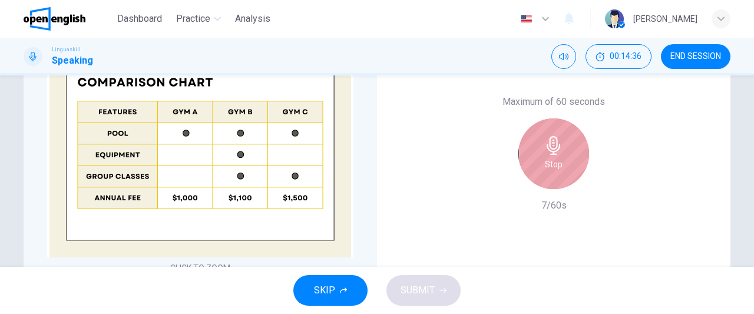
click at [539, 162] on div "Stop" at bounding box center [553, 153] width 71 height 71
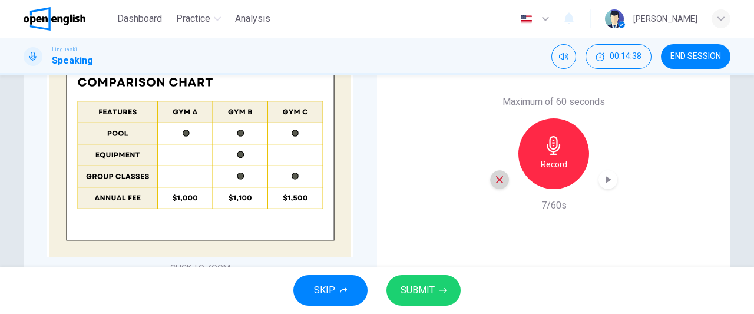
click at [496, 184] on icon "button" at bounding box center [499, 179] width 11 height 11
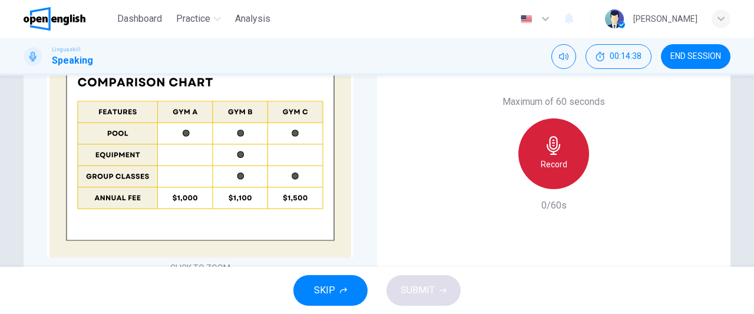
click at [547, 169] on h6 "Record" at bounding box center [554, 164] width 27 height 14
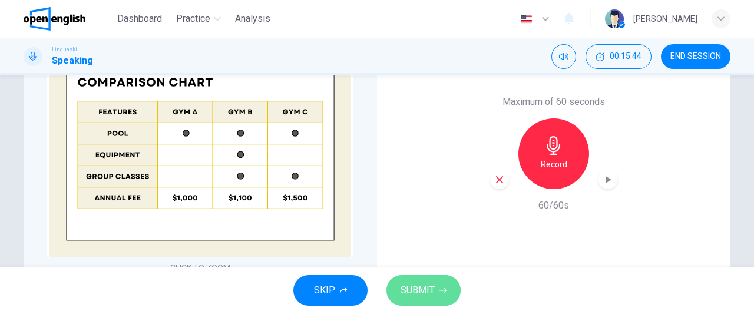
click at [443, 286] on button "SUBMIT" at bounding box center [423, 290] width 74 height 31
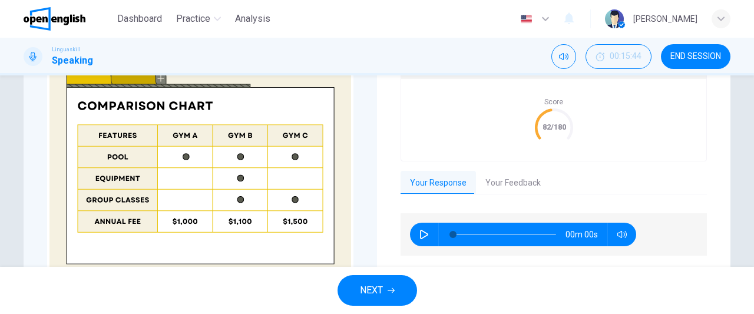
scroll to position [356, 0]
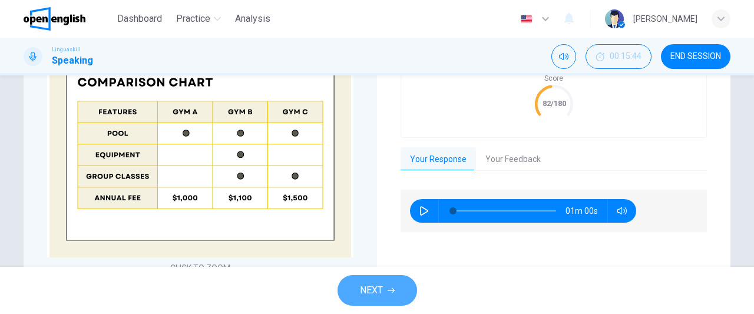
click at [397, 287] on button "NEXT" at bounding box center [377, 290] width 80 height 31
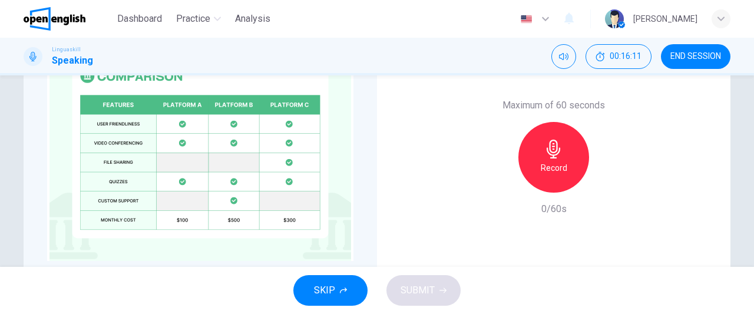
scroll to position [327, 0]
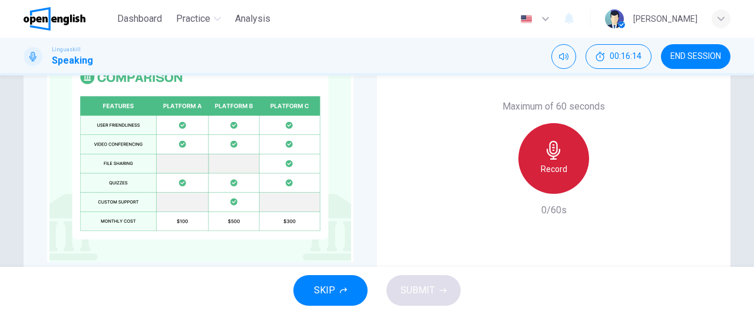
click at [560, 166] on h6 "Record" at bounding box center [554, 169] width 27 height 14
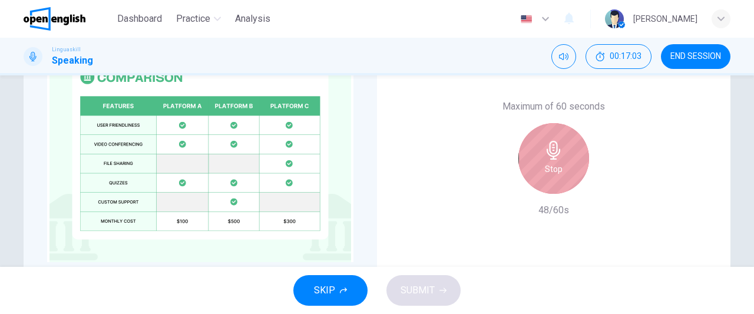
click at [560, 166] on div "Stop" at bounding box center [553, 158] width 71 height 71
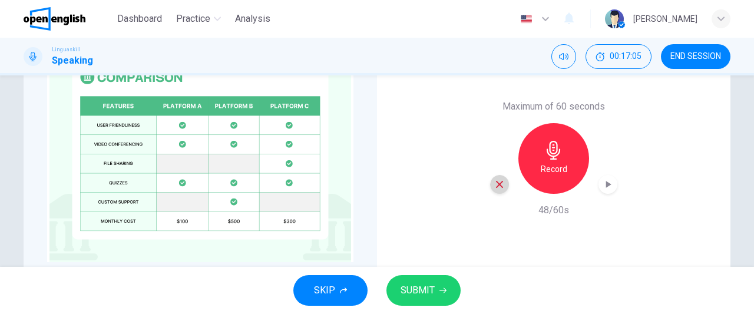
click at [500, 181] on icon "button" at bounding box center [499, 184] width 11 height 11
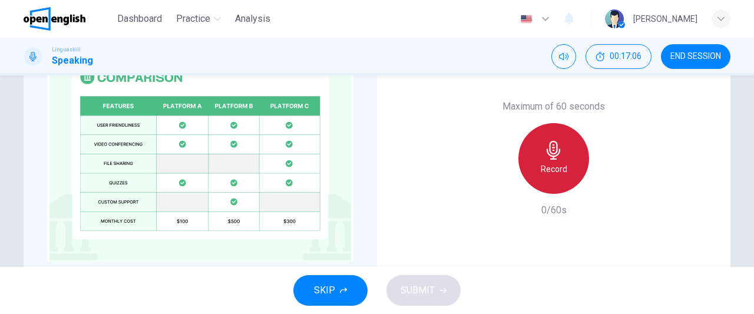
click at [562, 167] on h6 "Record" at bounding box center [554, 169] width 27 height 14
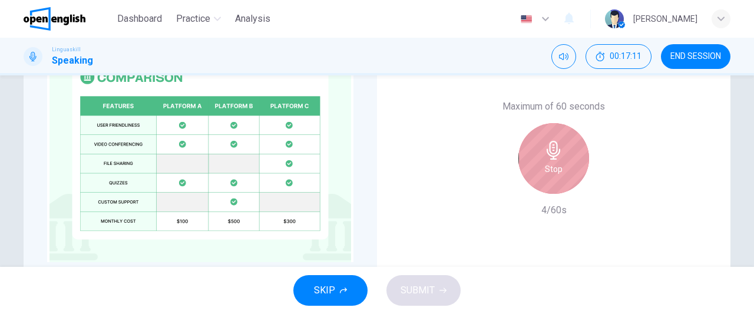
click at [554, 169] on h6 "Stop" at bounding box center [554, 169] width 18 height 14
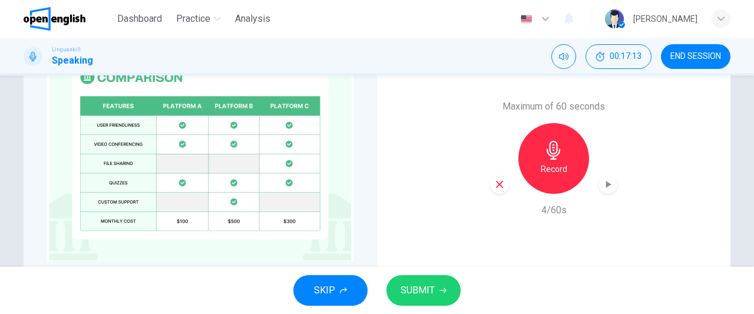
drag, startPoint x: 492, startPoint y: 188, endPoint x: 568, endPoint y: 155, distance: 82.0
click at [568, 155] on div "Record" at bounding box center [553, 158] width 127 height 71
click at [568, 155] on div "Record" at bounding box center [553, 158] width 71 height 71
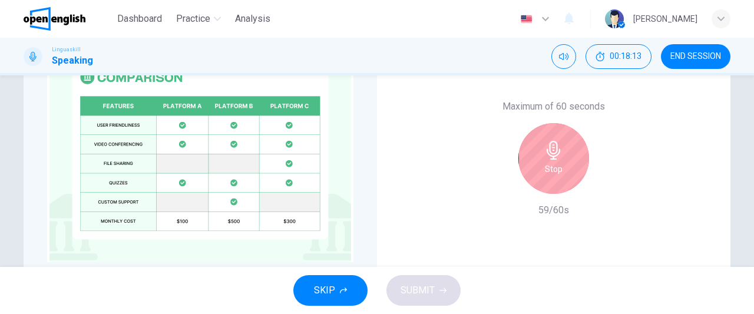
click at [568, 155] on div "Stop" at bounding box center [553, 158] width 71 height 71
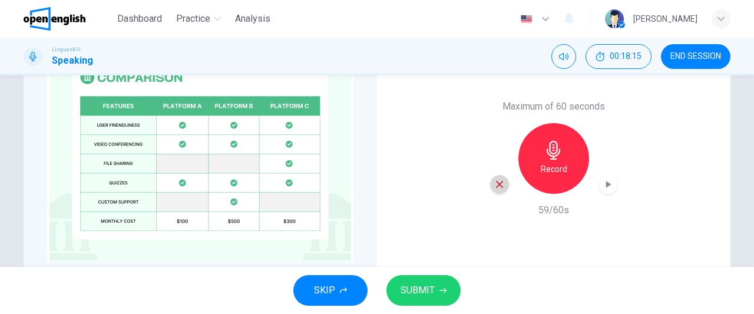
click at [495, 187] on icon "button" at bounding box center [499, 184] width 11 height 11
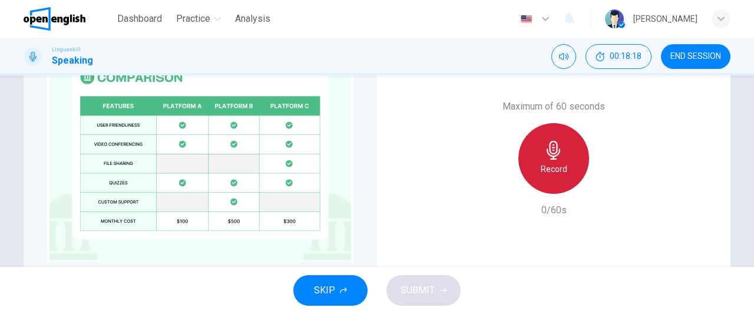
click at [542, 171] on h6 "Record" at bounding box center [554, 169] width 27 height 14
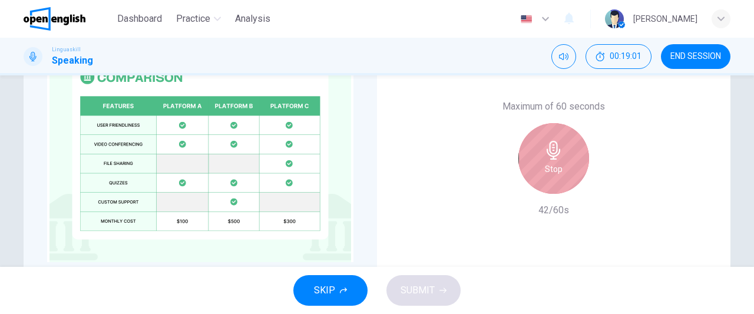
click at [545, 171] on h6 "Stop" at bounding box center [554, 169] width 18 height 14
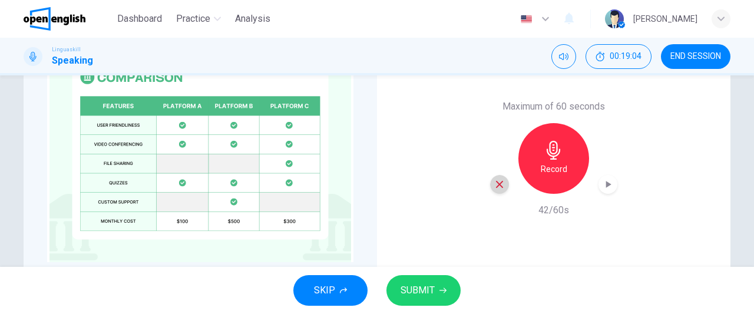
click at [494, 183] on icon "button" at bounding box center [499, 184] width 11 height 11
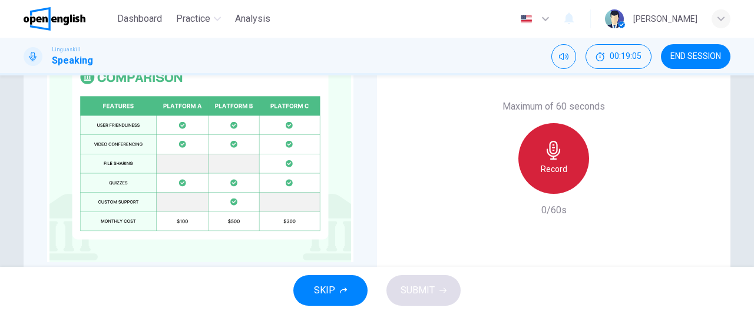
click at [546, 162] on h6 "Record" at bounding box center [554, 169] width 27 height 14
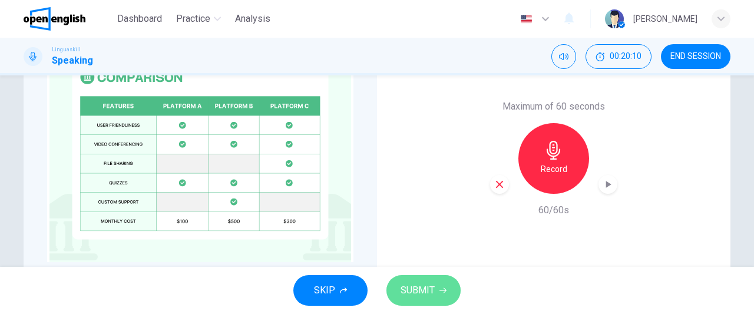
click at [444, 284] on button "SUBMIT" at bounding box center [423, 290] width 74 height 31
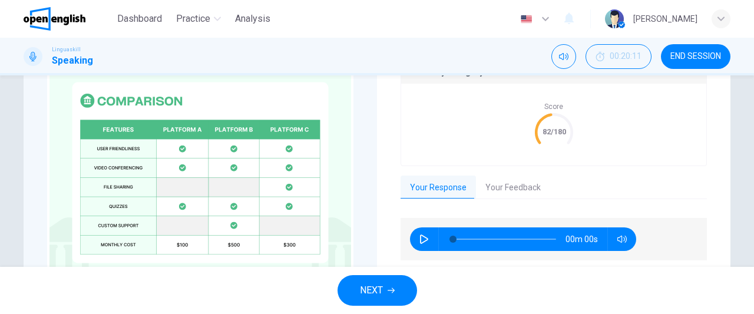
scroll to position [351, 0]
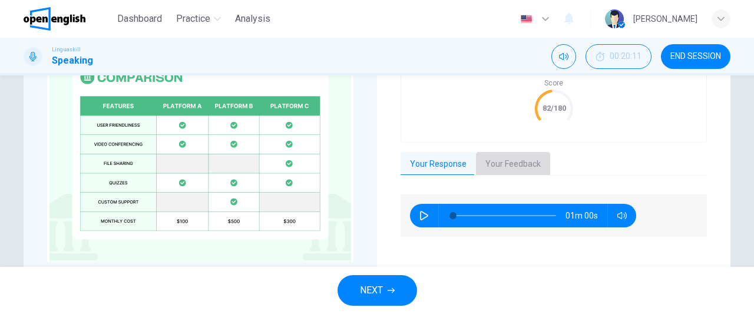
click at [520, 162] on button "Your Feedback" at bounding box center [513, 164] width 74 height 25
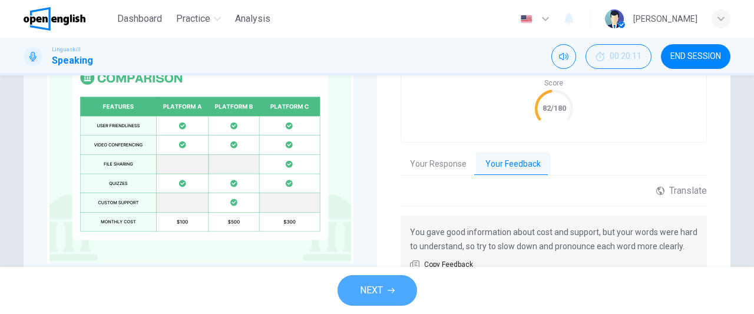
click at [375, 292] on span "NEXT" at bounding box center [371, 290] width 23 height 16
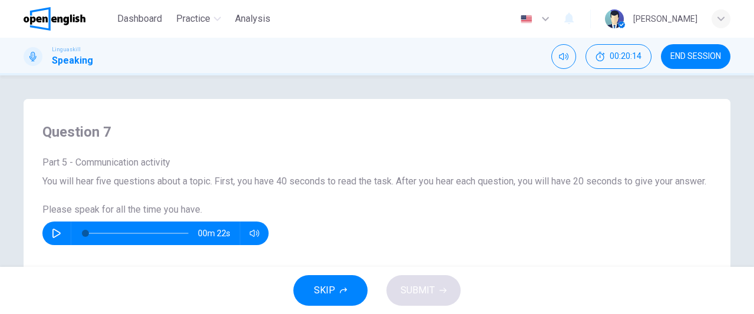
click at [55, 238] on icon "button" at bounding box center [56, 233] width 9 height 9
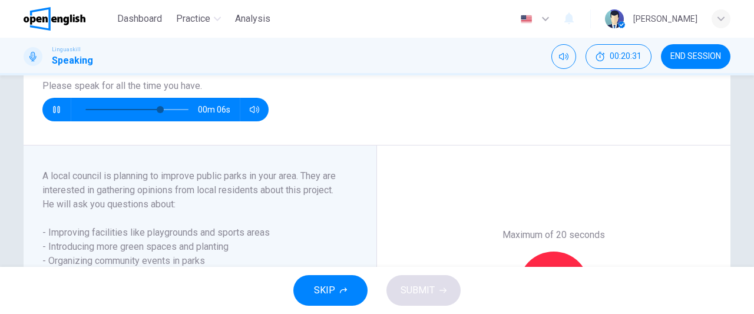
scroll to position [198, 0]
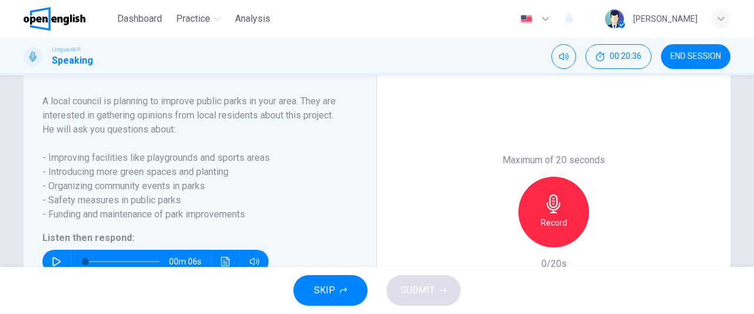
type input "*"
click at [714, 56] on span "END SESSION" at bounding box center [695, 56] width 51 height 9
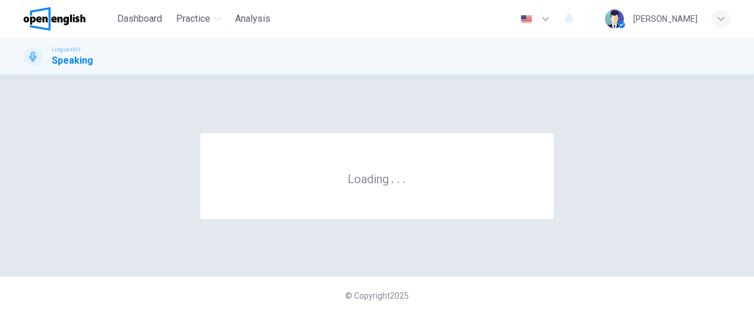
scroll to position [0, 0]
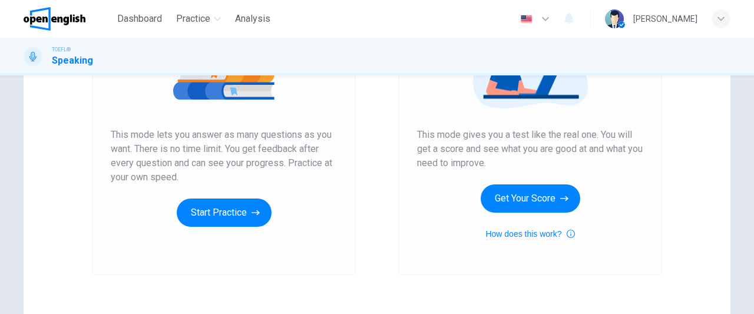
scroll to position [192, 0]
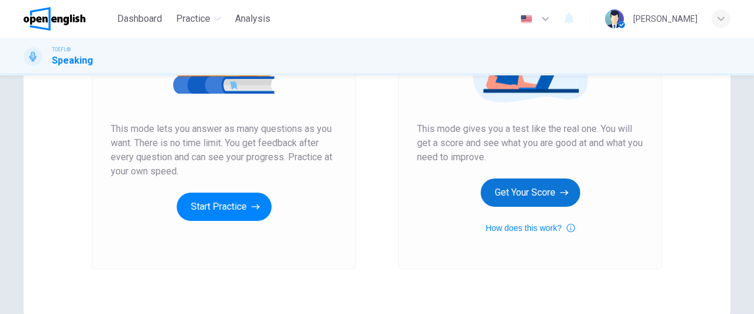
click at [529, 190] on button "Get Your Score" at bounding box center [531, 192] width 100 height 28
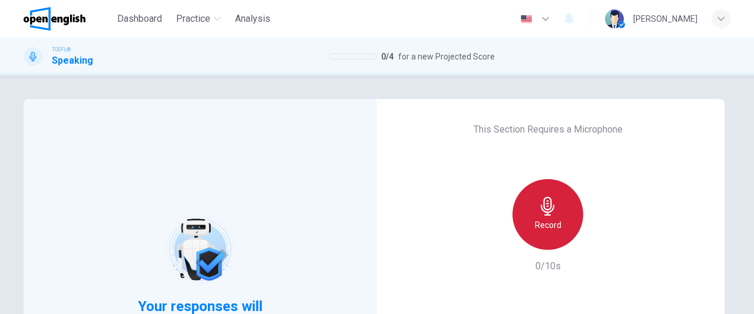
click at [541, 203] on icon "button" at bounding box center [548, 206] width 14 height 19
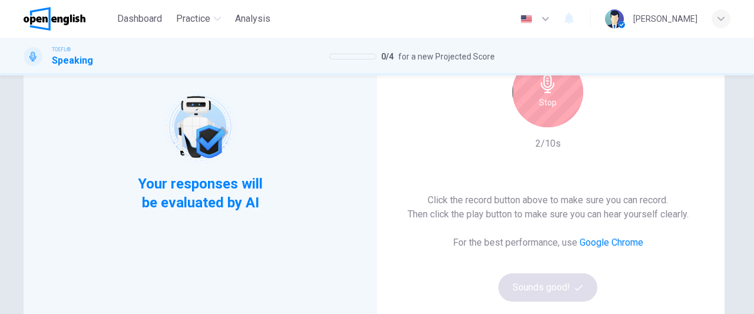
scroll to position [100, 0]
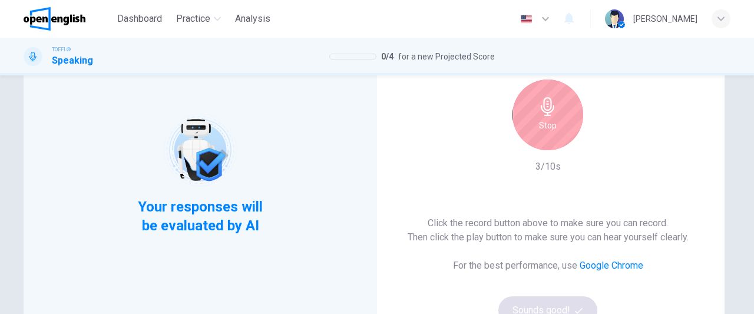
click at [541, 135] on div "Stop" at bounding box center [547, 115] width 71 height 71
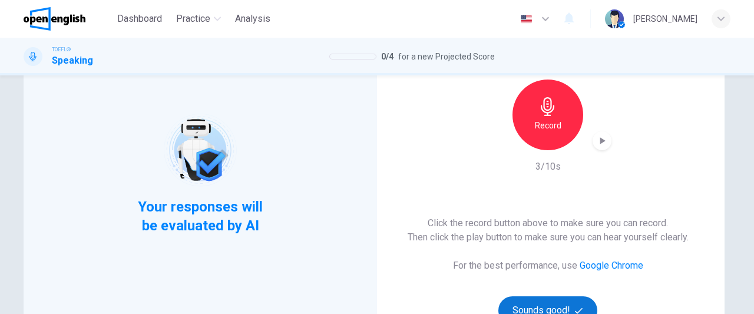
click at [559, 307] on button "Sounds good!" at bounding box center [547, 310] width 99 height 28
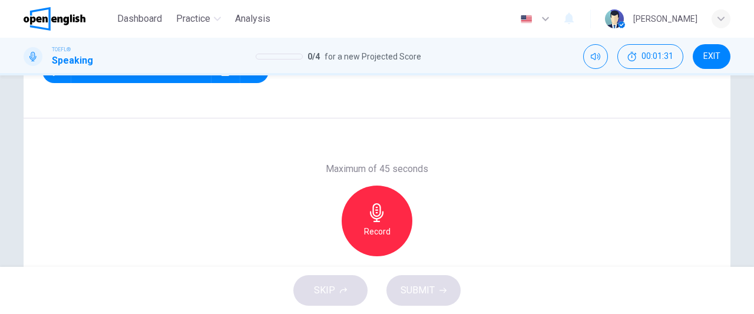
scroll to position [193, 0]
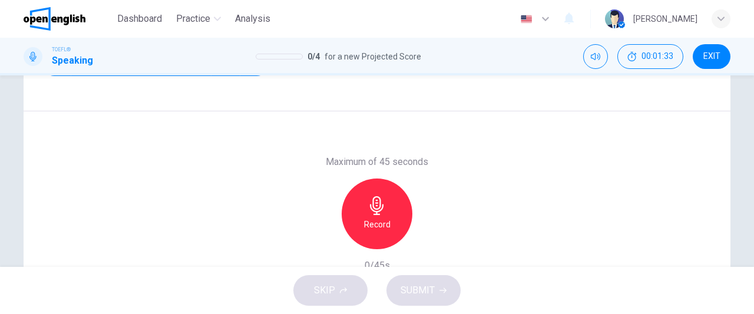
click at [372, 213] on icon "button" at bounding box center [376, 205] width 19 height 19
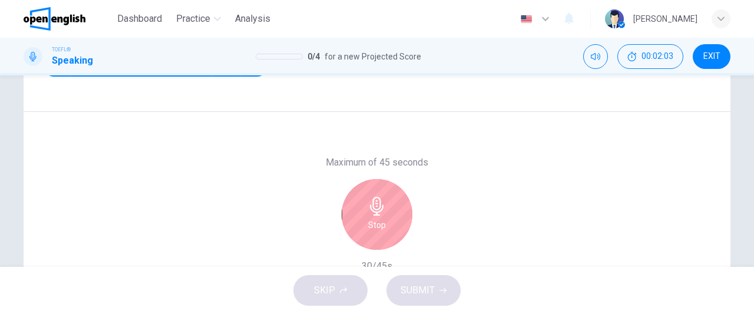
scroll to position [203, 0]
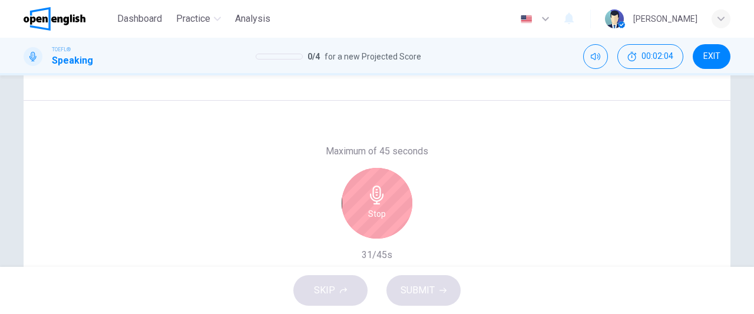
click at [376, 201] on icon "button" at bounding box center [376, 195] width 19 height 19
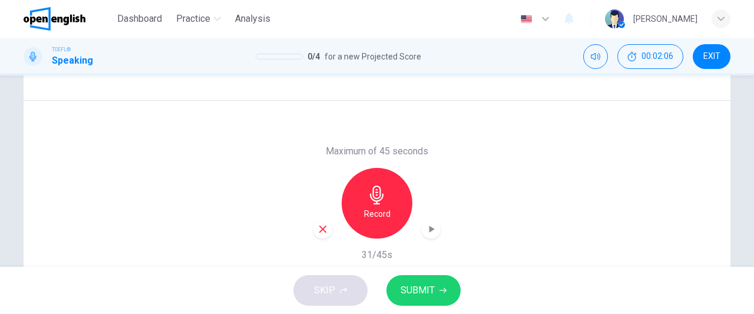
click at [323, 229] on icon "button" at bounding box center [322, 229] width 11 height 11
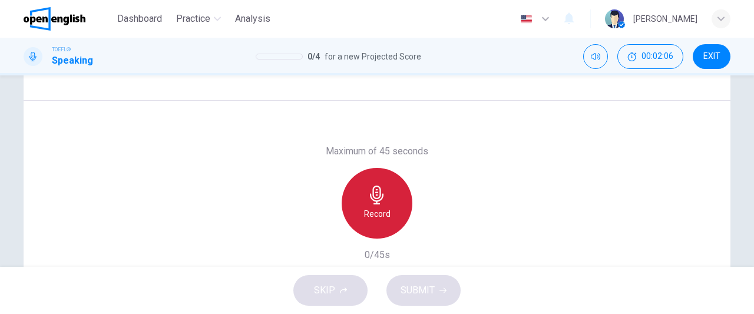
click at [376, 213] on h6 "Record" at bounding box center [377, 214] width 27 height 14
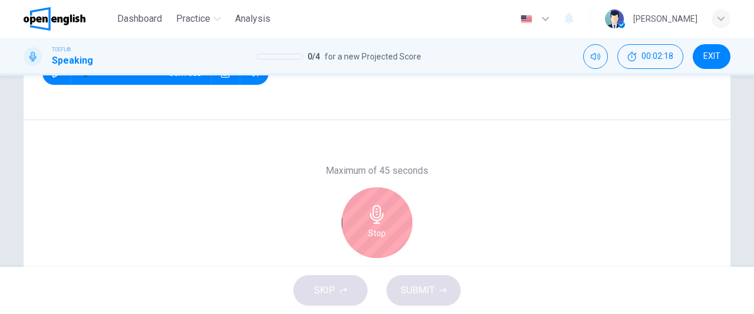
scroll to position [184, 0]
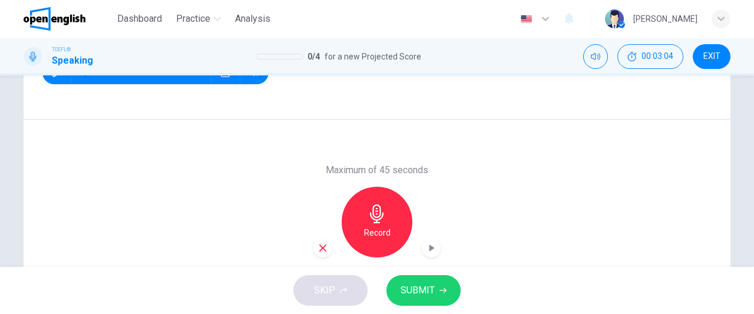
click at [317, 249] on icon "button" at bounding box center [322, 248] width 11 height 11
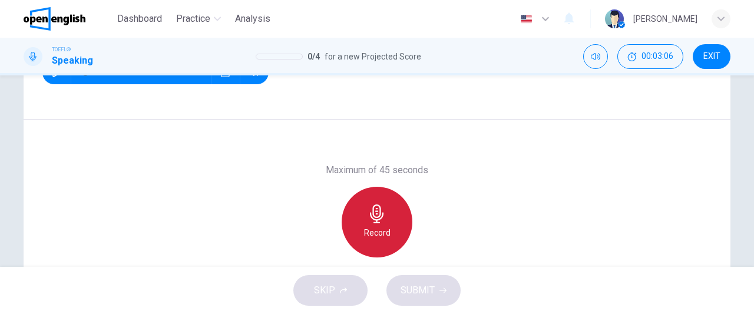
click at [370, 239] on h6 "Record" at bounding box center [377, 233] width 27 height 14
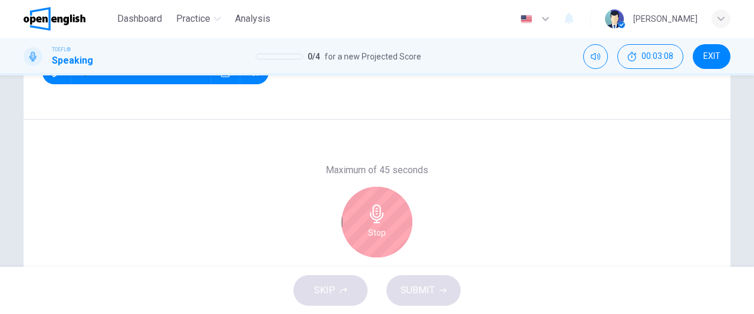
drag, startPoint x: 747, startPoint y: 201, endPoint x: 749, endPoint y: 121, distance: 80.1
click at [749, 121] on div "Question 1 Question Type : Independent 1 Directions : You will now be asked to …" at bounding box center [377, 170] width 754 height 191
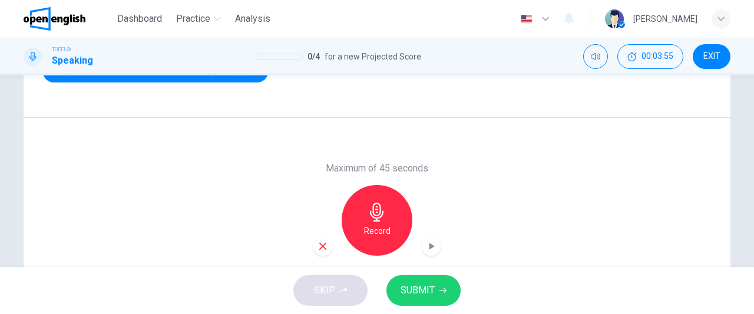
scroll to position [257, 0]
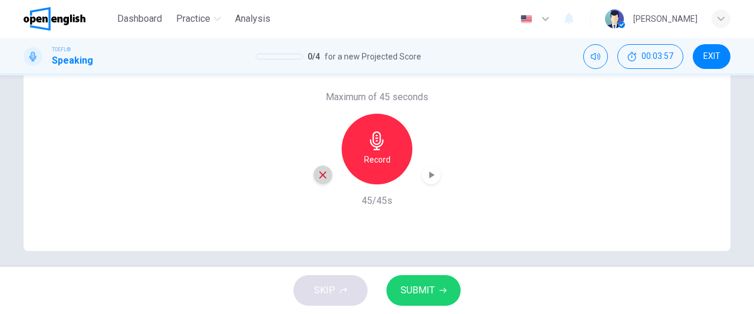
click at [318, 174] on icon "button" at bounding box center [322, 175] width 11 height 11
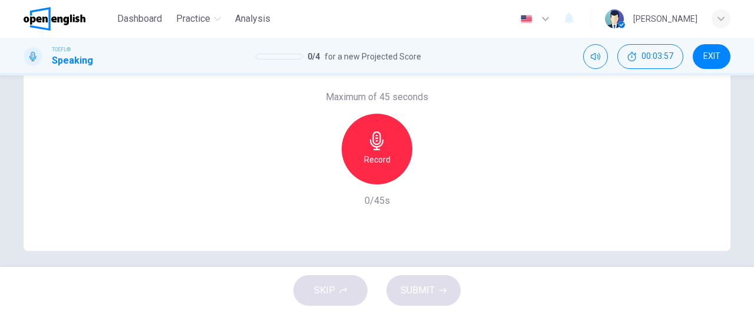
click at [371, 158] on h6 "Record" at bounding box center [377, 160] width 27 height 14
